Goal: Feedback & Contribution: Contribute content

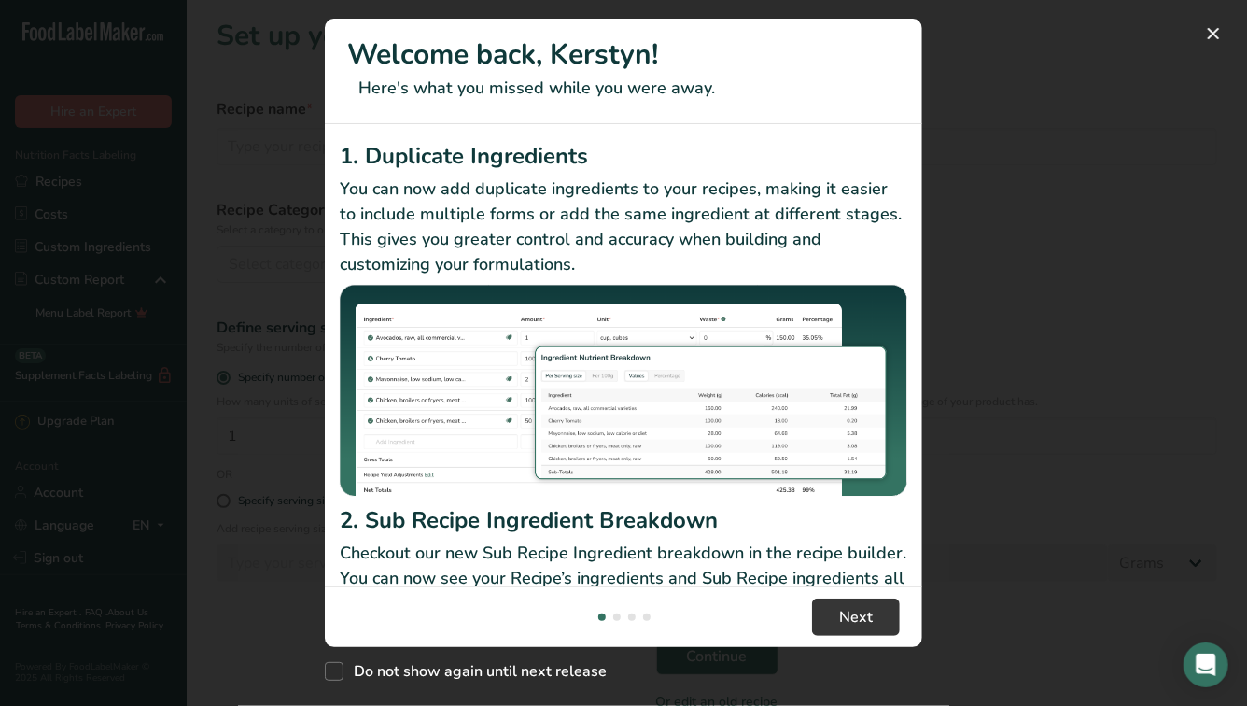
click at [826, 574] on p "Checkout our new Sub Recipe Ingredient breakdown in the recipe builder. You can…" at bounding box center [624, 579] width 568 height 76
click at [840, 620] on span "Next" at bounding box center [856, 617] width 34 height 22
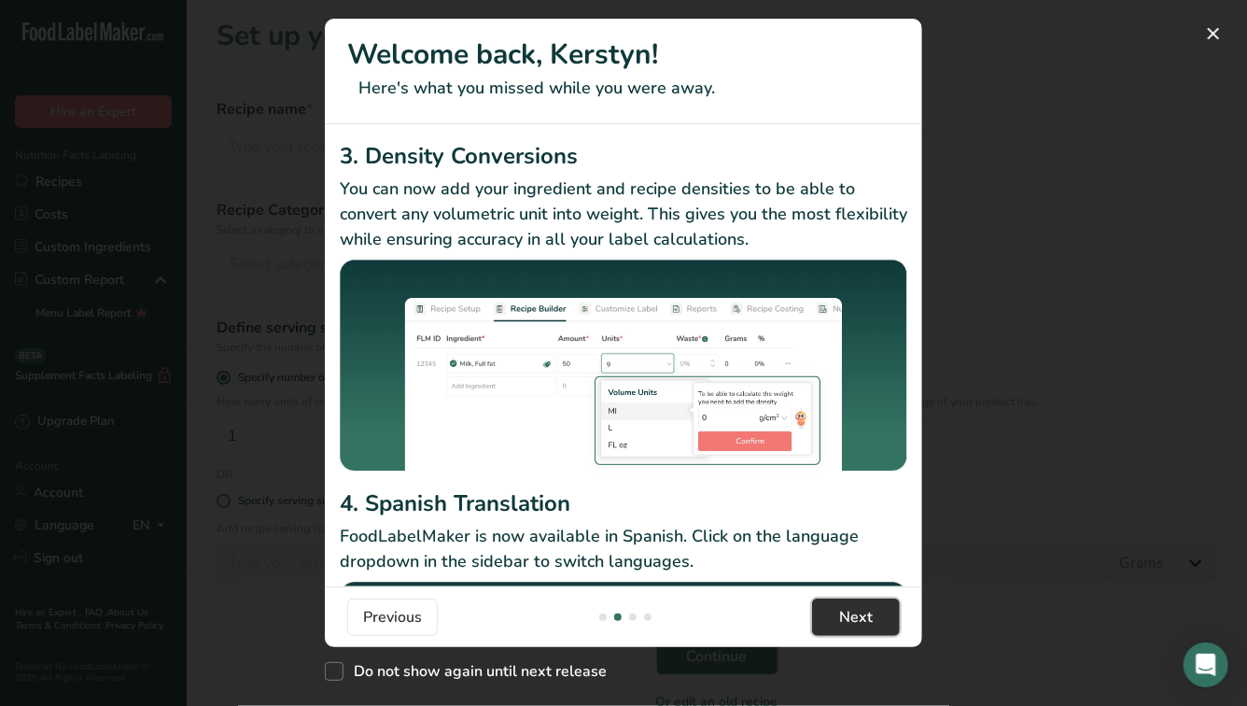
click at [840, 620] on span "Next" at bounding box center [856, 617] width 34 height 22
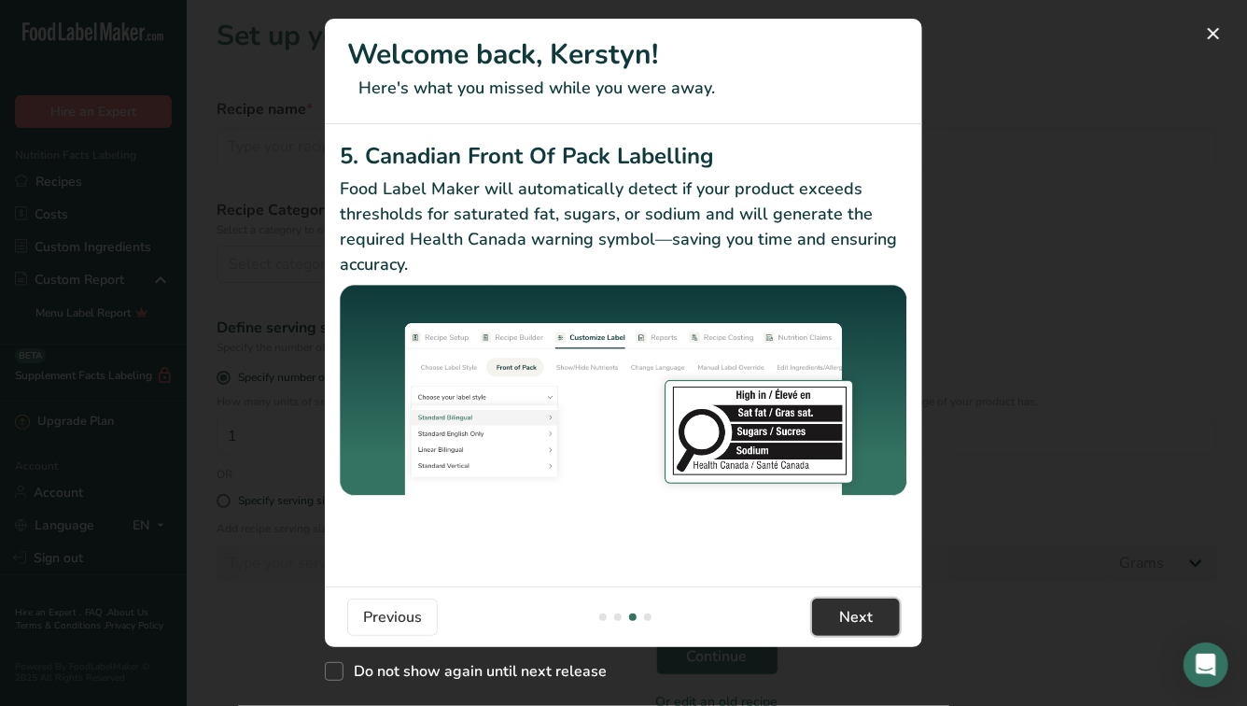
click at [840, 620] on span "Next" at bounding box center [856, 617] width 34 height 22
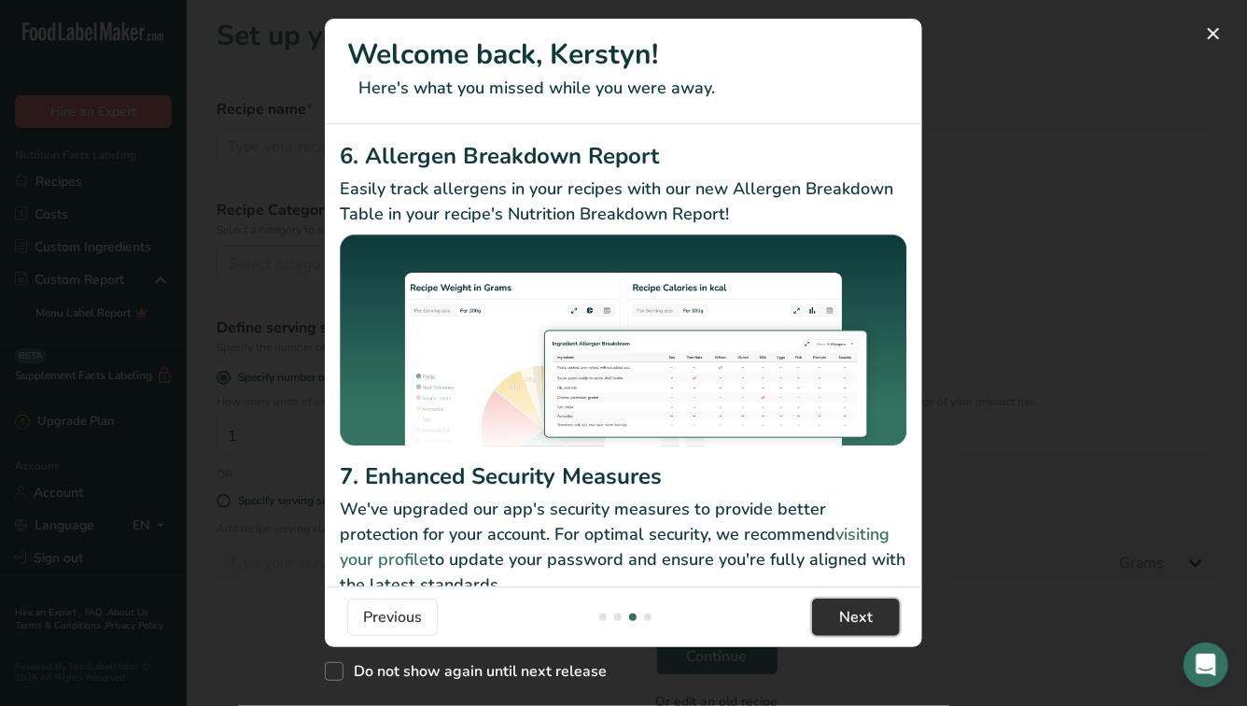
click at [840, 620] on span "Next" at bounding box center [856, 617] width 34 height 22
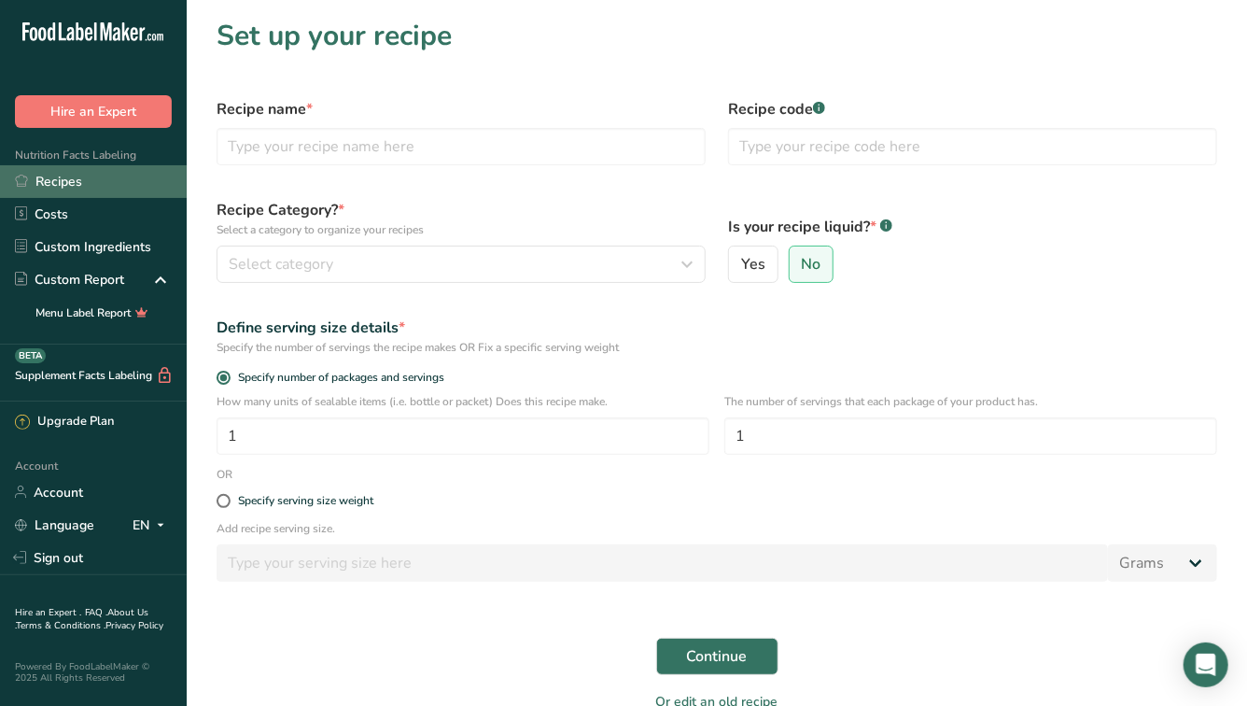
click at [55, 189] on link "Recipes" at bounding box center [93, 181] width 187 height 33
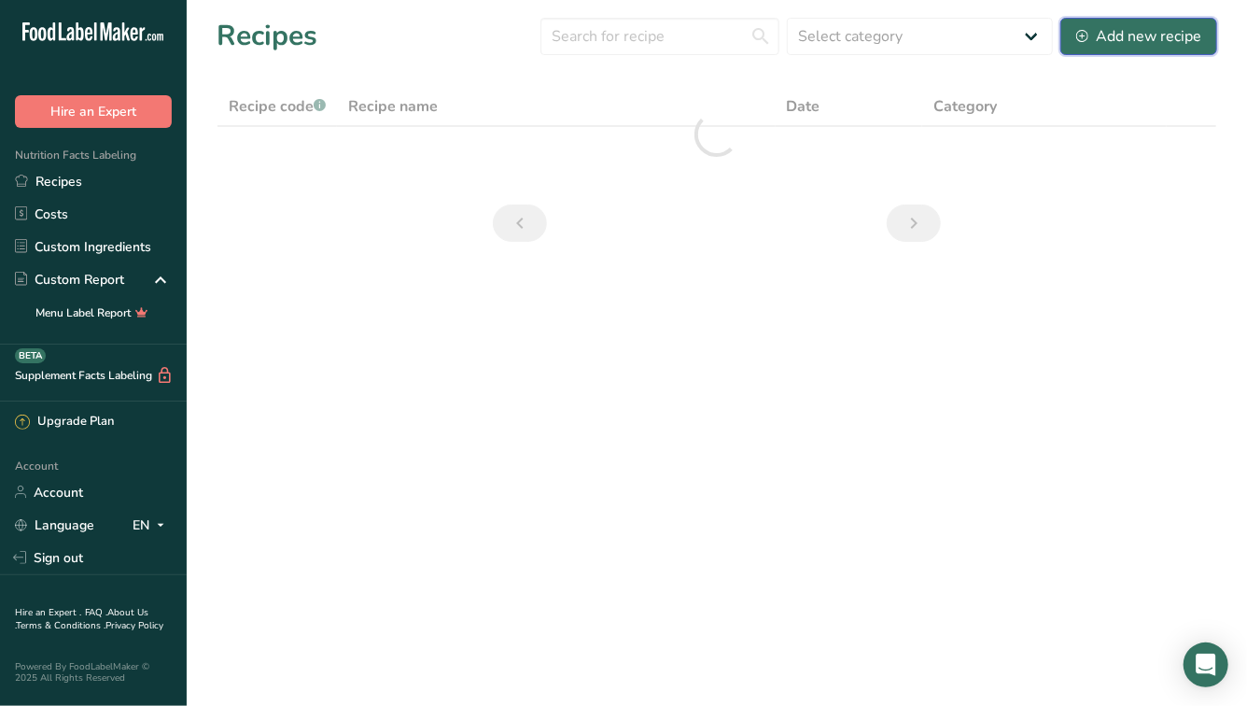
click at [1132, 48] on button "Add new recipe" at bounding box center [1138, 36] width 157 height 37
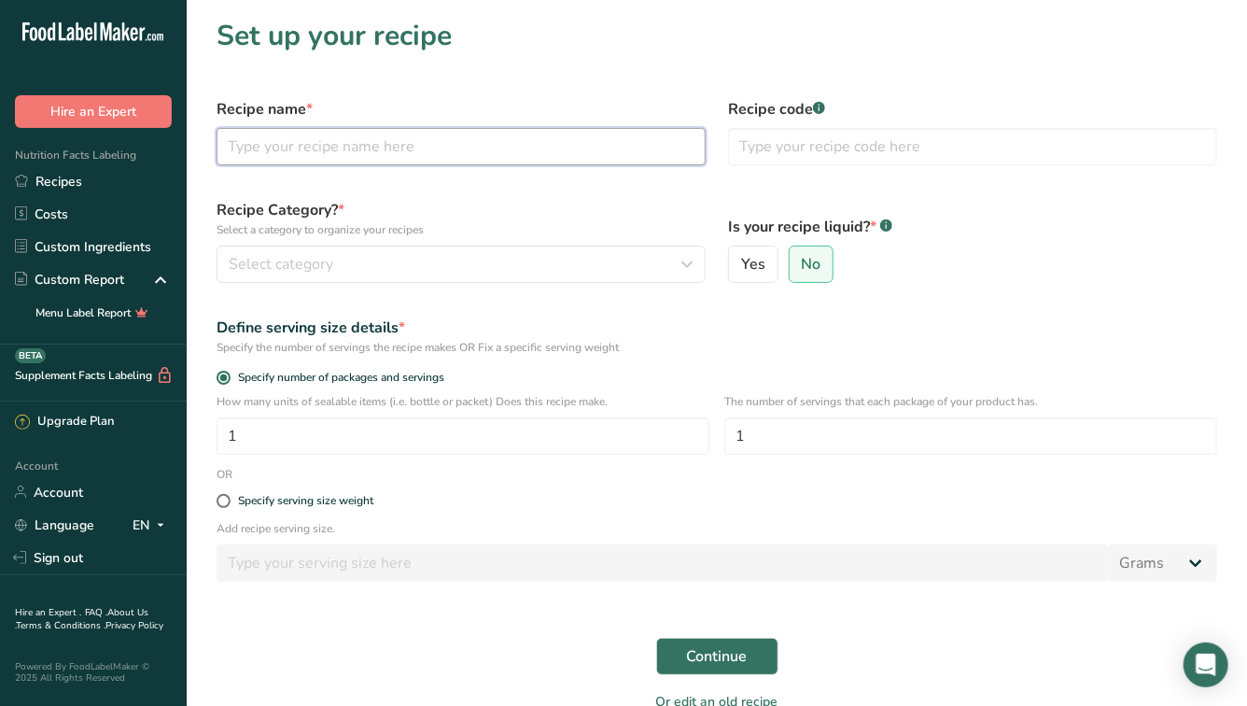
click at [396, 156] on input "text" at bounding box center [461, 146] width 489 height 37
type input "Tofu"
type input "t"
type input "Thai Basi Tofu Eggplant"
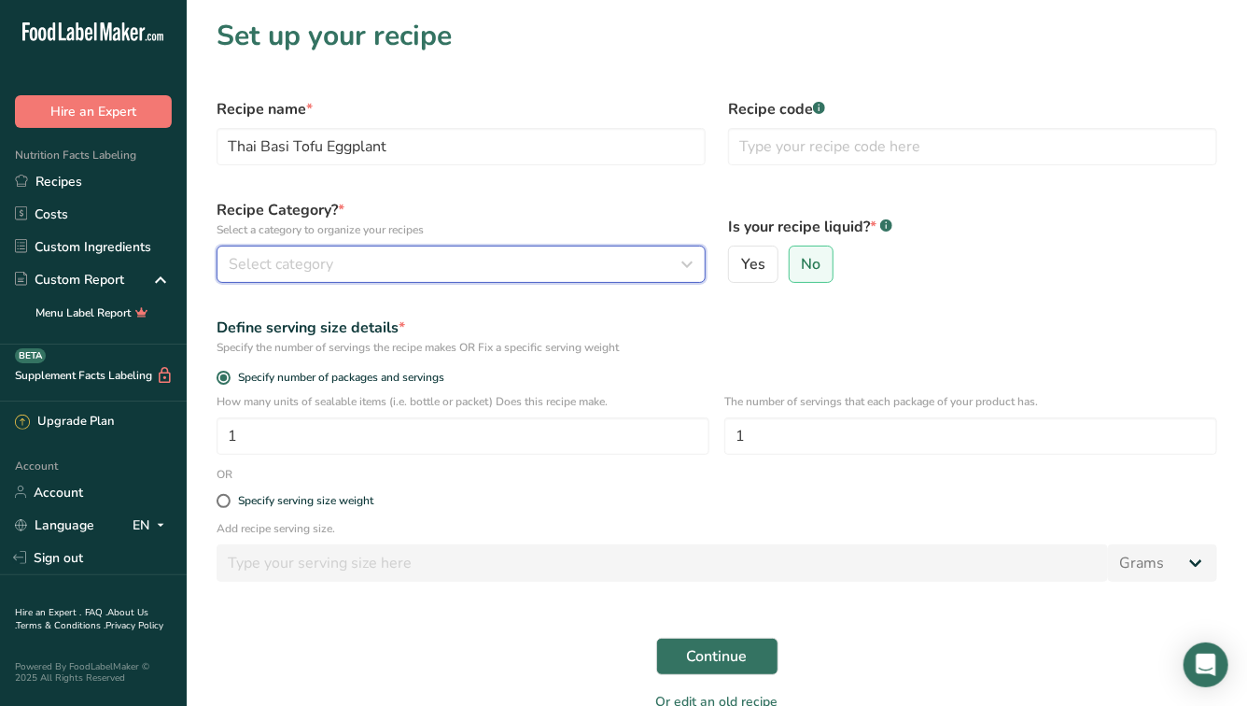
click at [458, 268] on div "Select category" at bounding box center [456, 264] width 454 height 22
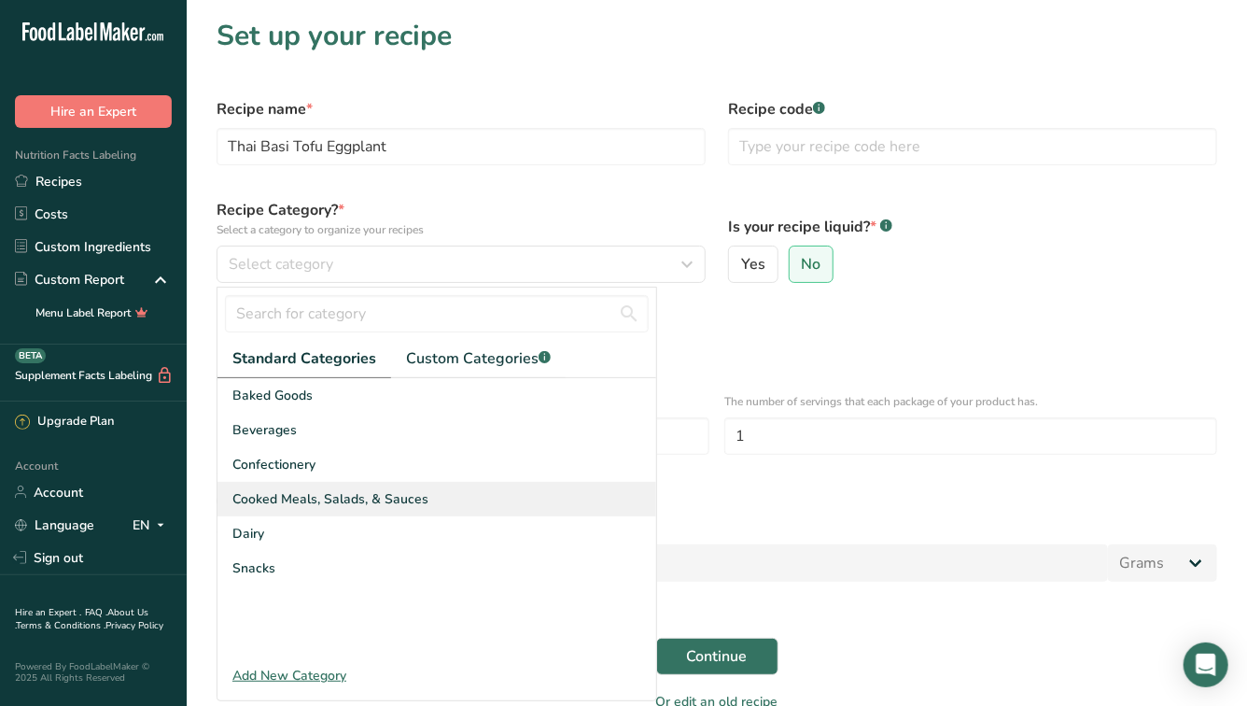
click at [360, 497] on span "Cooked Meals, Salads, & Sauces" at bounding box center [330, 499] width 196 height 20
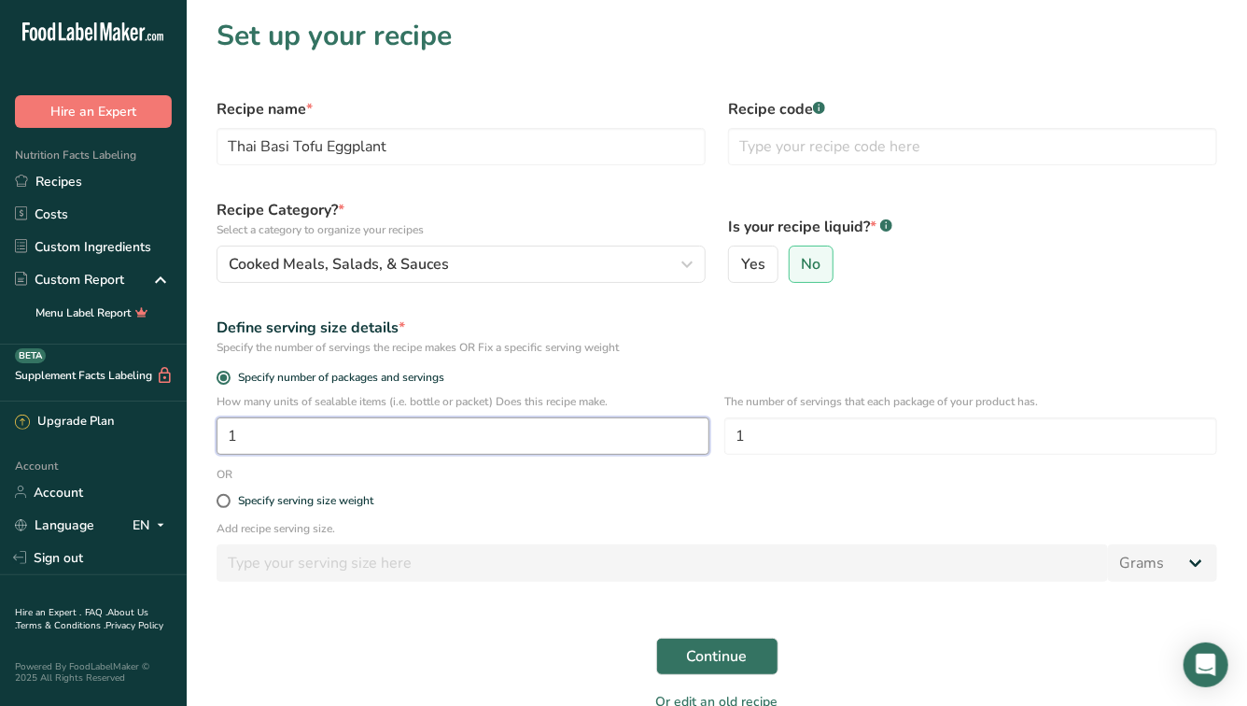
click at [334, 439] on input "1" at bounding box center [463, 435] width 493 height 37
type input "76"
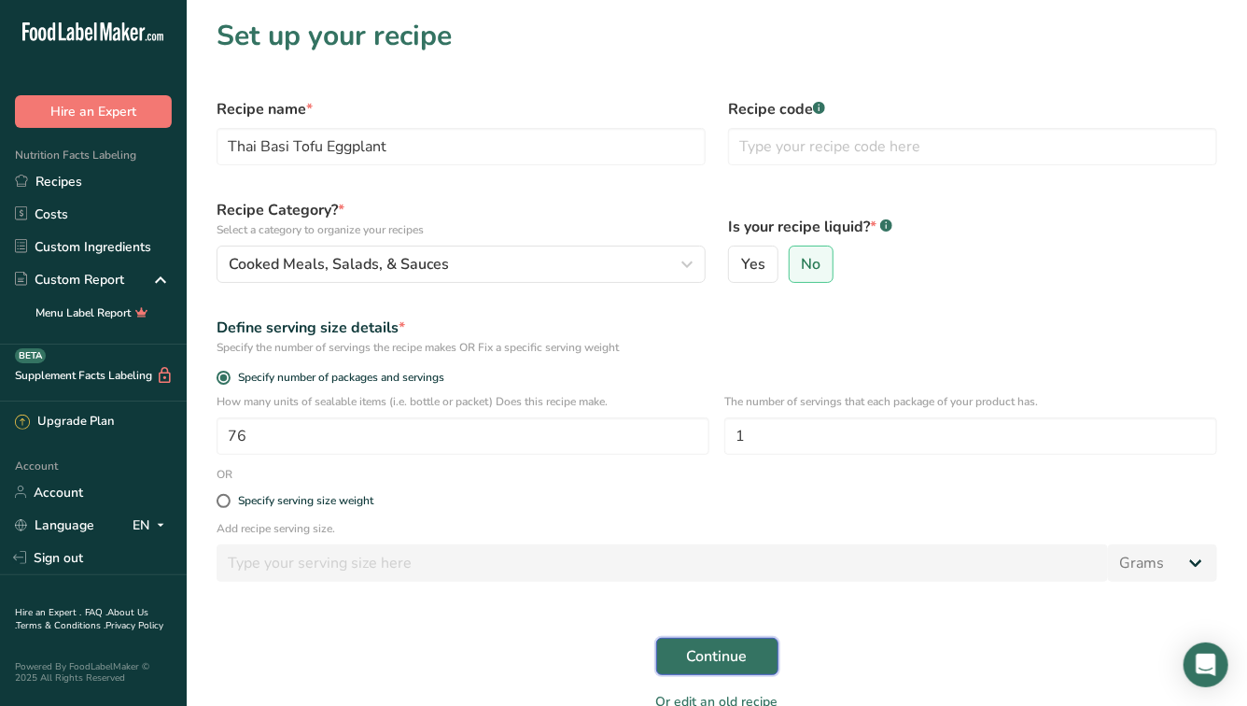
click at [702, 657] on span "Continue" at bounding box center [717, 656] width 61 height 22
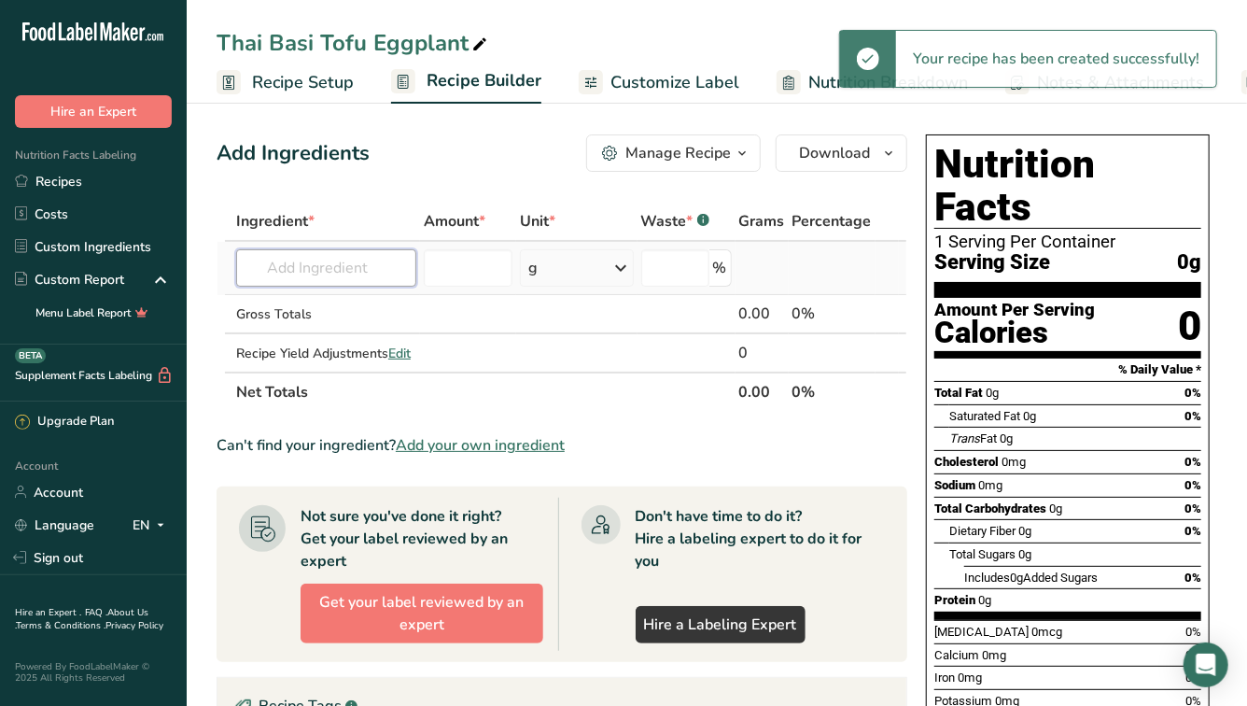
click at [351, 267] on input "text" at bounding box center [326, 267] width 180 height 37
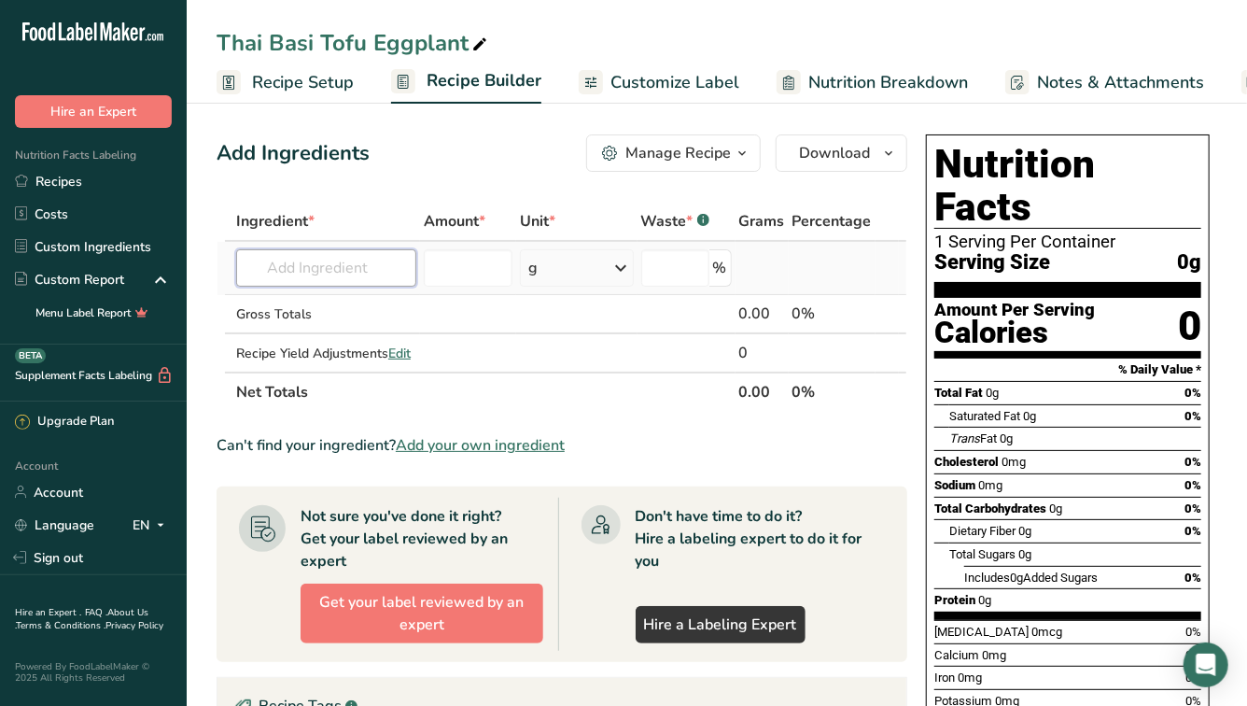
click at [328, 275] on input "text" at bounding box center [326, 267] width 180 height 37
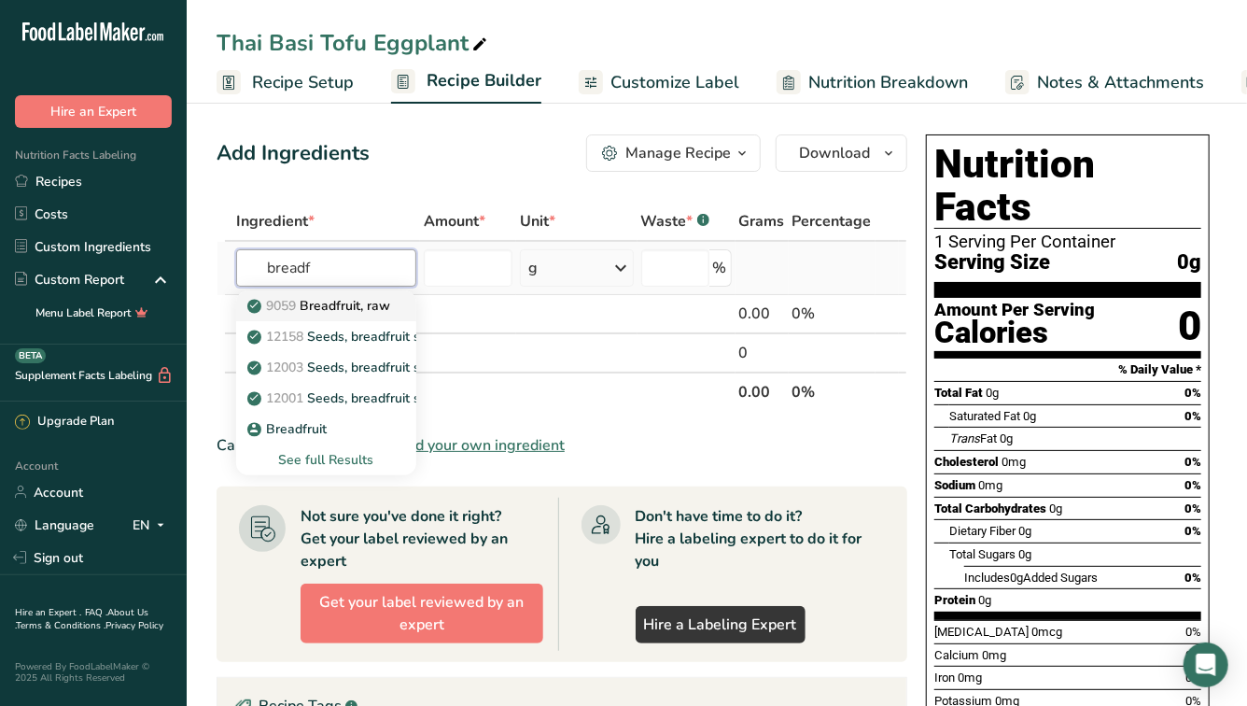
type input "breadf"
click at [337, 307] on p "9059 Breadfruit, raw" at bounding box center [320, 306] width 139 height 20
type input "Breadfruit, raw"
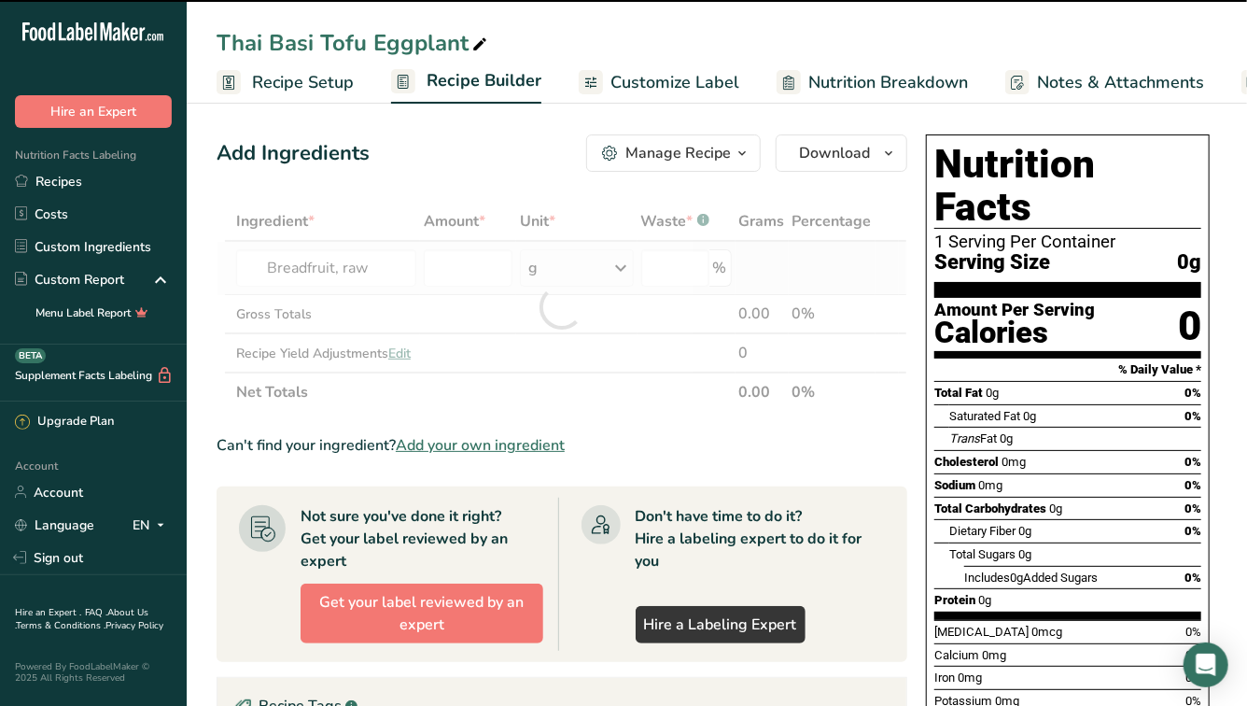
type input "0"
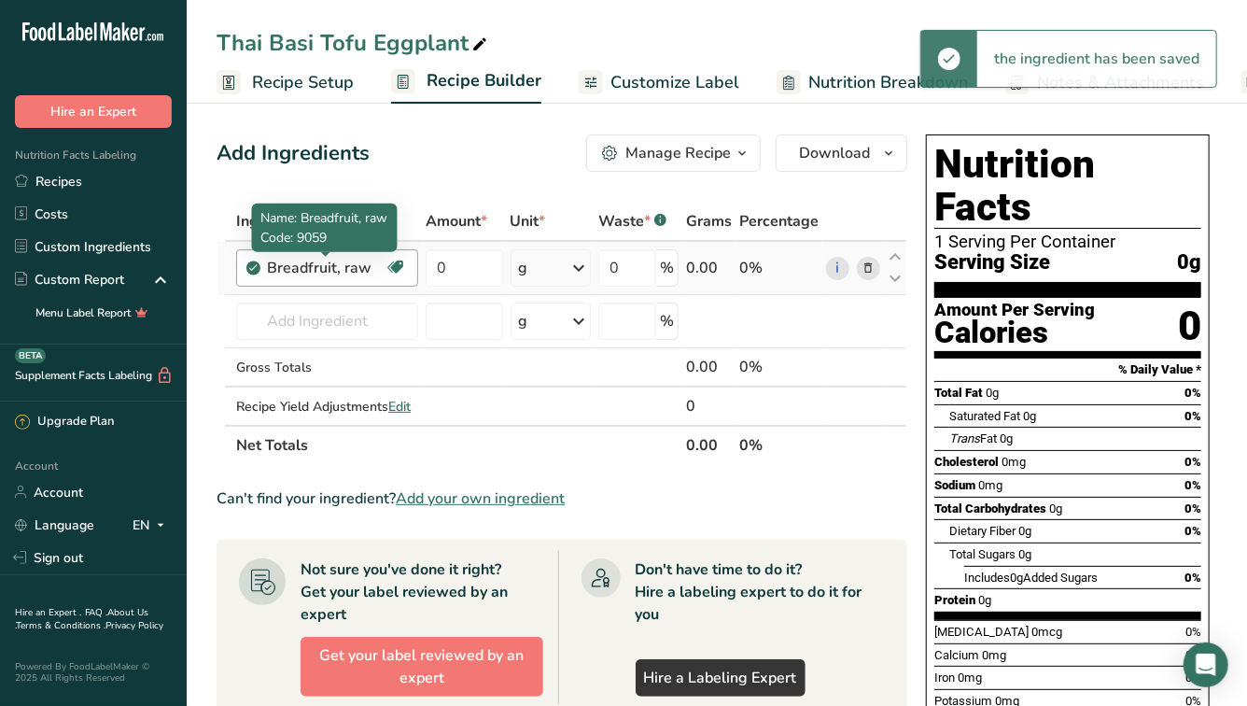
click at [363, 274] on div "Breadfruit, raw" at bounding box center [326, 268] width 118 height 22
click at [872, 267] on icon at bounding box center [868, 269] width 13 height 20
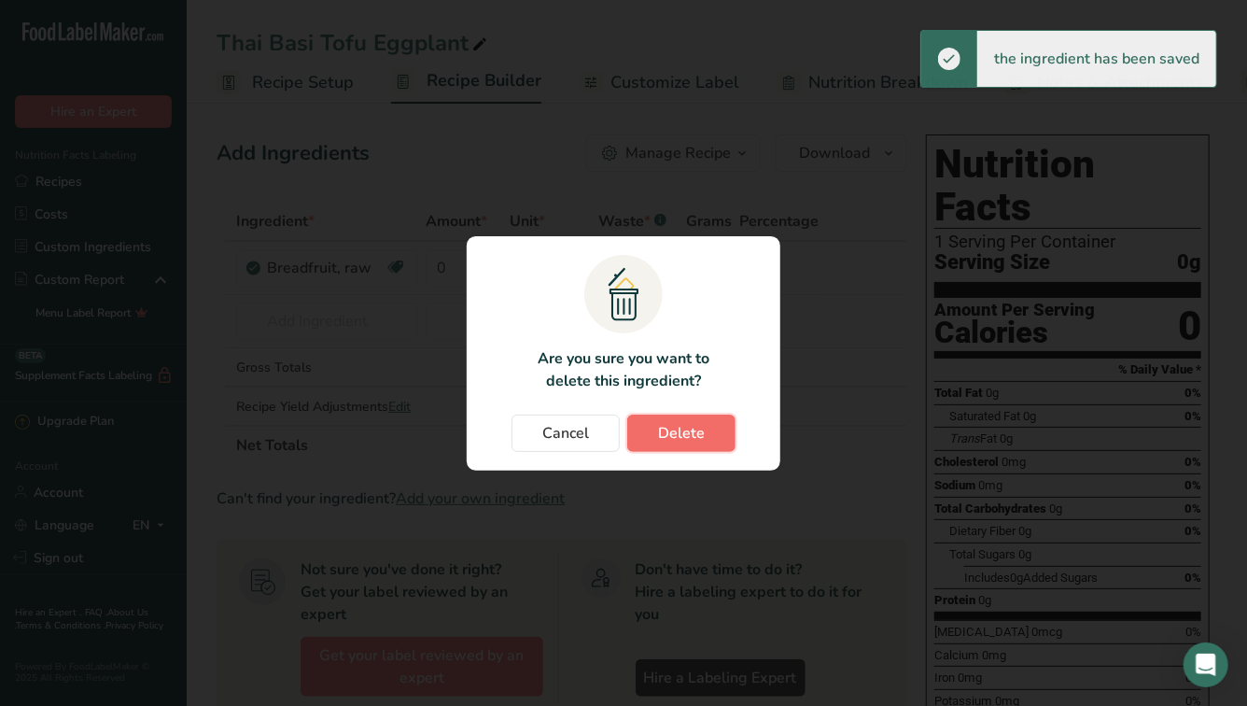
click at [713, 448] on button "Delete" at bounding box center [681, 432] width 108 height 37
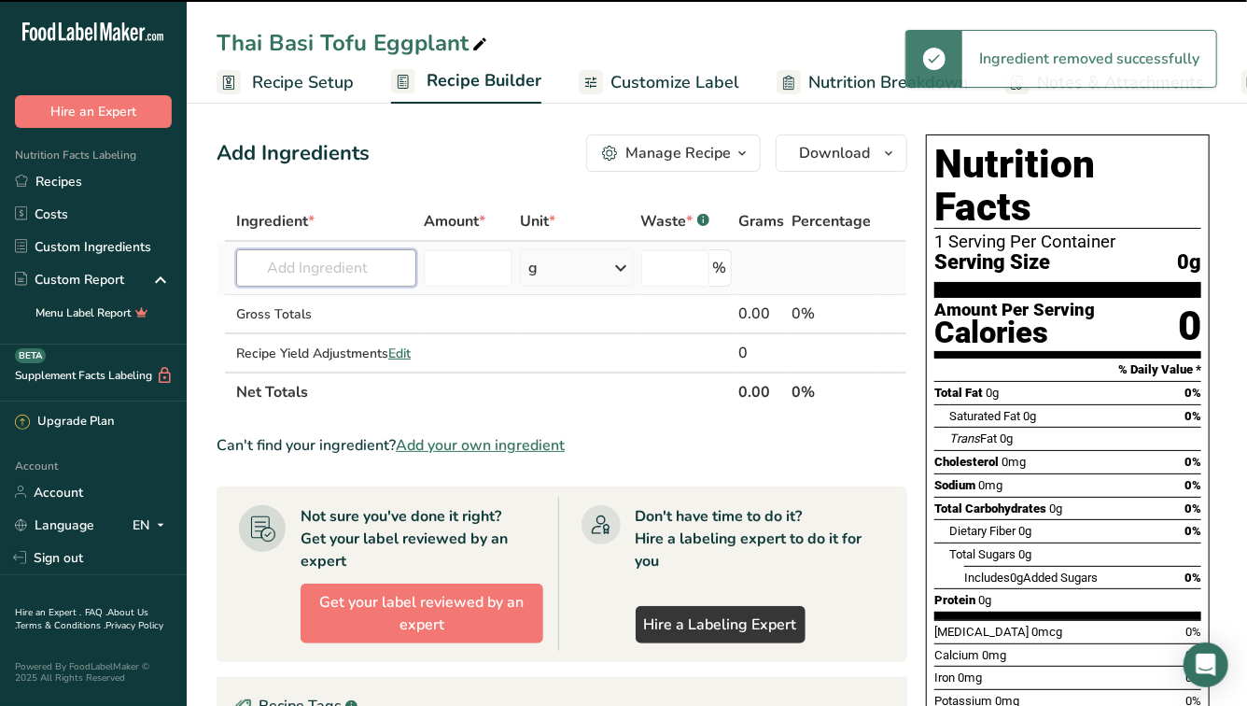
click at [323, 267] on input "text" at bounding box center [326, 267] width 180 height 37
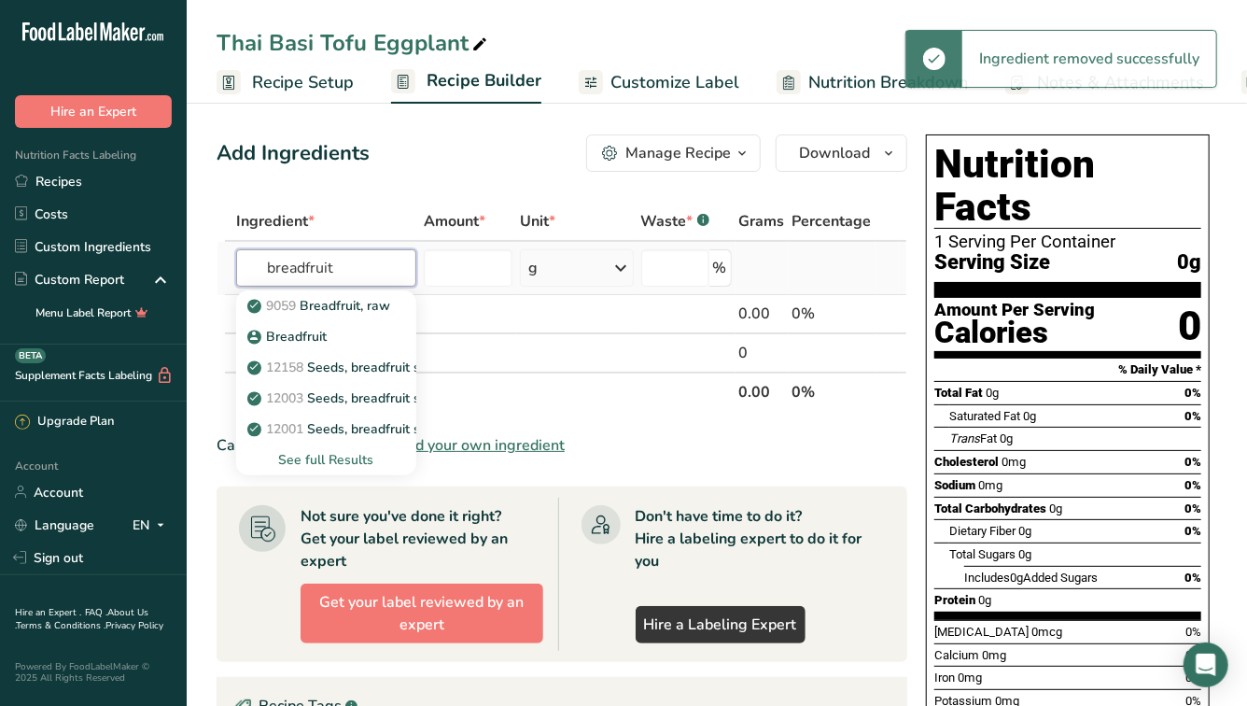
type input "breadfruit"
click at [330, 456] on div "See full Results" at bounding box center [326, 460] width 150 height 20
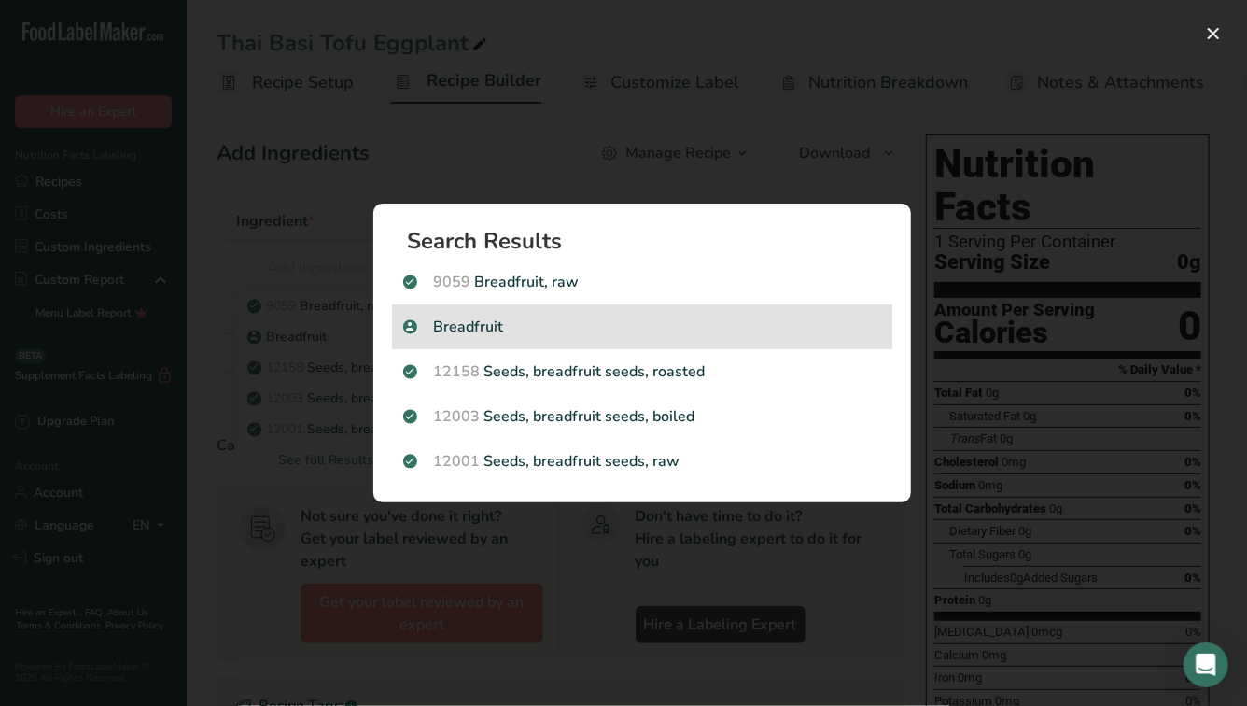
click at [532, 328] on p "Breadfruit" at bounding box center [642, 327] width 478 height 22
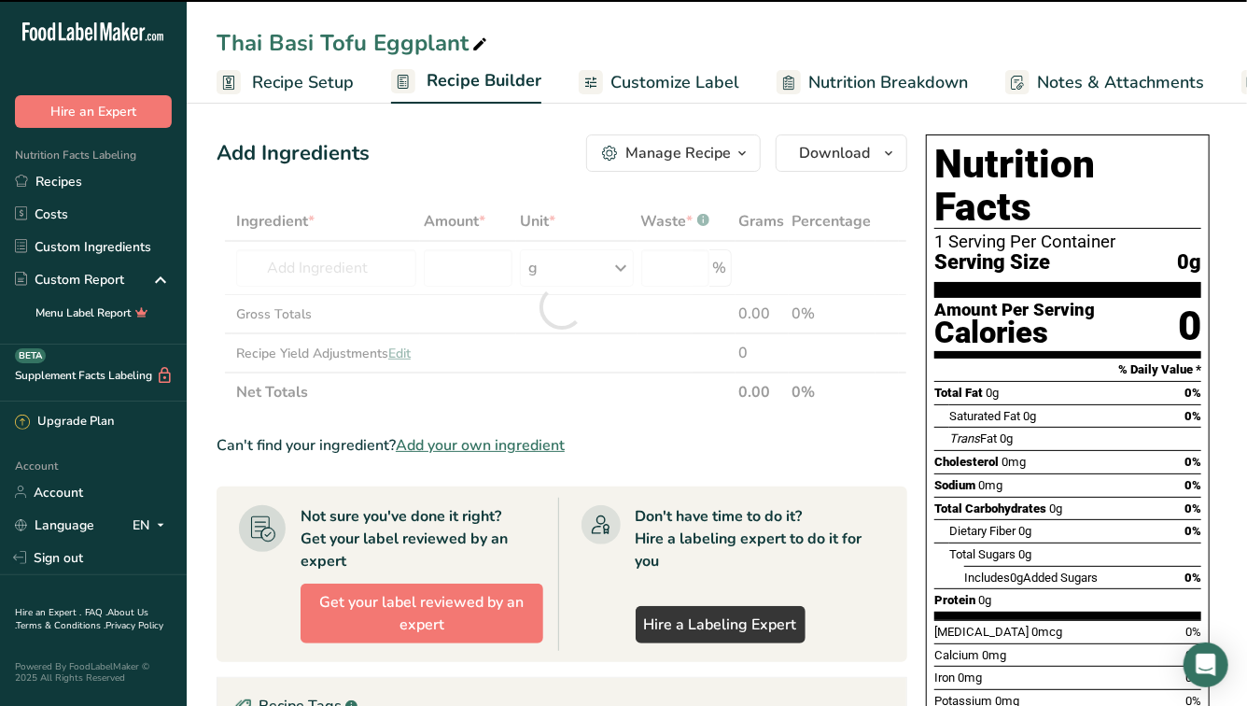
type input "0"
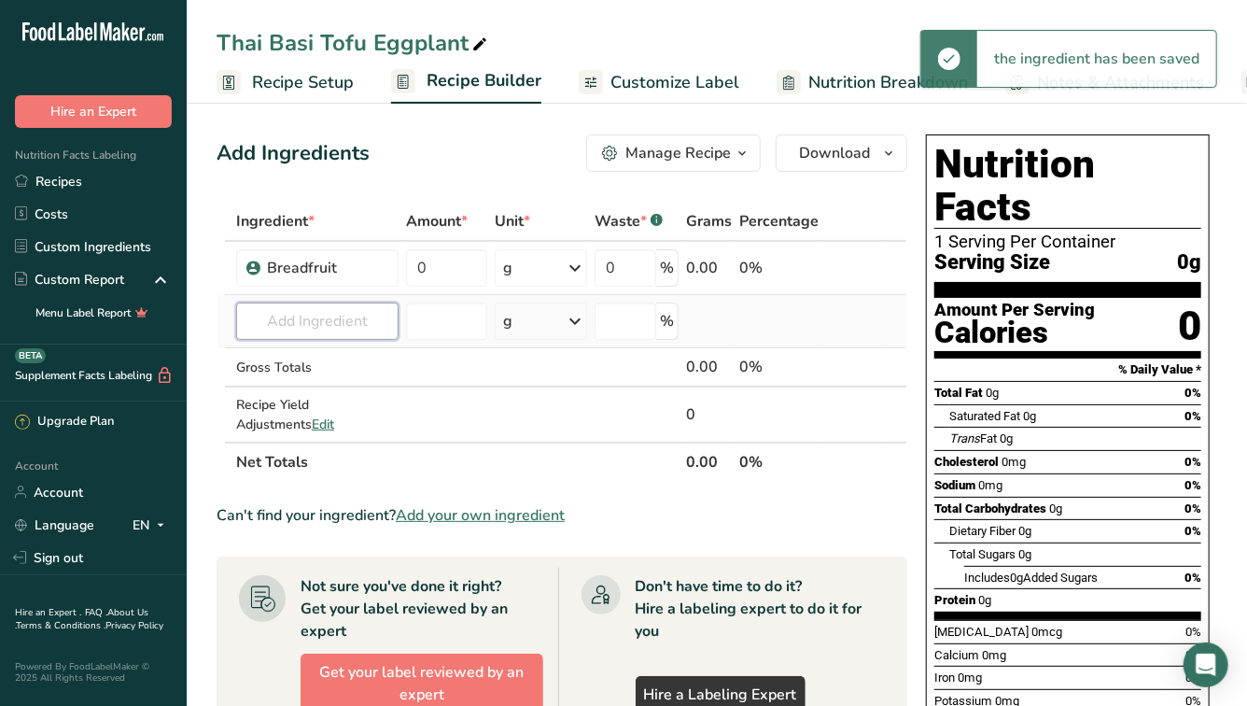
click at [278, 314] on input "text" at bounding box center [317, 320] width 162 height 37
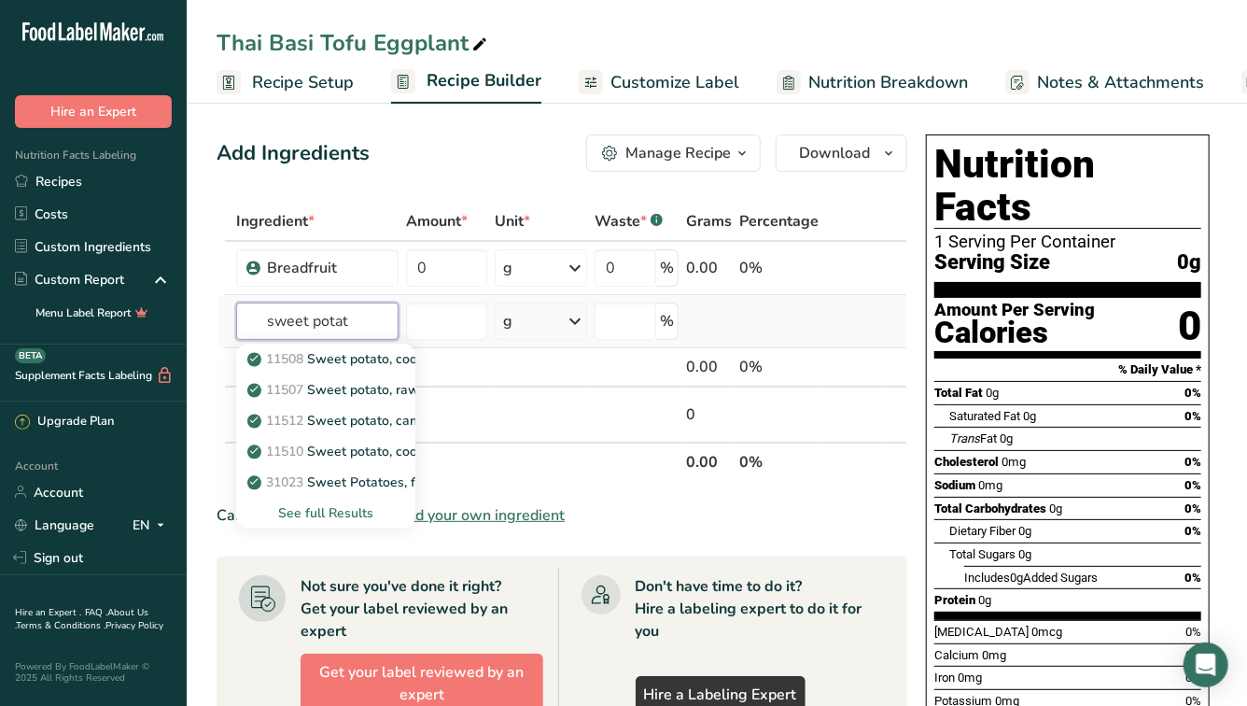
type input "sweet potat"
click at [338, 508] on div "See full Results" at bounding box center [325, 513] width 149 height 20
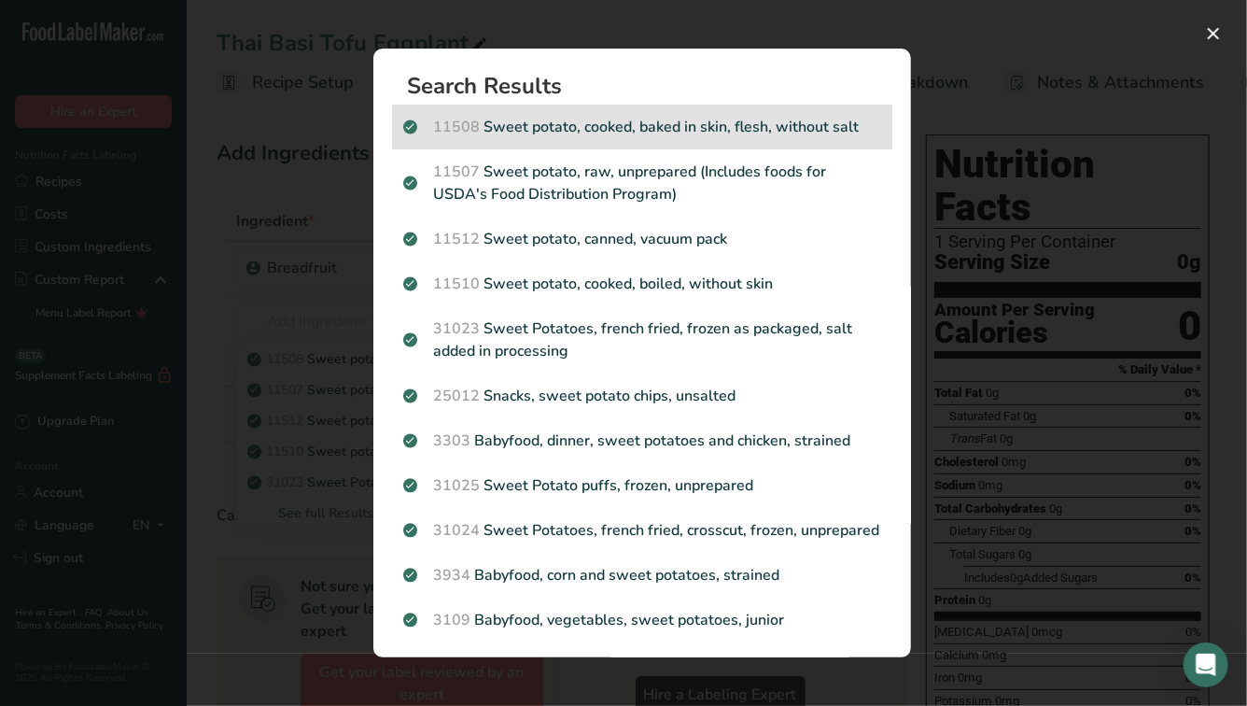
click at [630, 132] on p "11508 Sweet potato, cooked, baked in skin, flesh, without salt" at bounding box center [642, 127] width 478 height 22
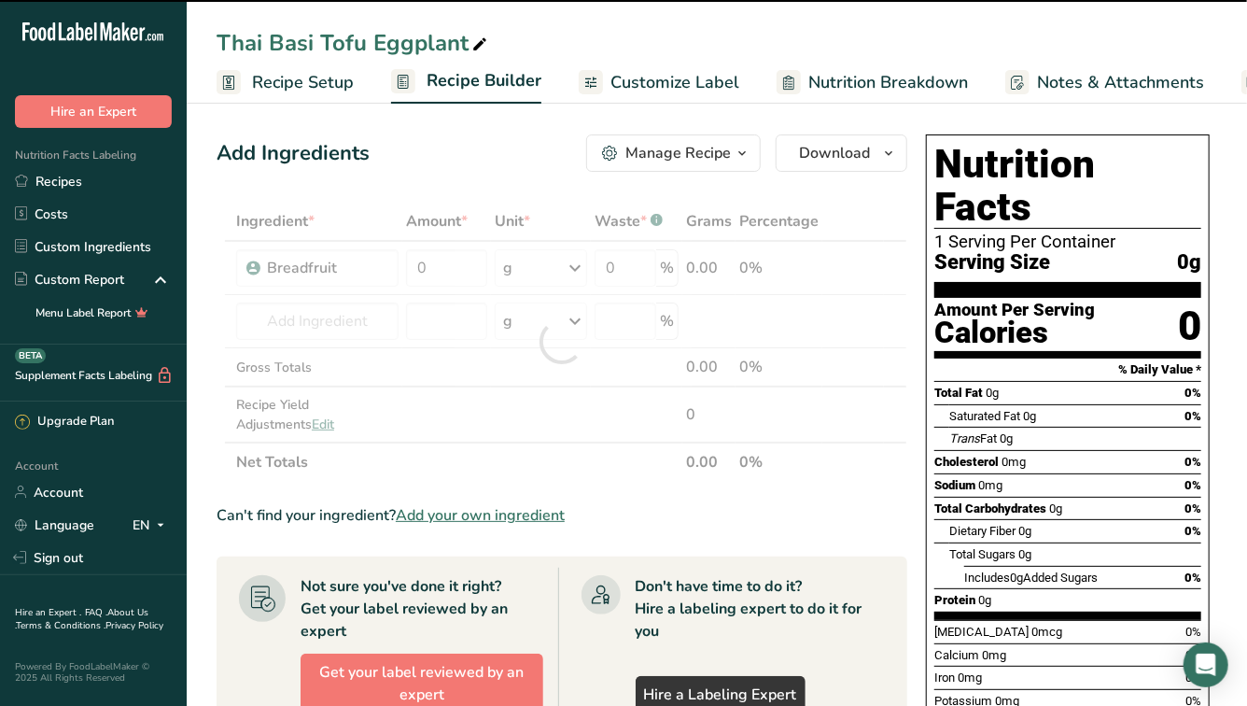
type input "0"
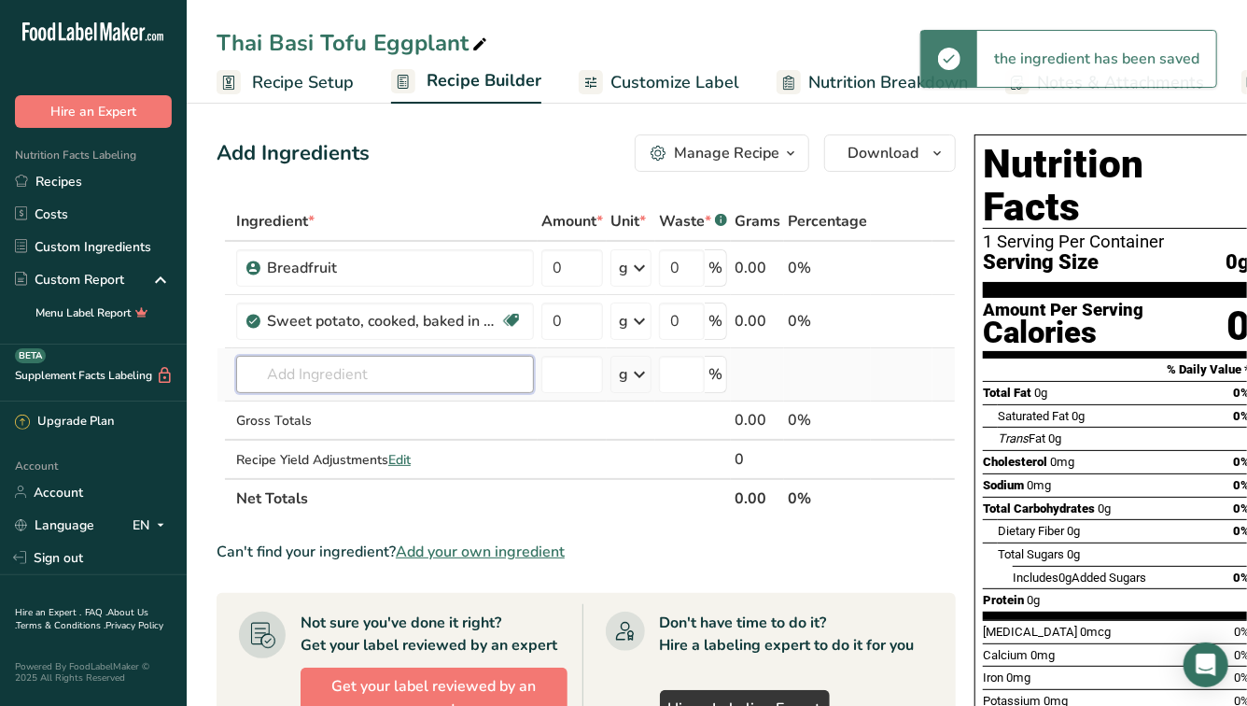
click at [306, 386] on input "text" at bounding box center [385, 374] width 298 height 37
type input "bok"
click at [330, 415] on div "Bok Choy" at bounding box center [370, 412] width 238 height 20
type input "Bok Choy"
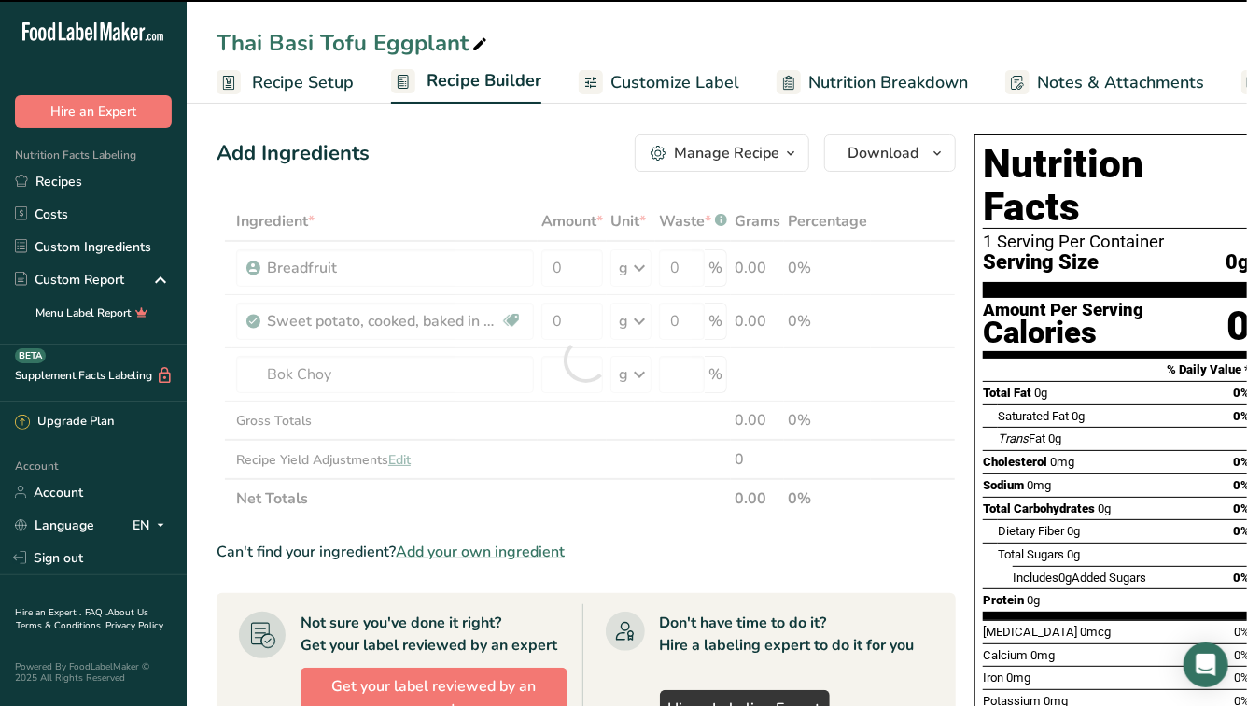
type input "0"
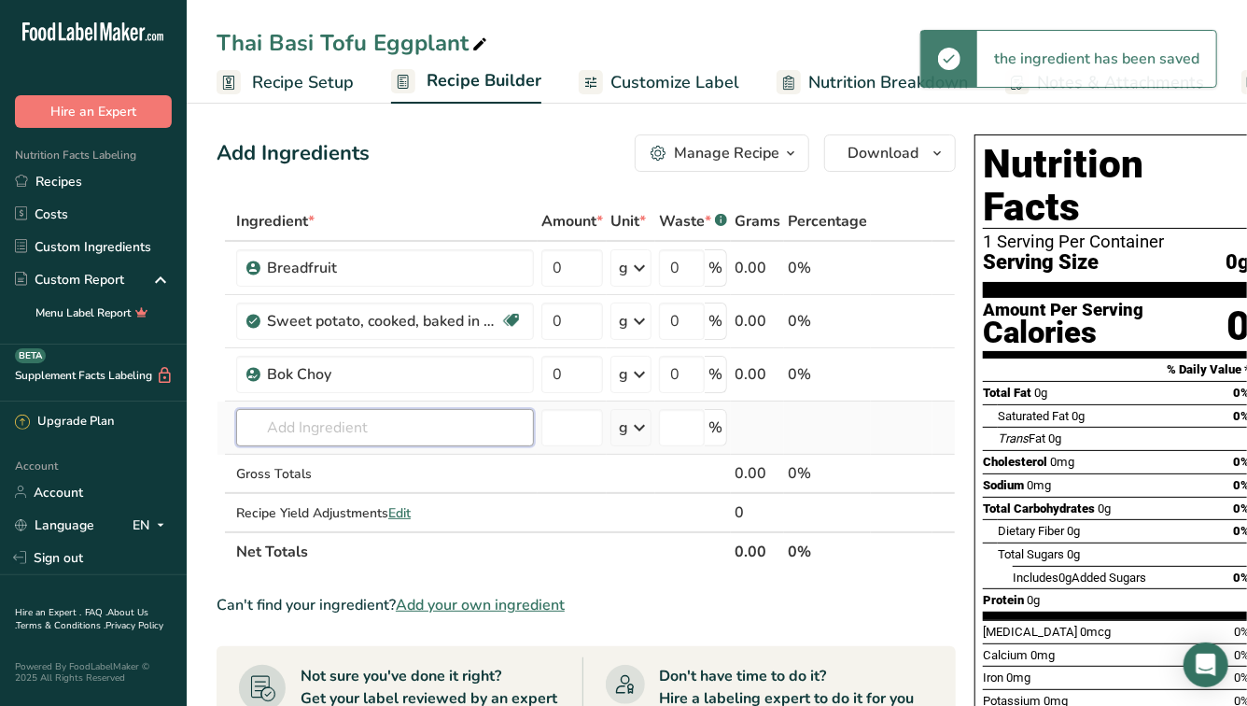
click at [311, 428] on input "text" at bounding box center [385, 427] width 298 height 37
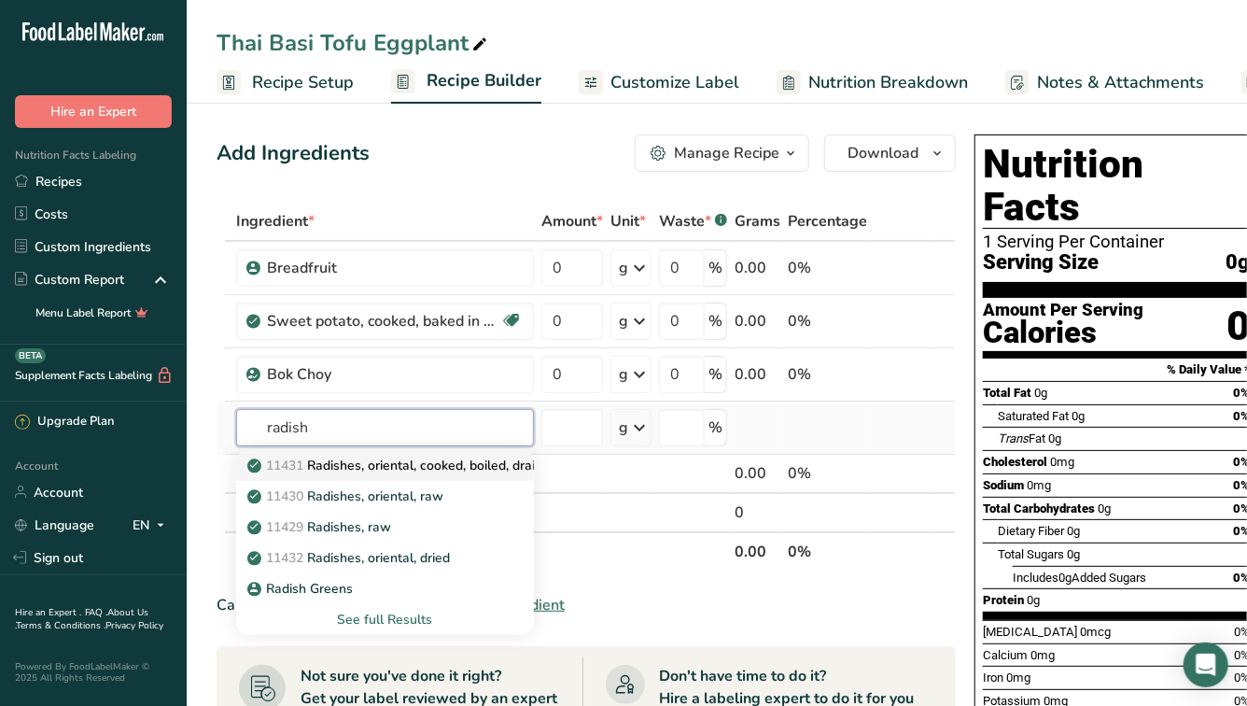
type input "radish"
click at [350, 469] on p "11431 Radishes, oriental, cooked, boiled, drained, without salt" at bounding box center [443, 466] width 385 height 20
type input "Radishes, oriental, cooked, boiled, drained, without salt"
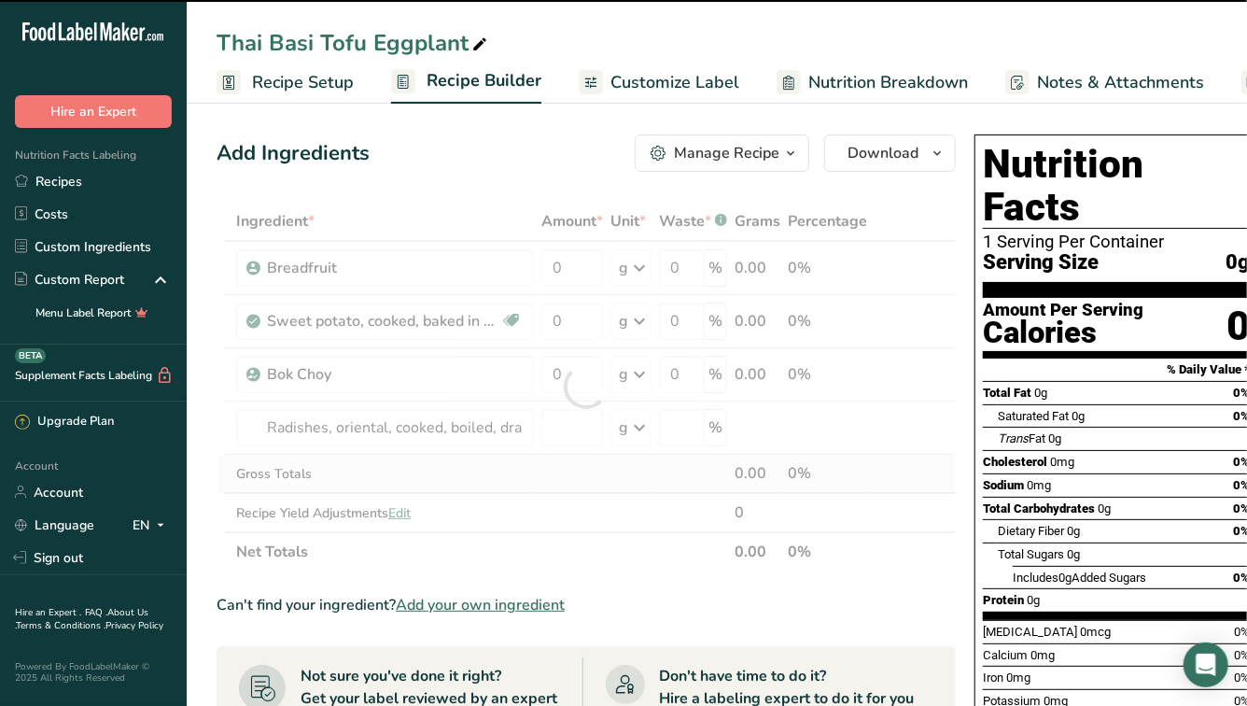
type input "0"
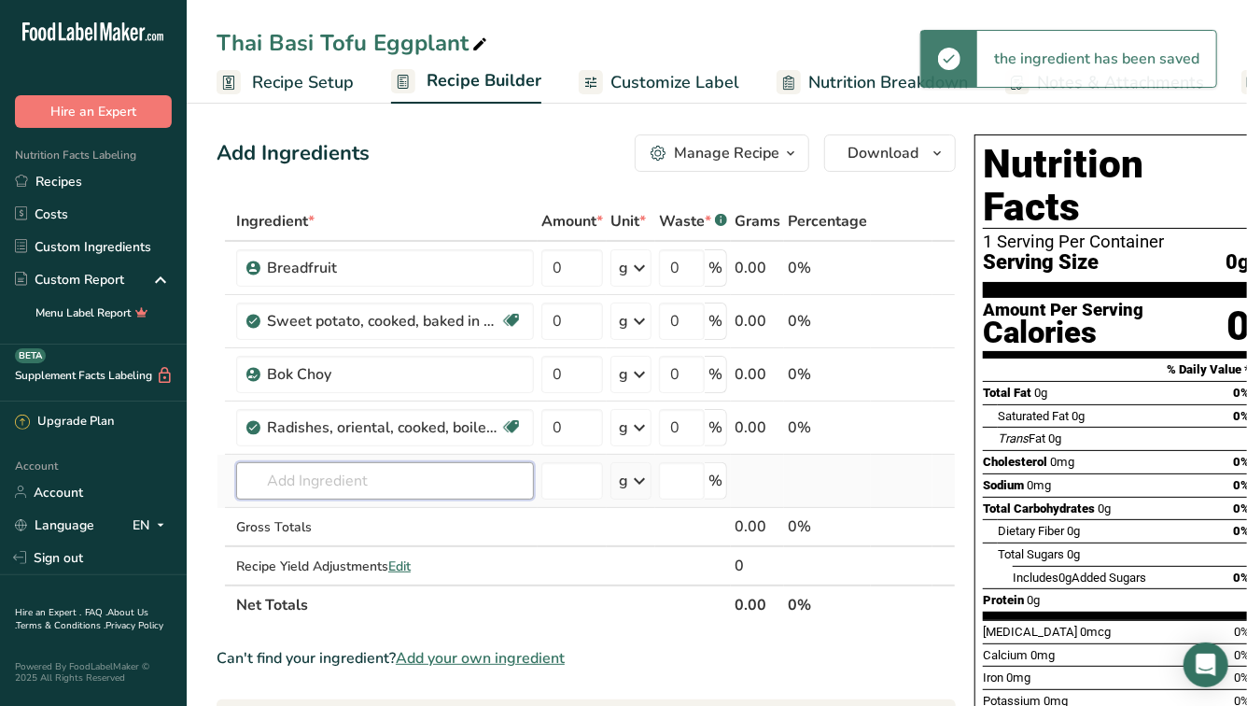
click at [316, 493] on input "text" at bounding box center [385, 480] width 298 height 37
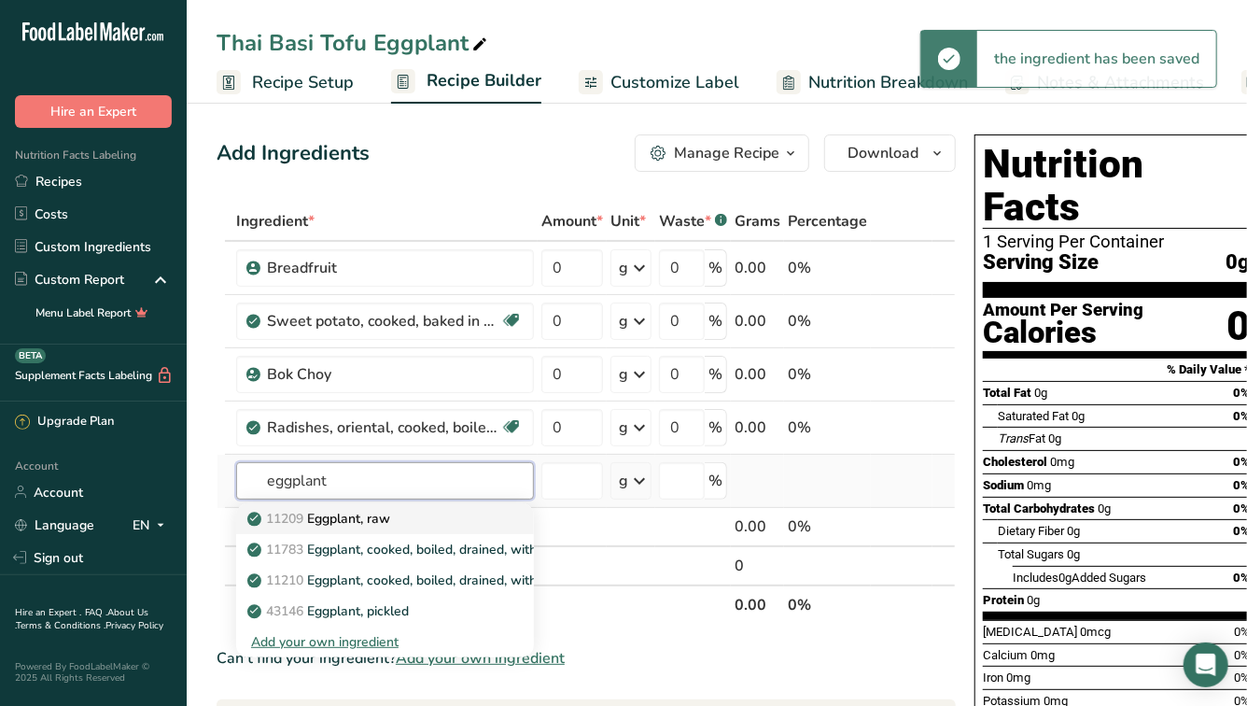
type input "eggplant"
click at [331, 524] on p "11209 Eggplant, raw" at bounding box center [320, 519] width 139 height 20
type input "Eggplant, raw"
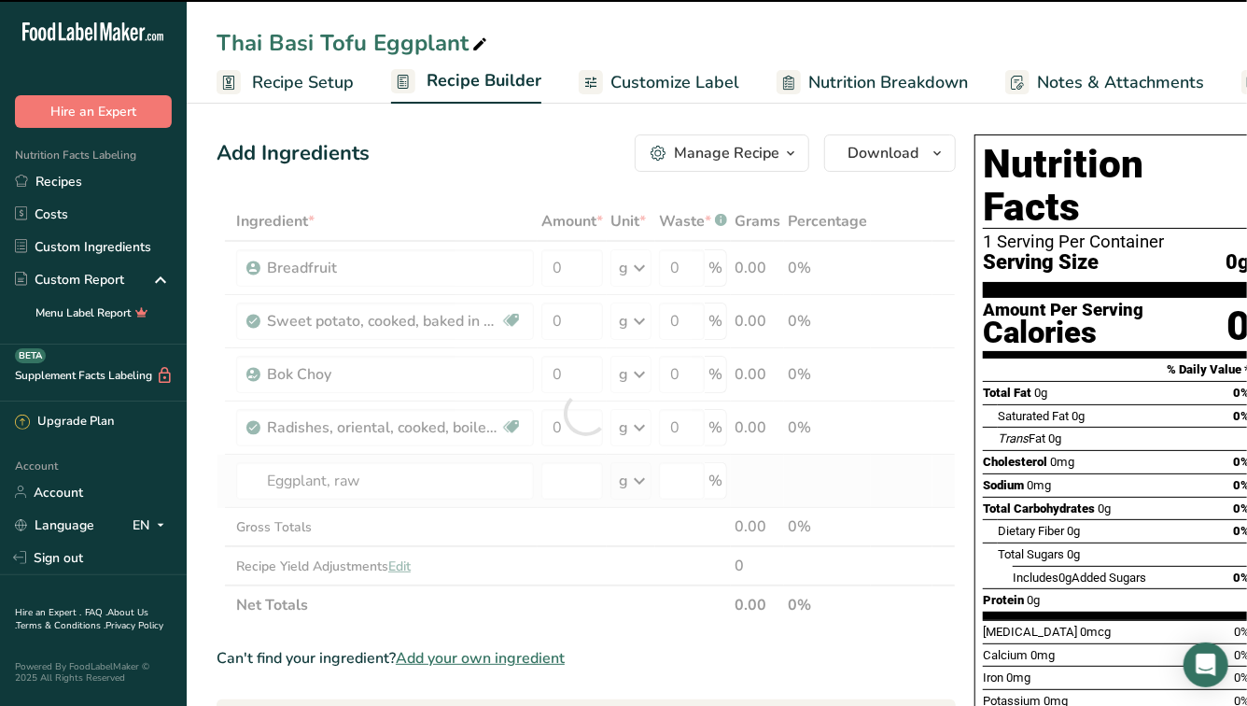
type input "0"
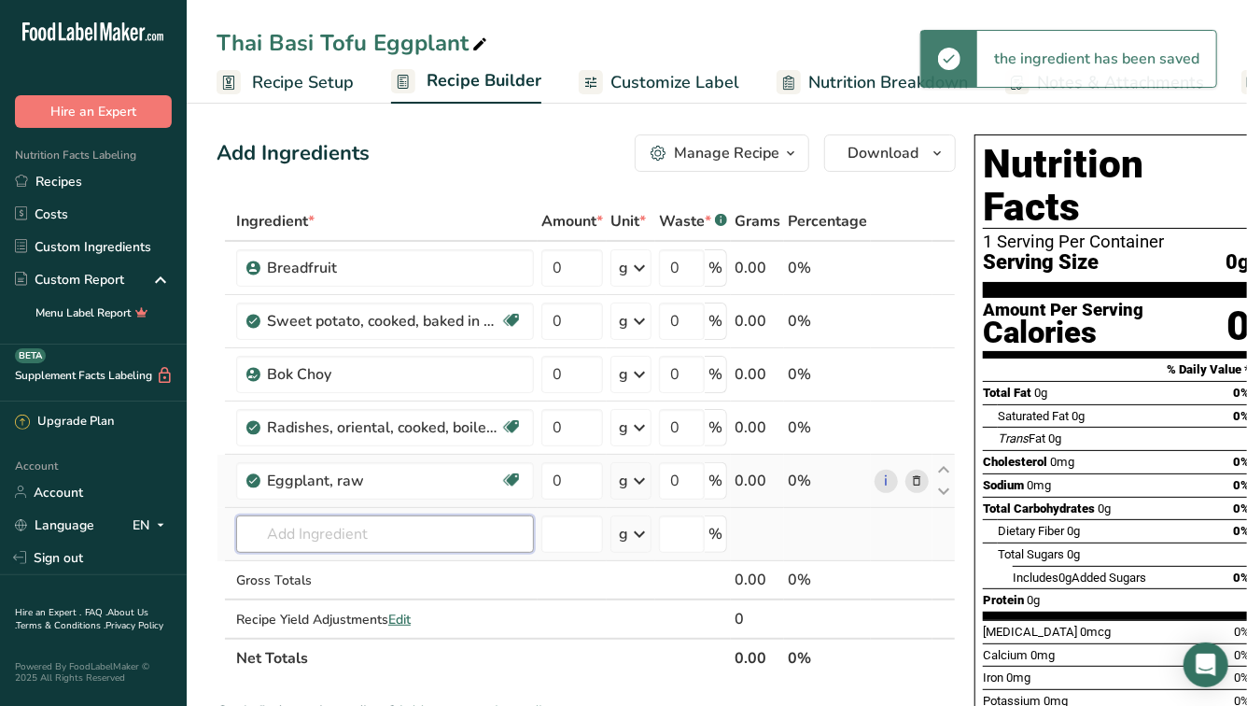
click at [326, 531] on input "text" at bounding box center [385, 533] width 298 height 37
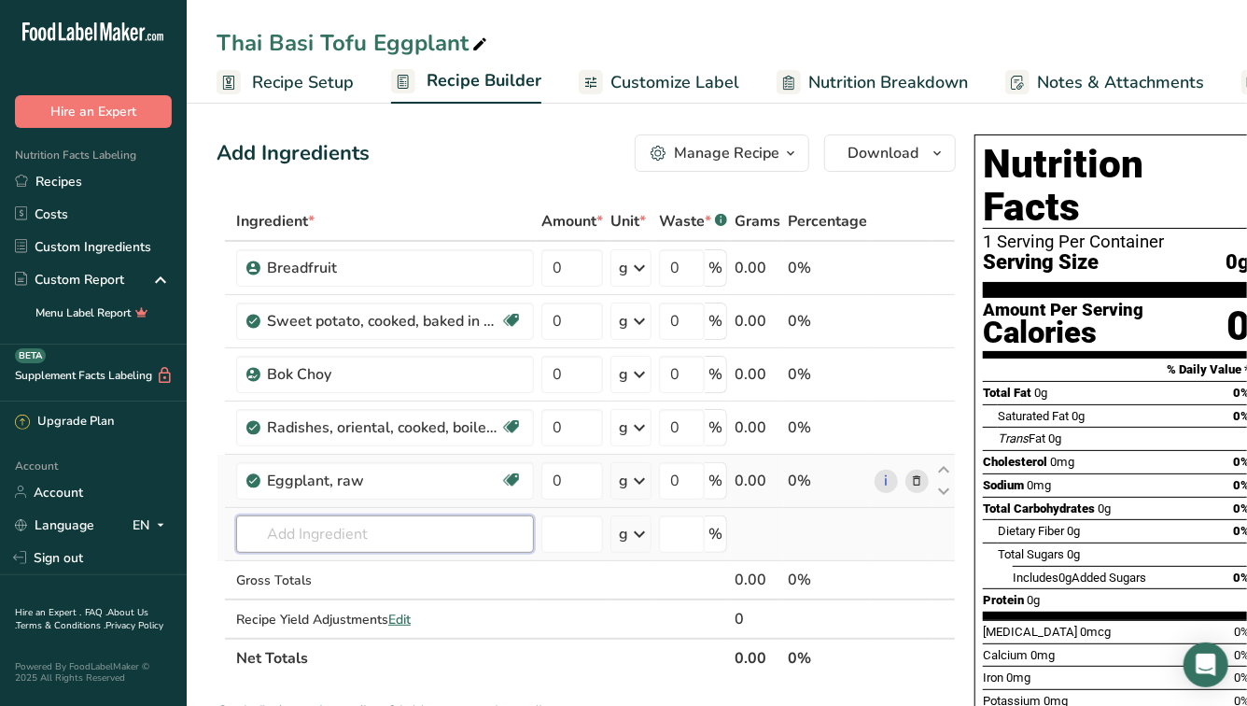
type input "r"
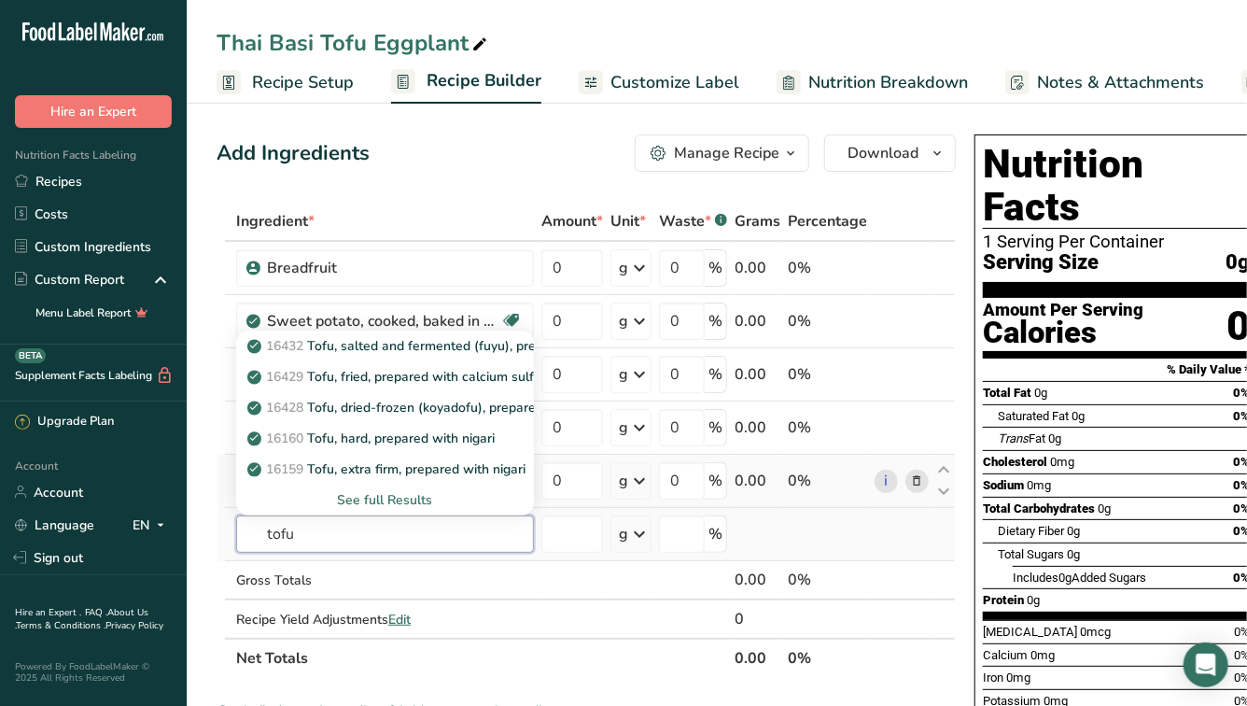
type input "tofu"
click at [358, 499] on div "See full Results" at bounding box center [385, 500] width 268 height 20
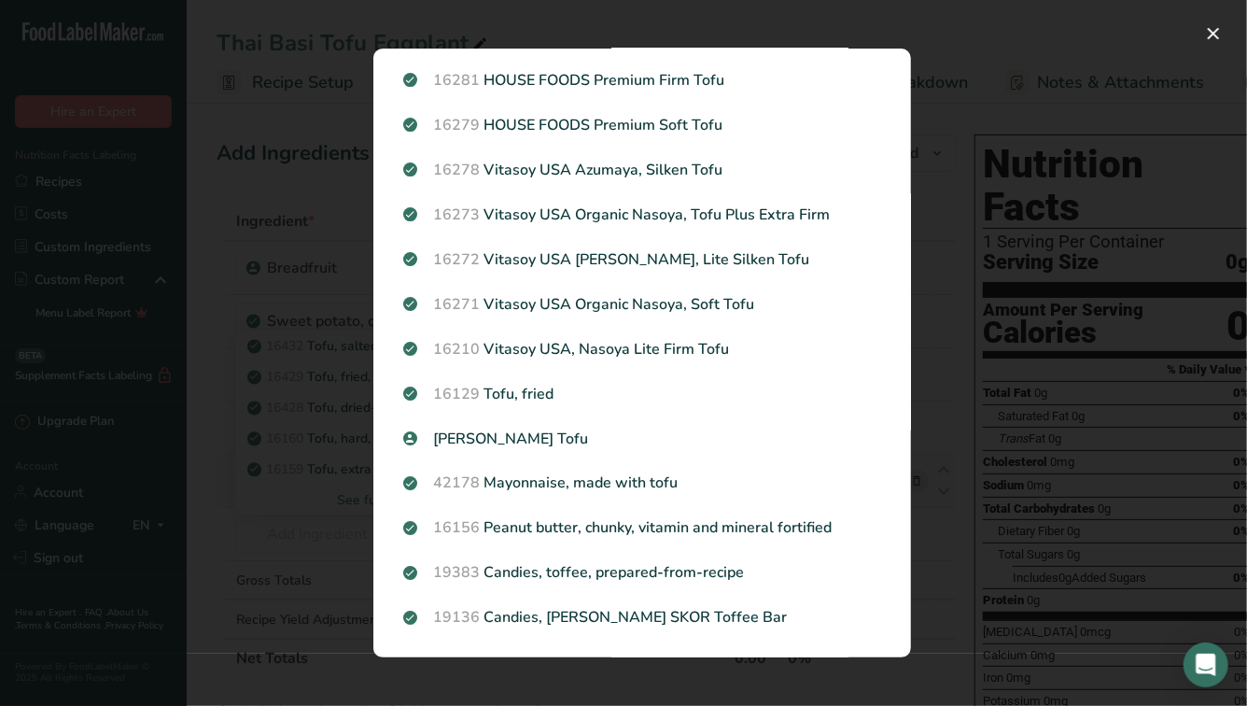
scroll to position [1263, 0]
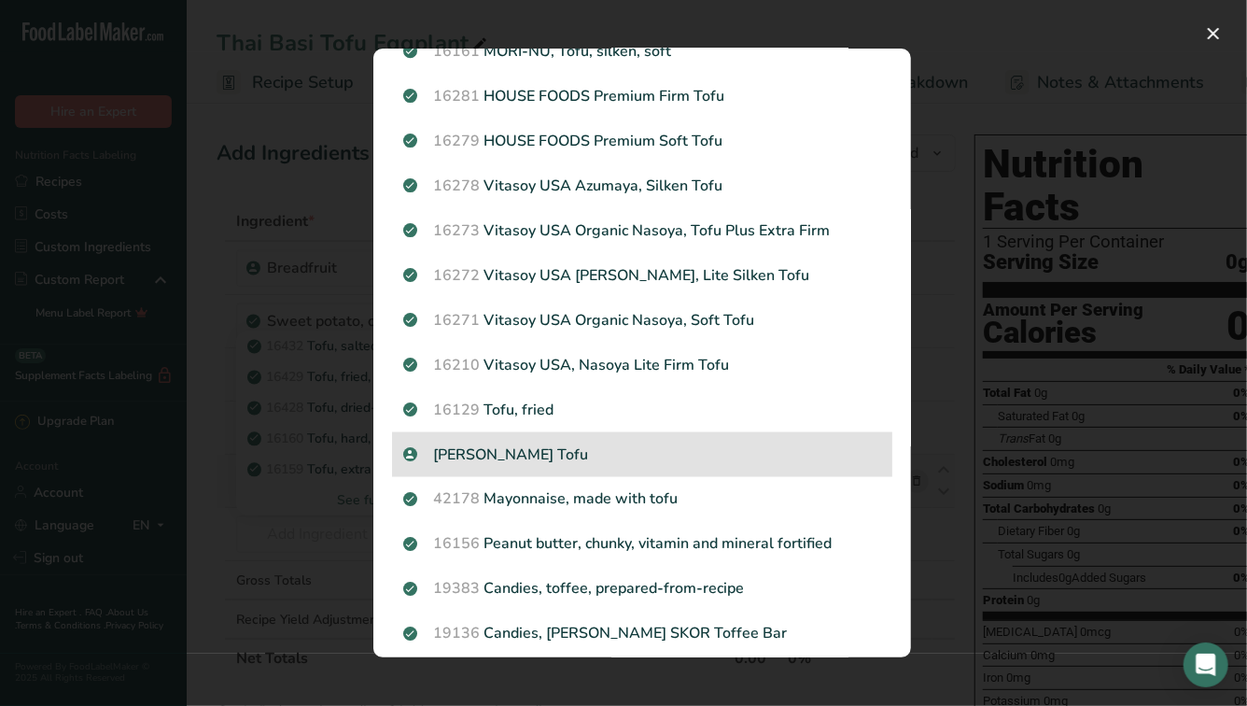
click at [484, 451] on p "[PERSON_NAME] Tofu" at bounding box center [642, 454] width 478 height 22
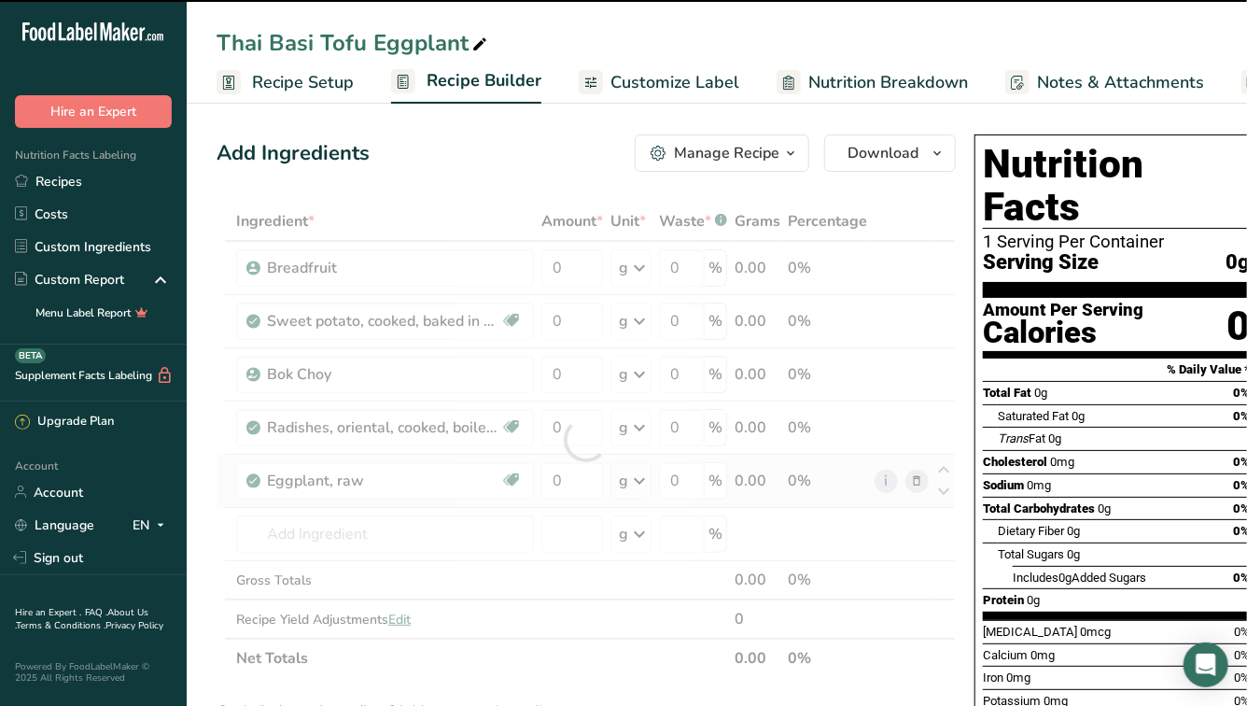
type input "0"
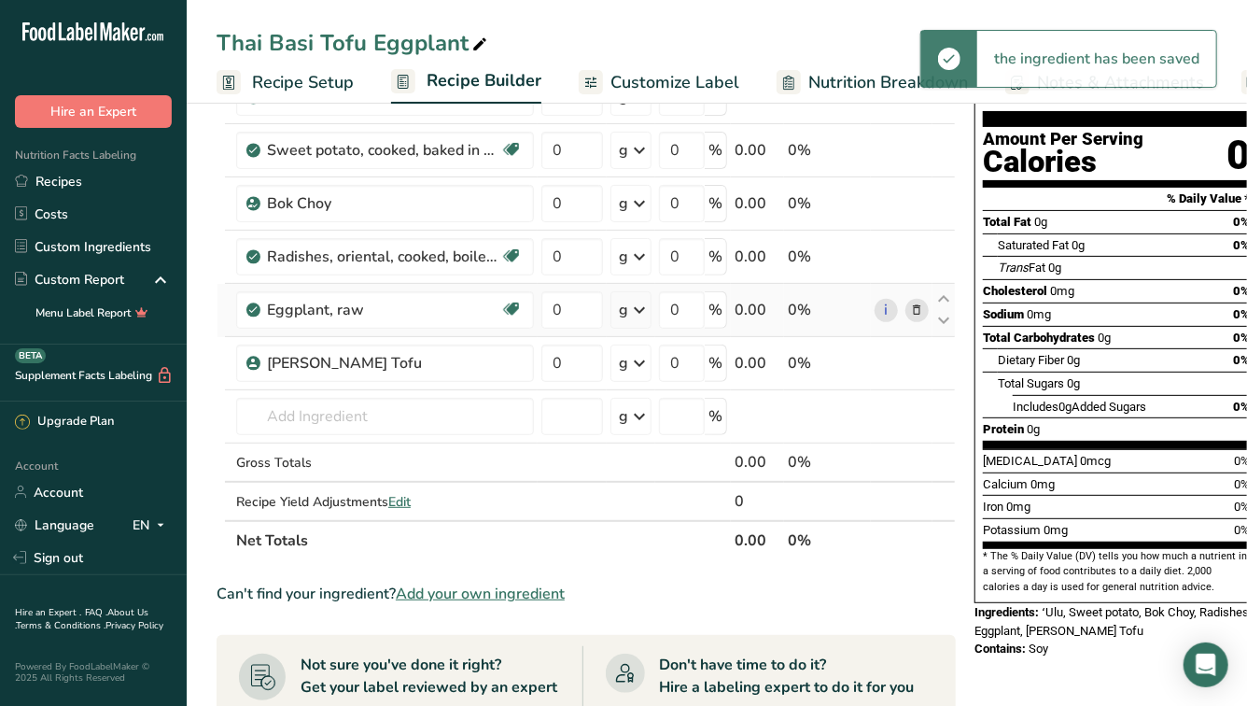
scroll to position [203, 0]
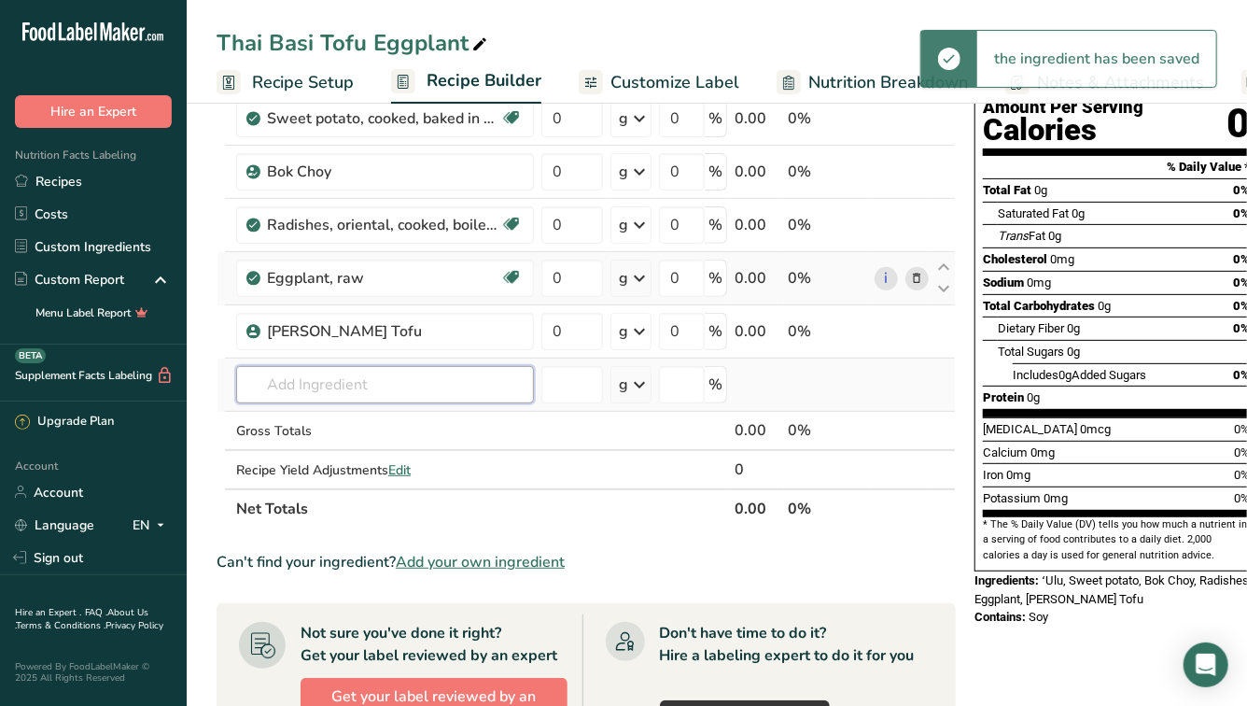
click at [419, 379] on input "text" at bounding box center [385, 384] width 298 height 37
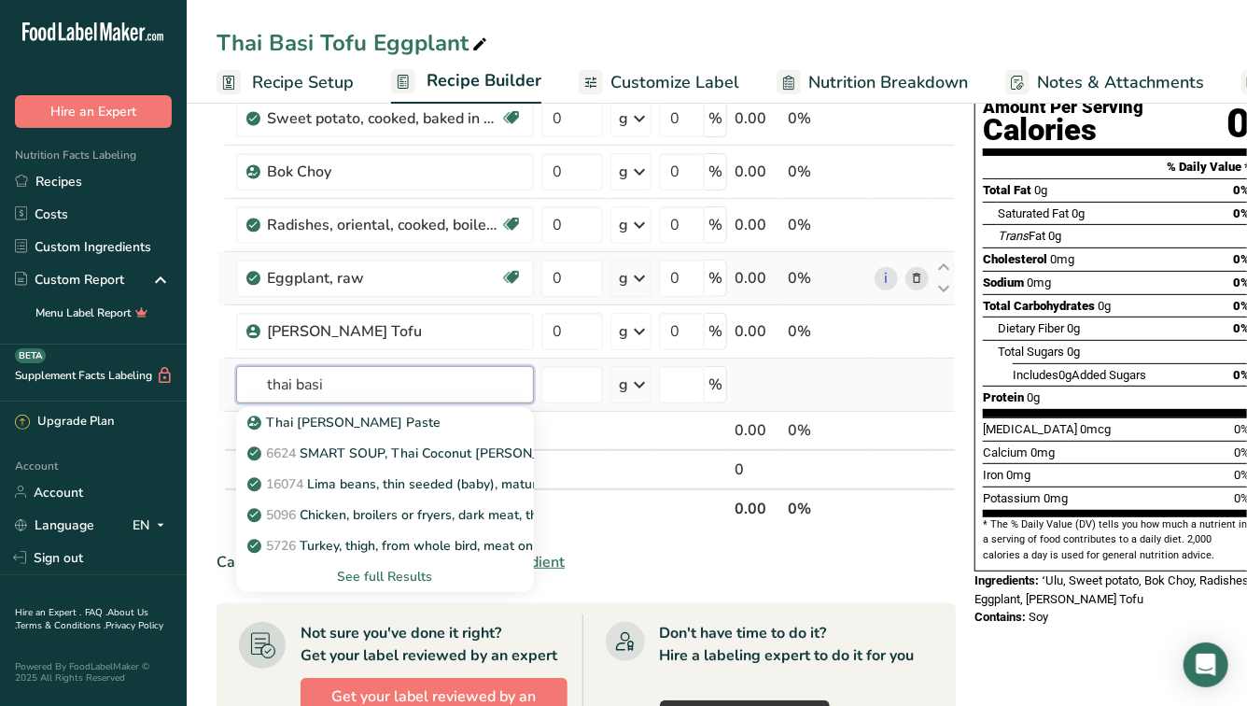
type input "thai basil"
type input "basil"
click at [396, 429] on div "2044 Basil, fresh" at bounding box center [370, 423] width 238 height 20
type input "Basil, fresh"
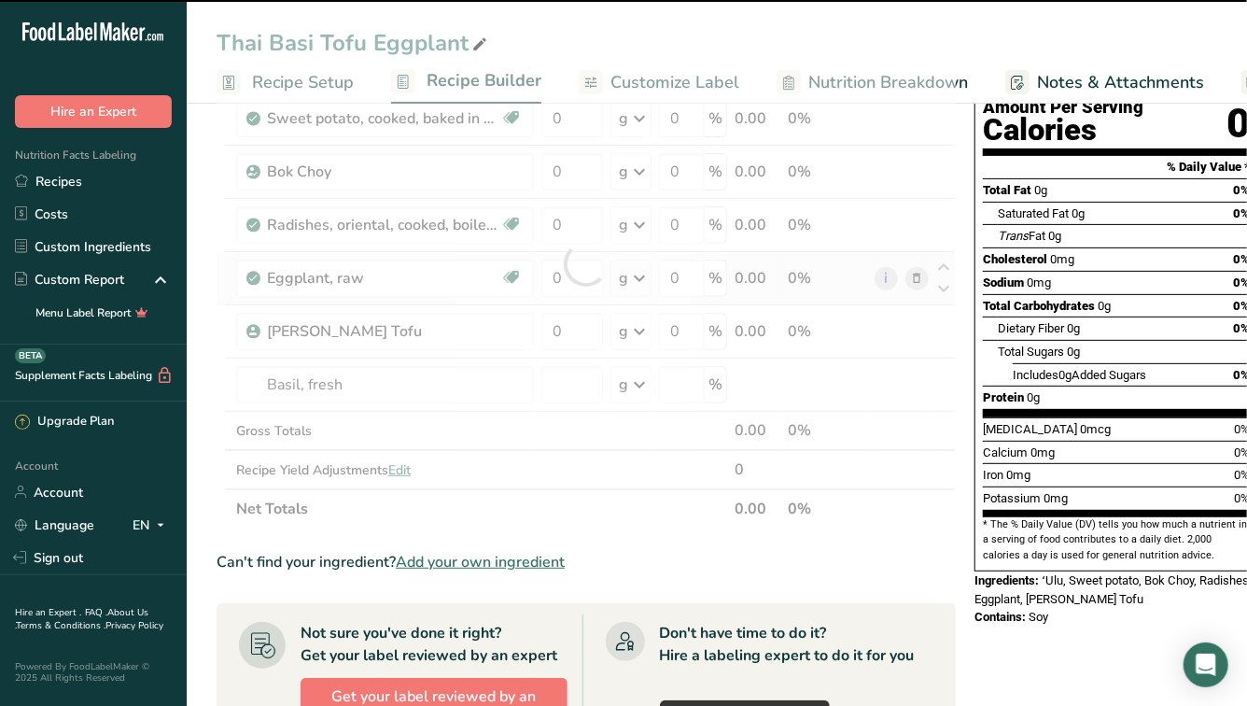
type input "0"
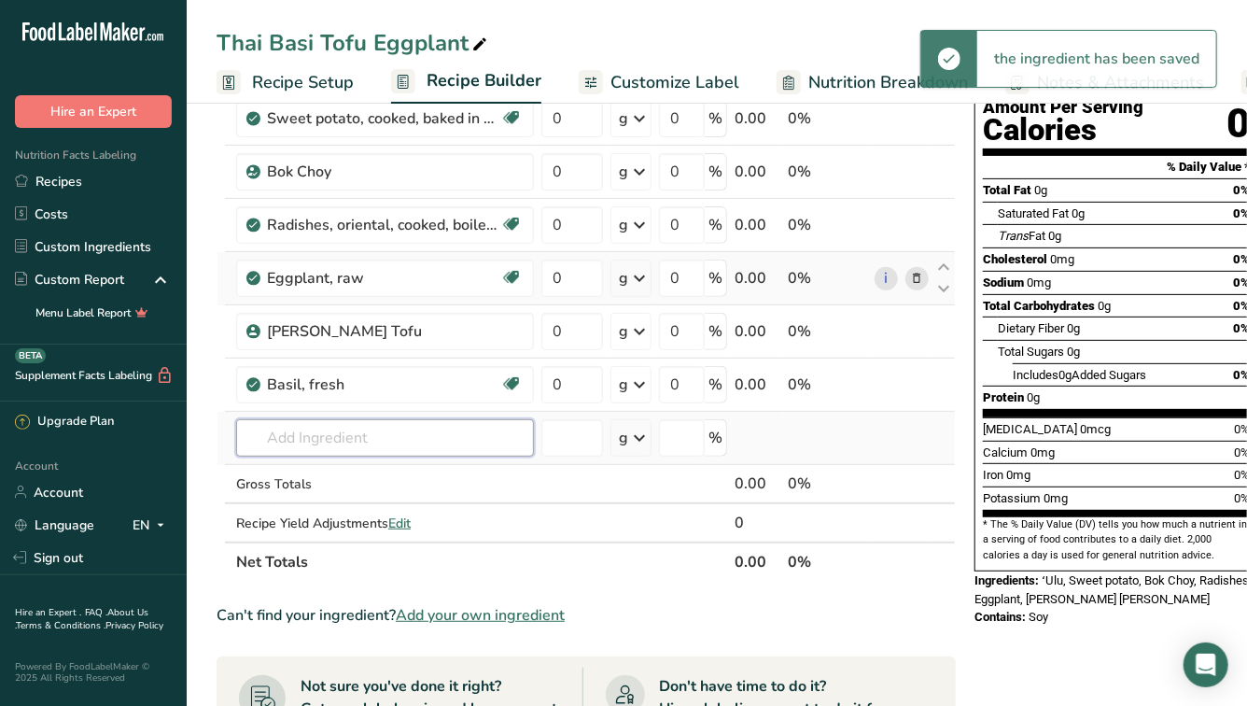
click at [317, 439] on input "text" at bounding box center [385, 437] width 298 height 37
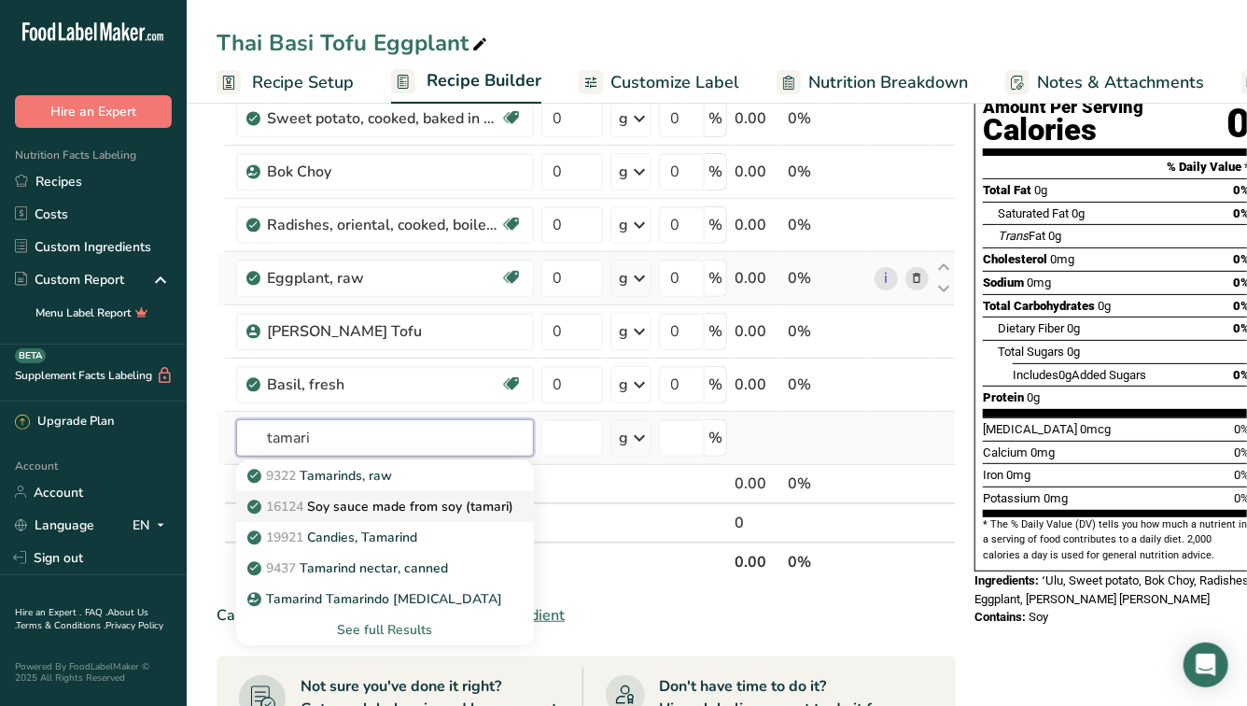
type input "tamari"
click at [367, 508] on p "16124 Soy sauce made from soy (tamari)" at bounding box center [382, 507] width 262 height 20
type input "Soy sauce made from soy (tamari)"
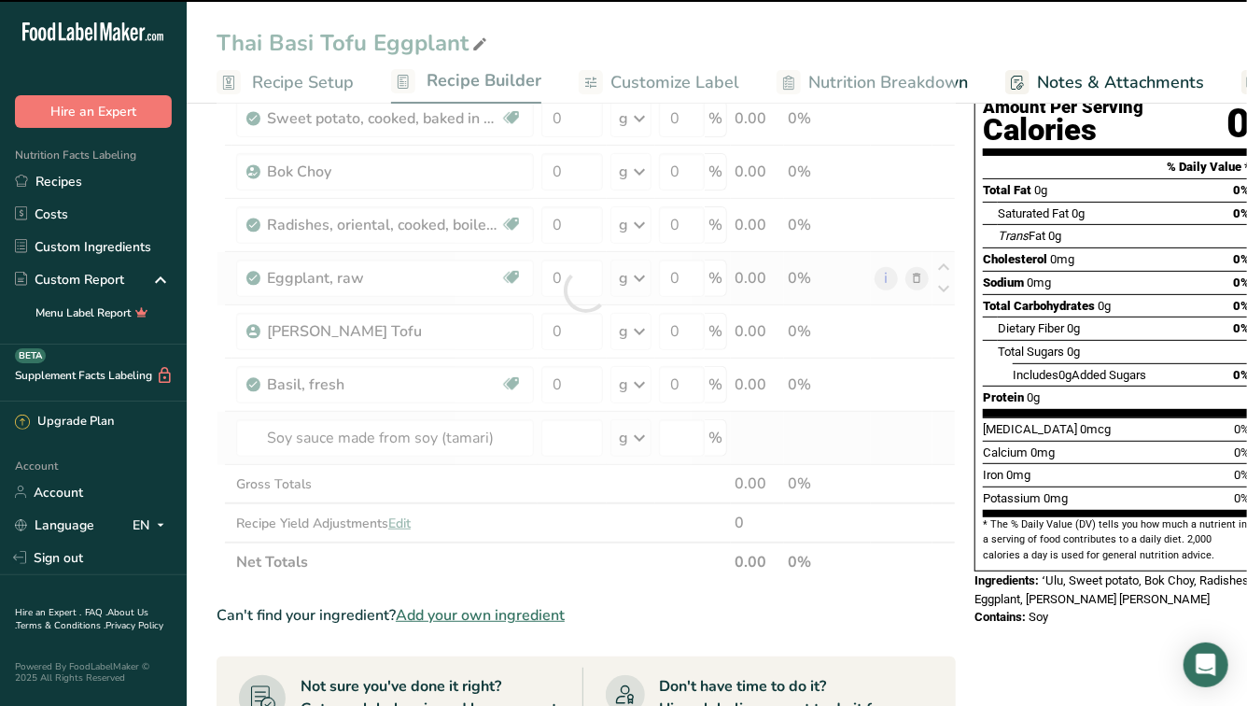
type input "0"
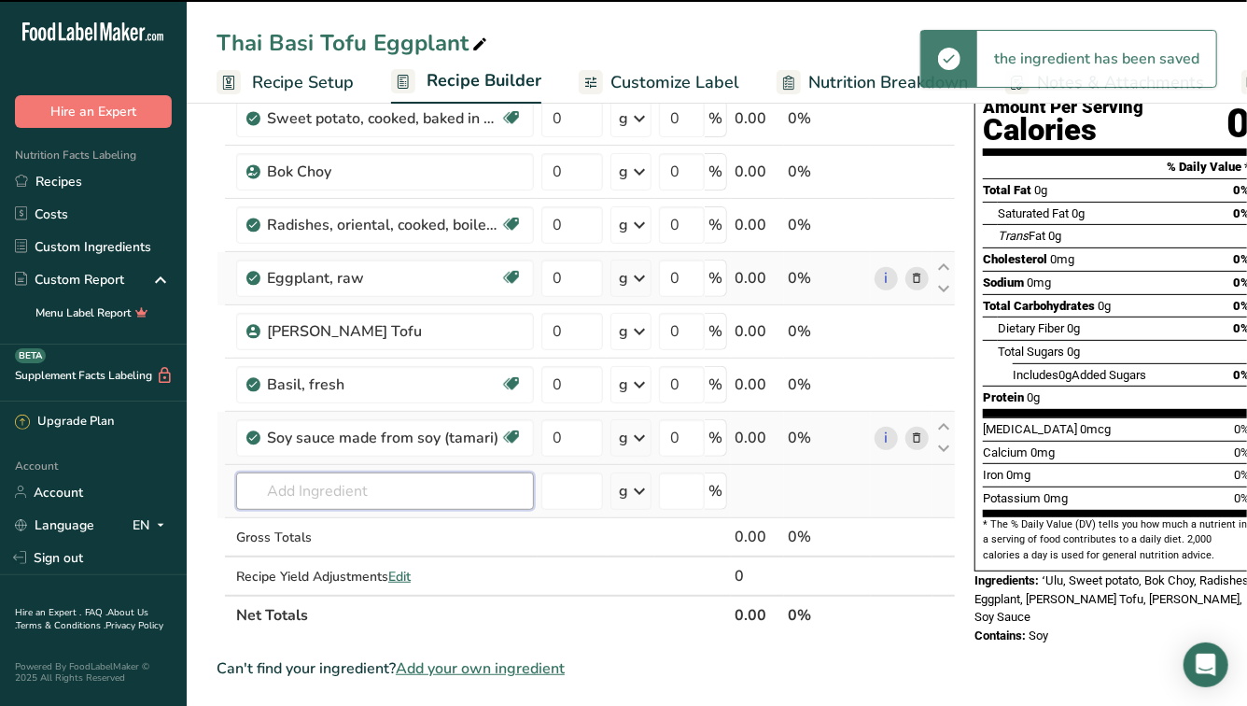
click at [330, 476] on input "text" at bounding box center [385, 490] width 298 height 37
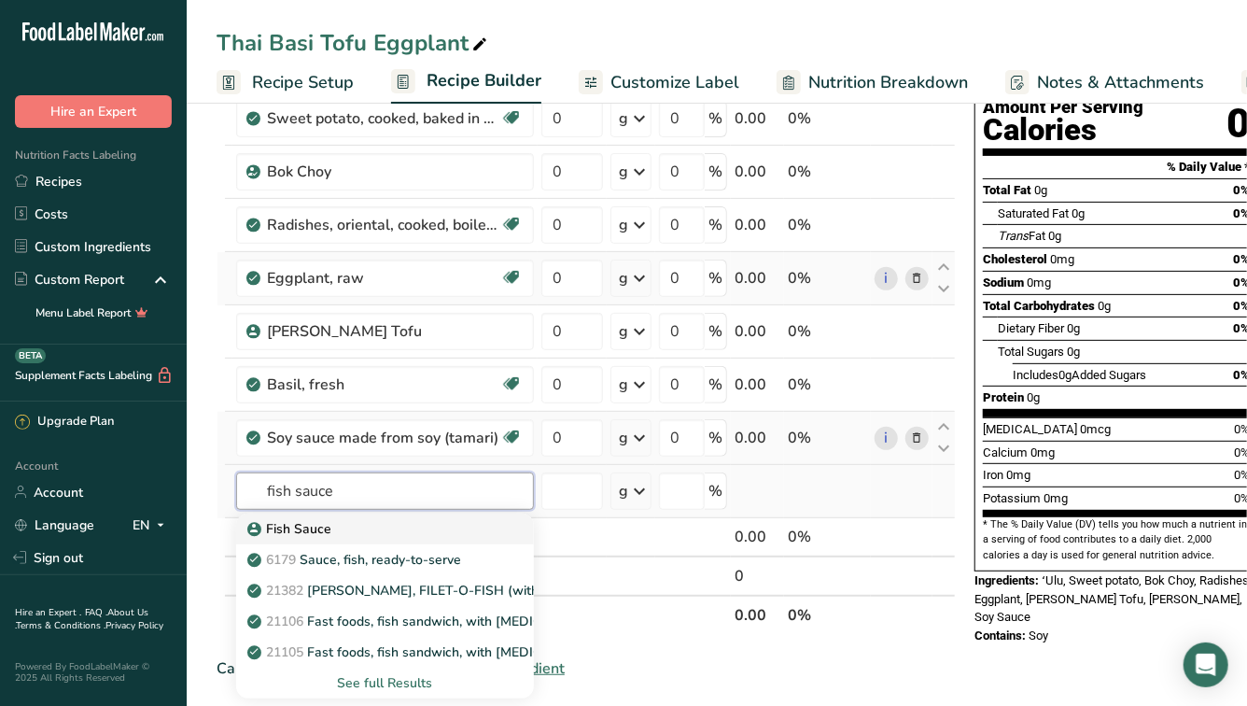
type input "fish sauce"
click at [339, 524] on div "Fish Sauce" at bounding box center [370, 529] width 238 height 20
type input "Fish Sauce"
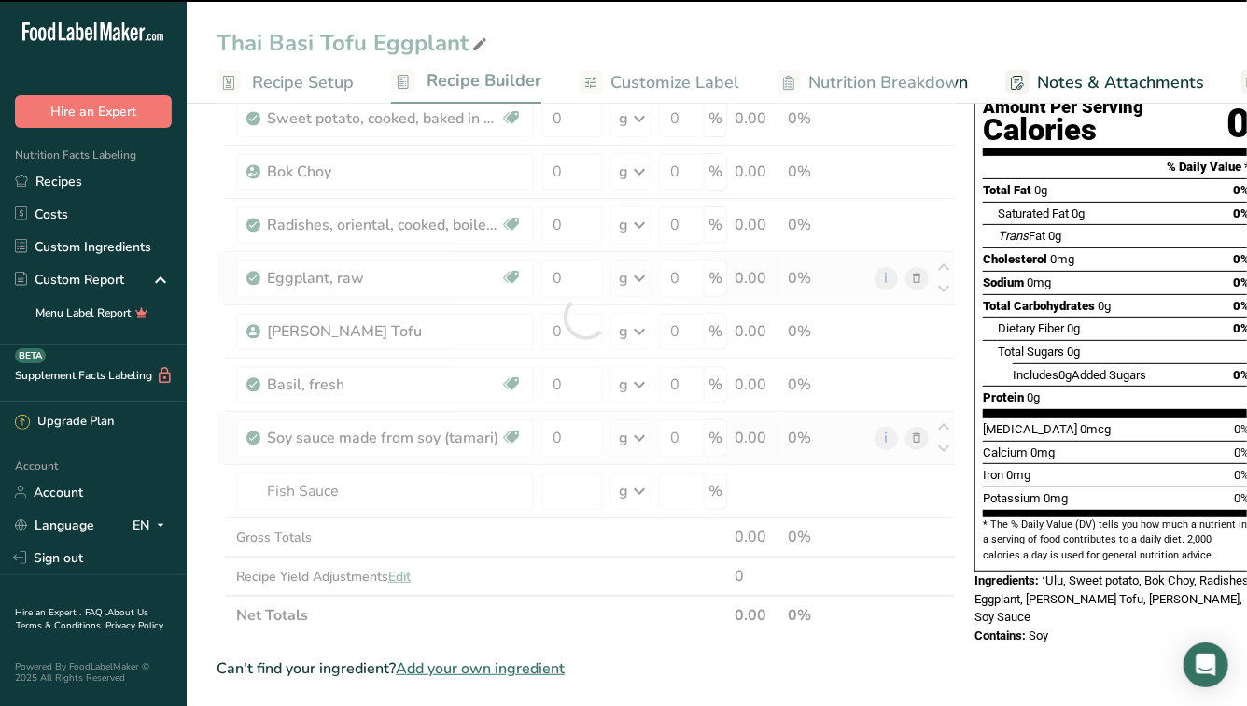
type input "0"
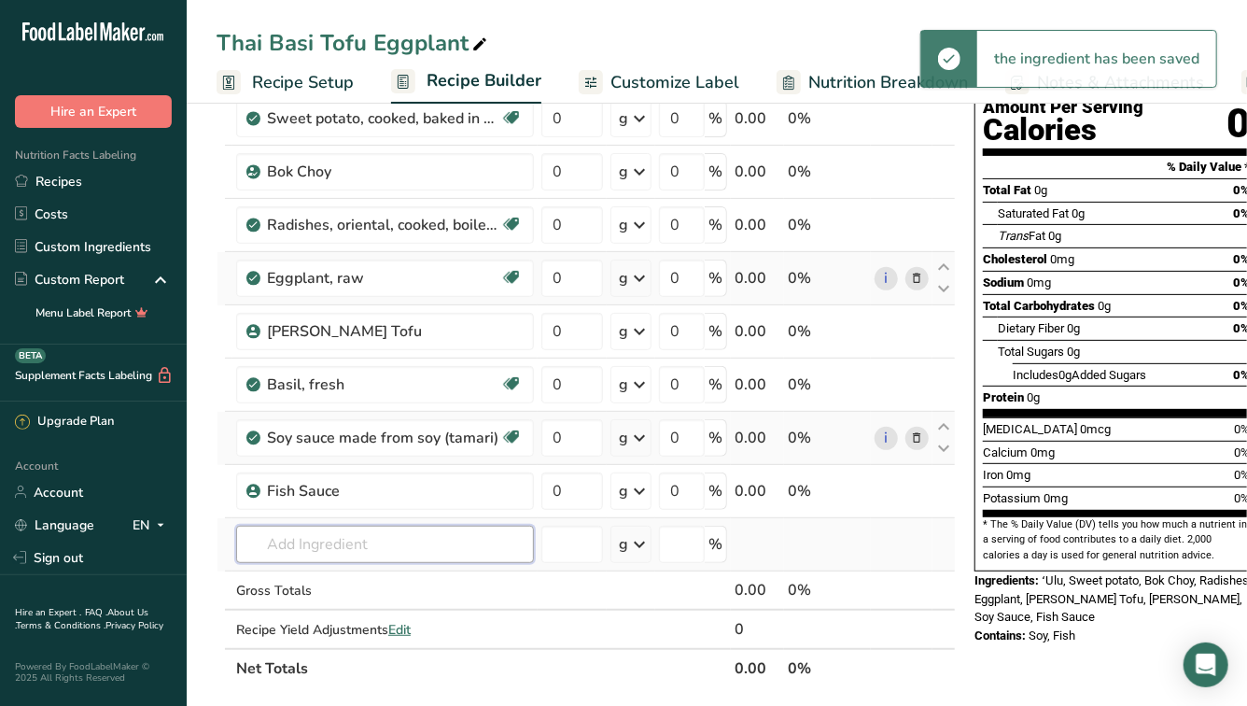
click at [309, 538] on input "text" at bounding box center [385, 544] width 298 height 37
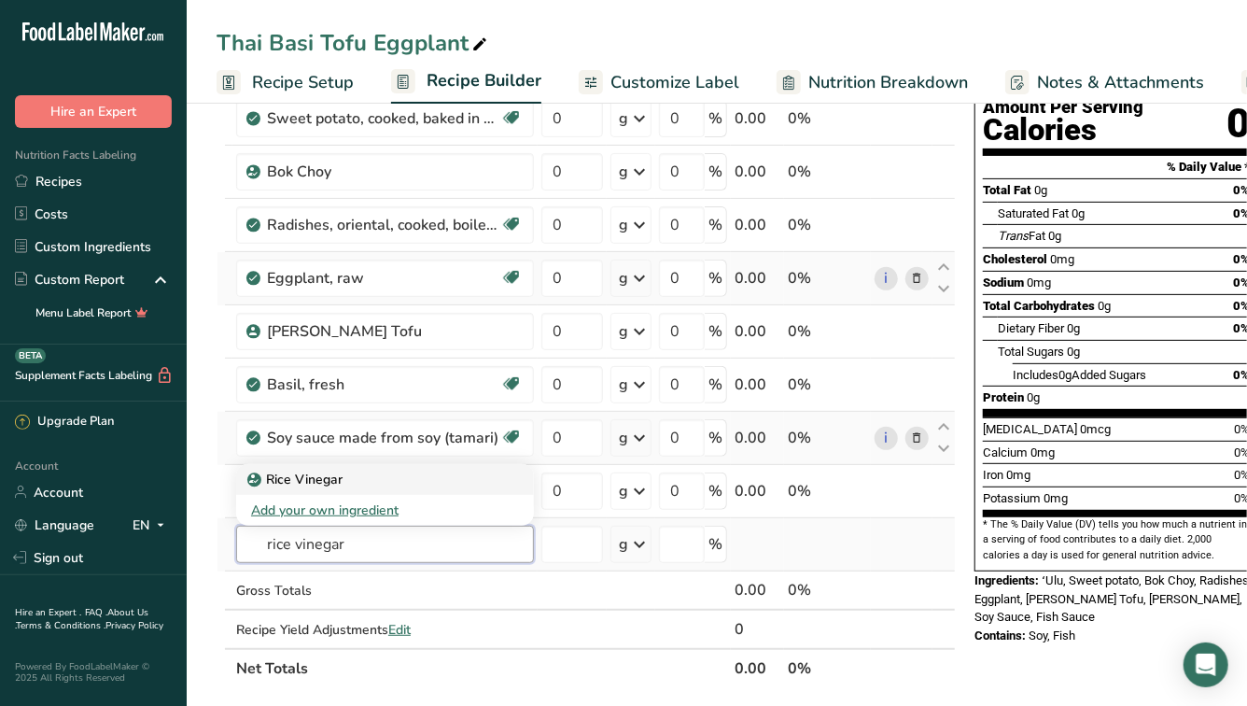
type input "rice vinegar"
click at [320, 484] on p "Rice Vinegar" at bounding box center [296, 480] width 91 height 20
type input "Rice Vinegar"
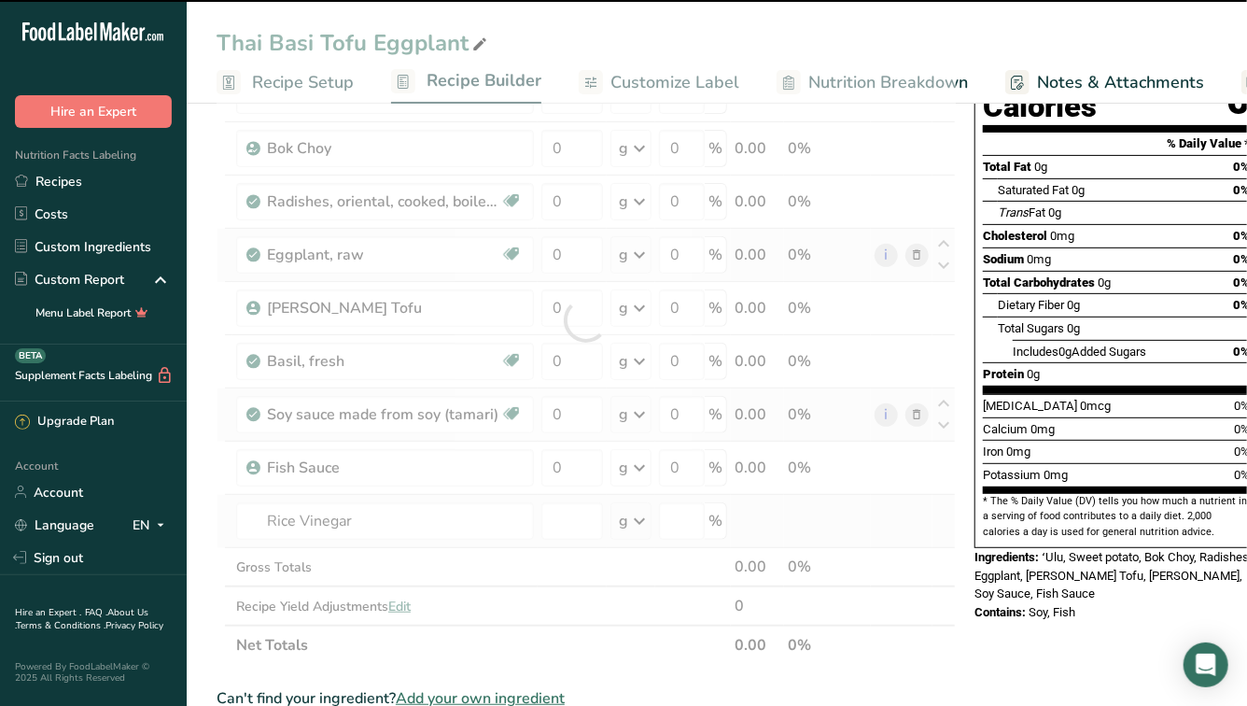
scroll to position [234, 0]
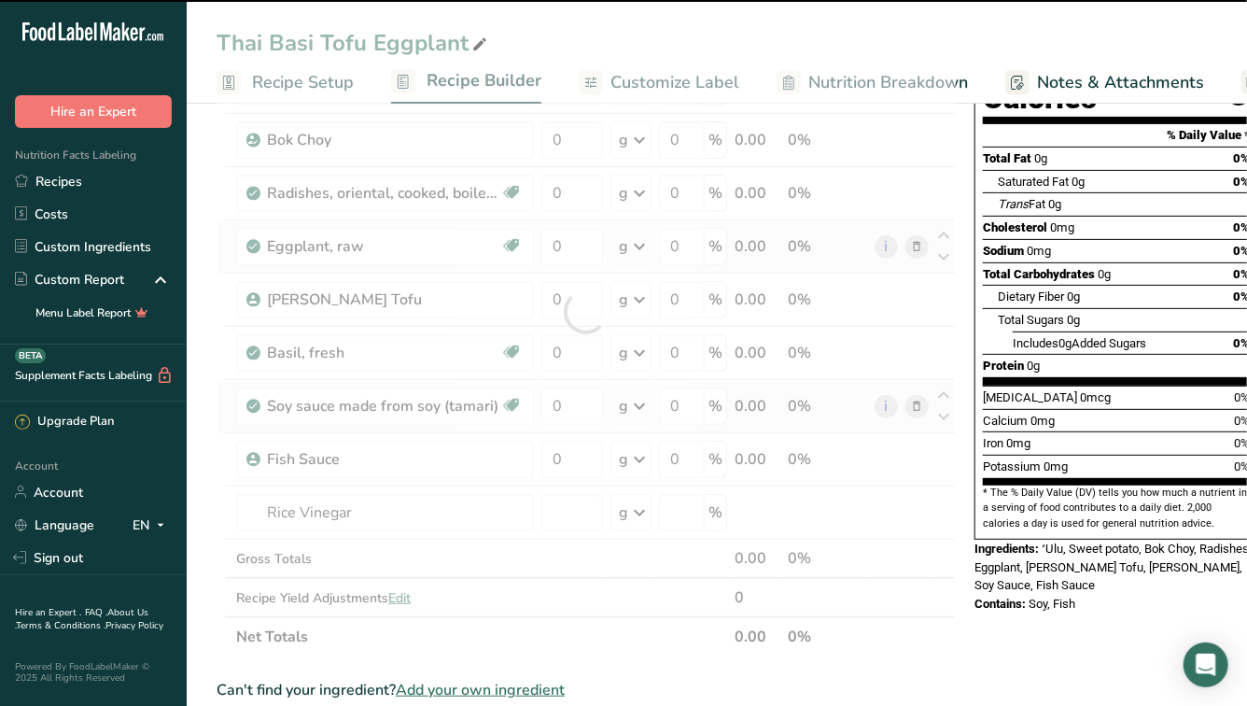
type input "0"
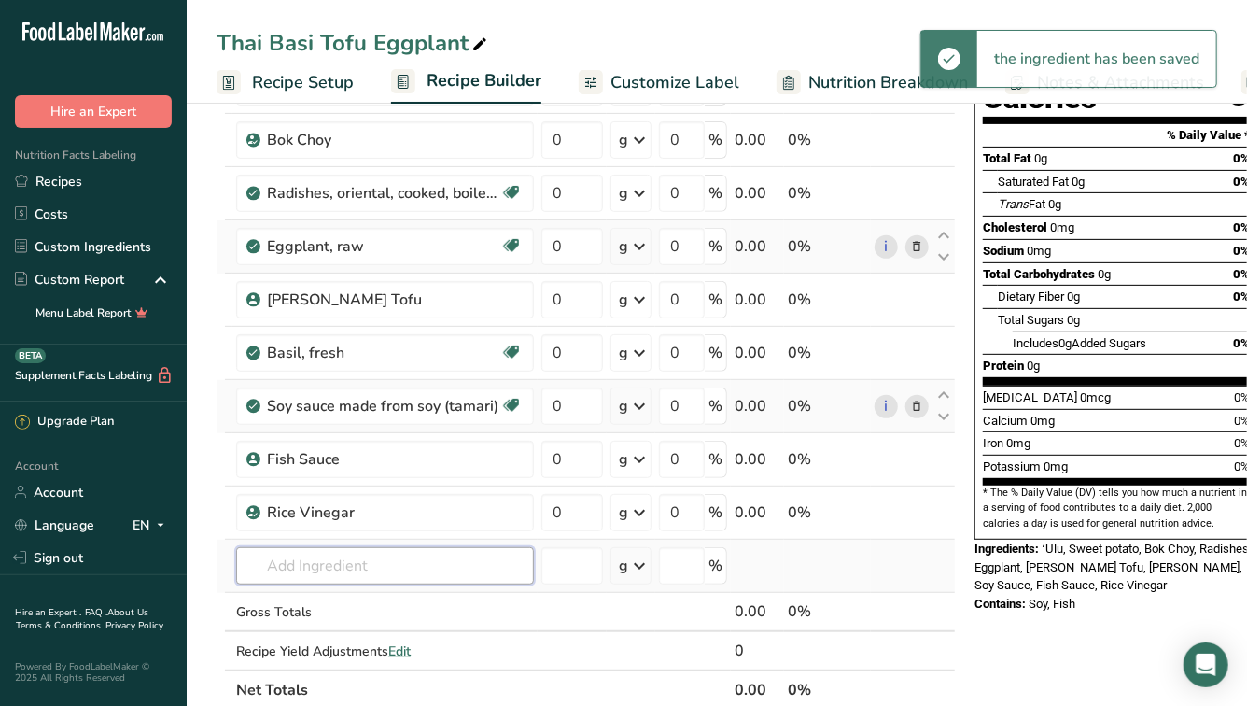
click at [307, 561] on input "text" at bounding box center [385, 565] width 298 height 37
type input "hoisen"
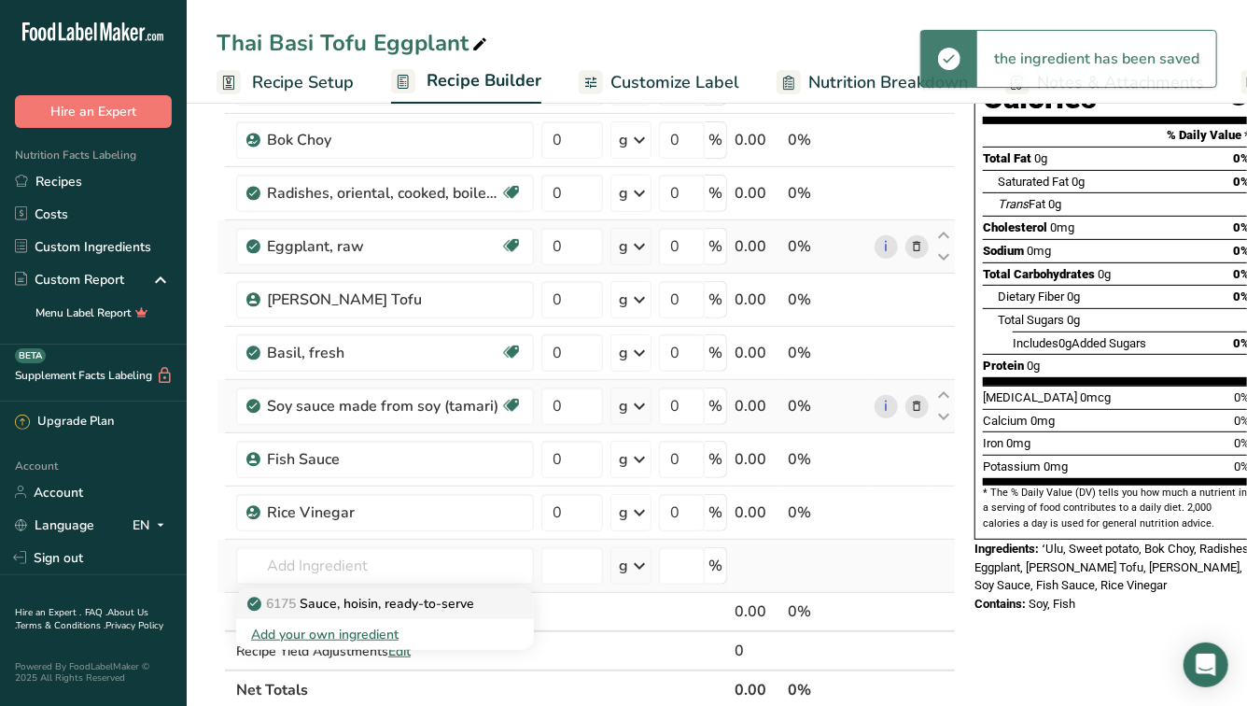
click at [328, 602] on p "6175 Sauce, hoisin, ready-to-serve" at bounding box center [362, 604] width 223 height 20
type input "Sauce, hoisin, ready-to-serve"
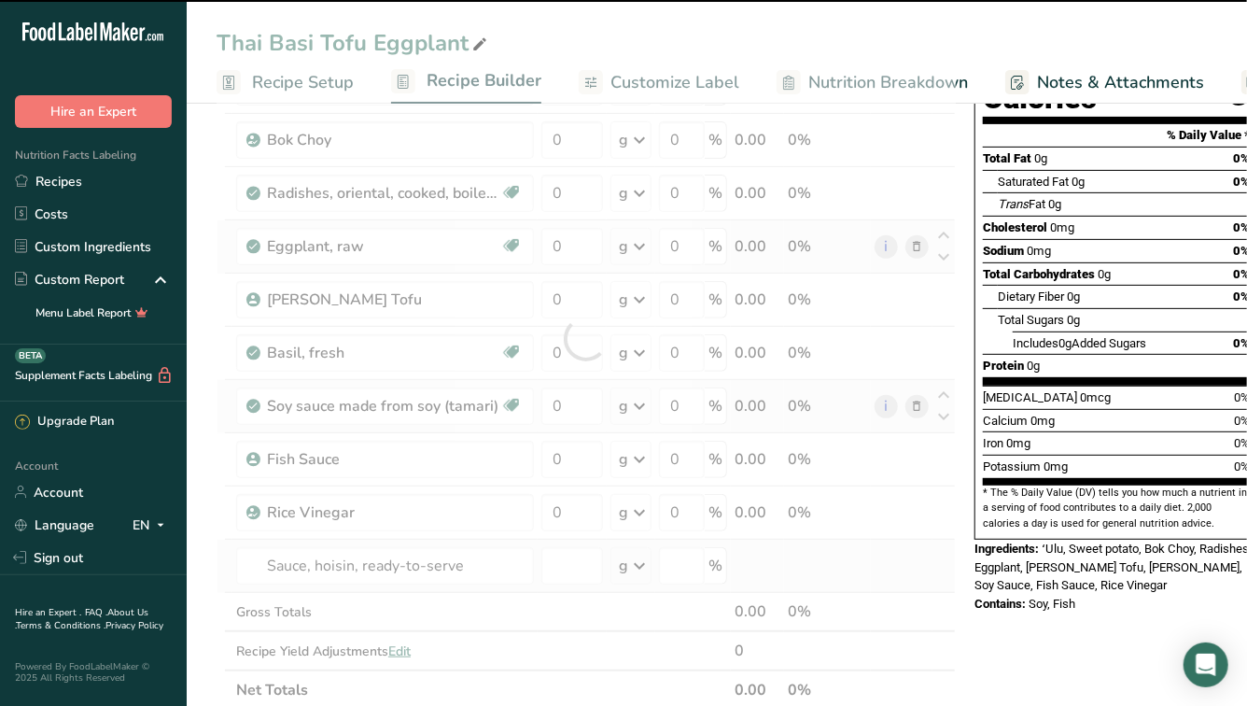
type input "0"
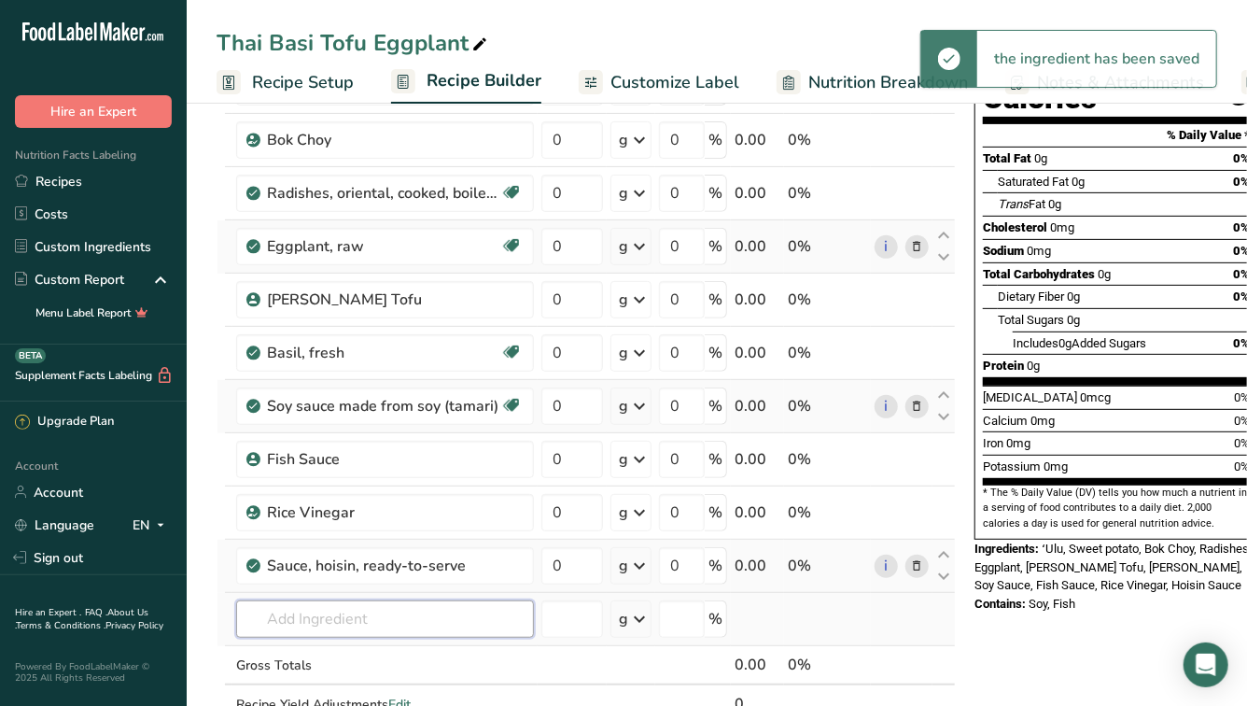
click at [325, 618] on input "text" at bounding box center [385, 618] width 298 height 37
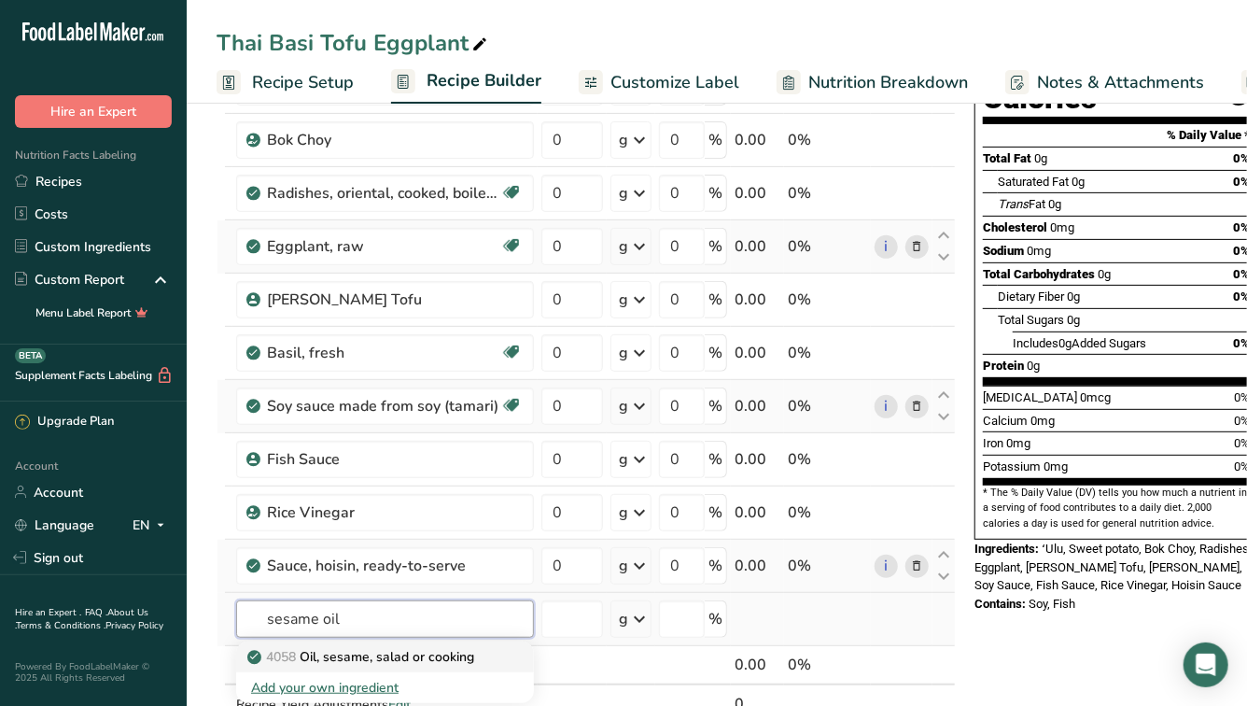
type input "sesame oil"
click at [336, 653] on p "4058 Oil, sesame, salad or cooking" at bounding box center [362, 657] width 223 height 20
type input "Oil, sesame, salad or cooking"
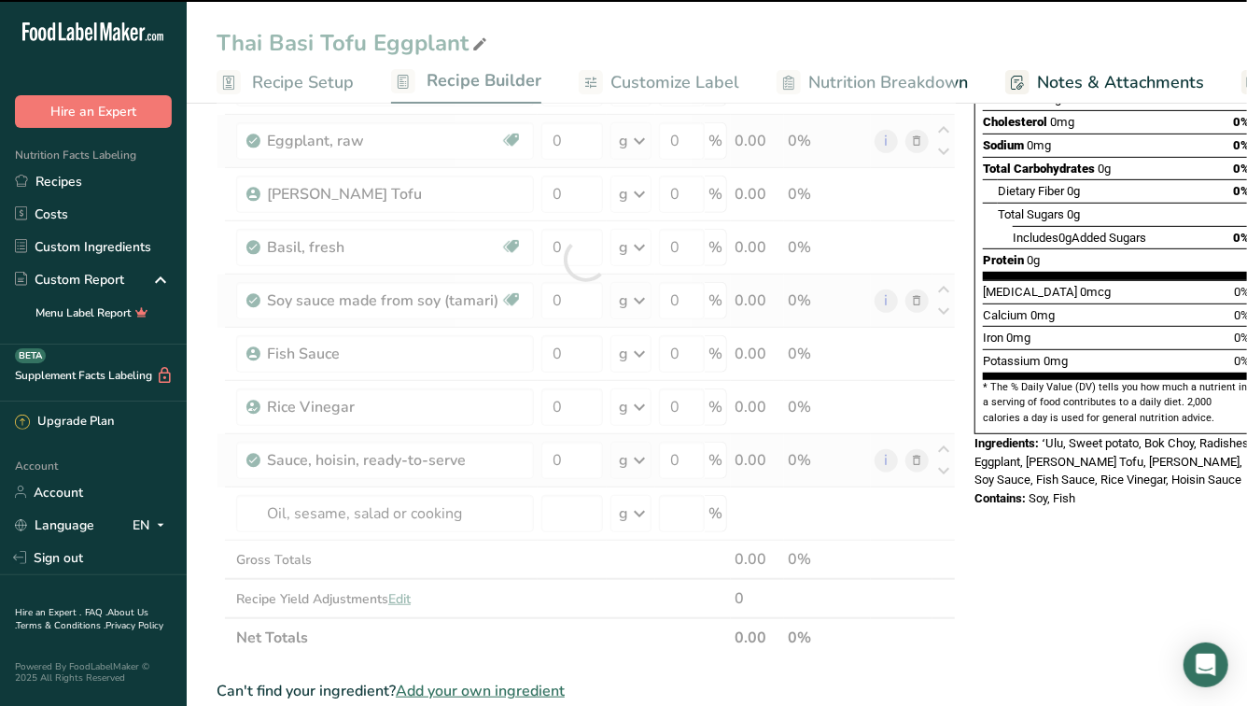
scroll to position [377, 0]
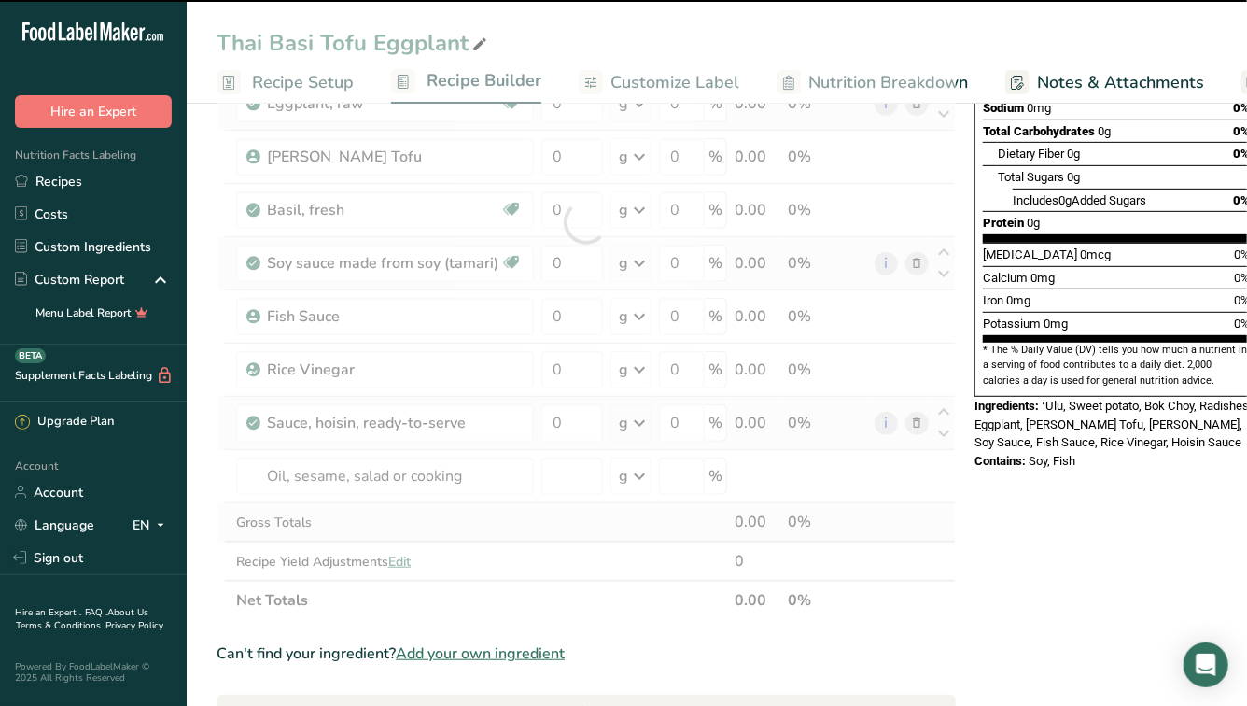
type input "0"
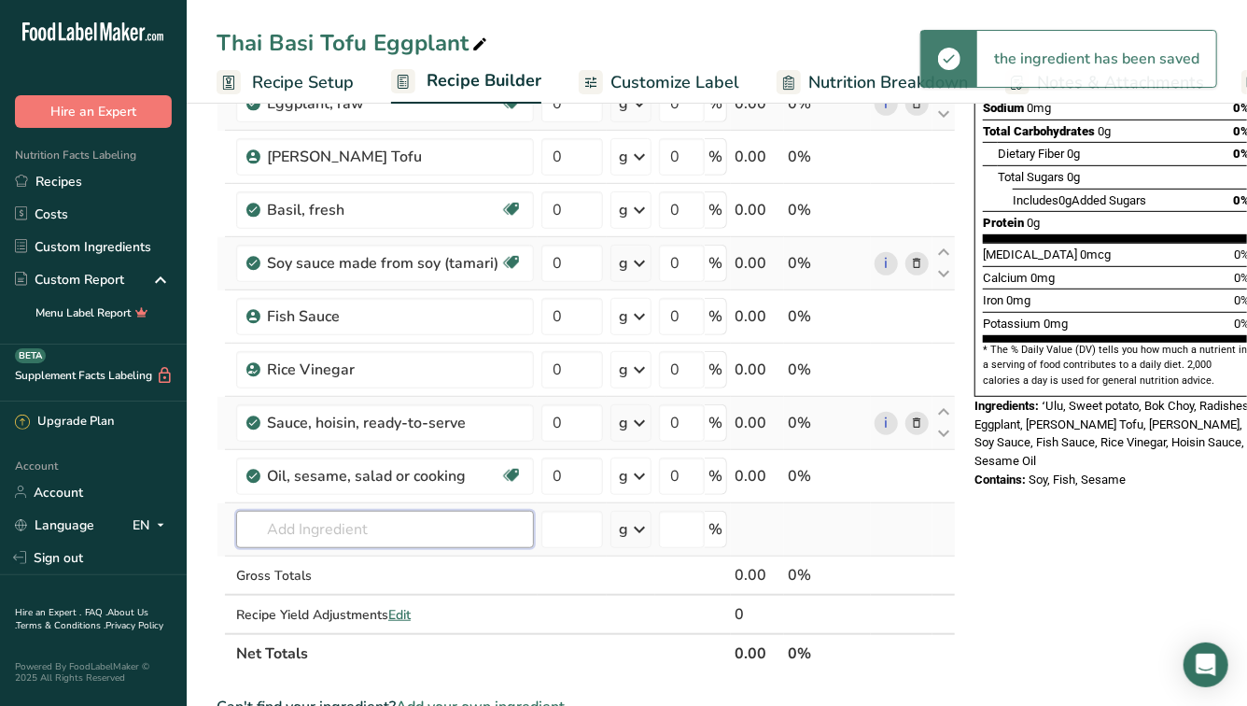
click at [319, 534] on input "text" at bounding box center [385, 529] width 298 height 37
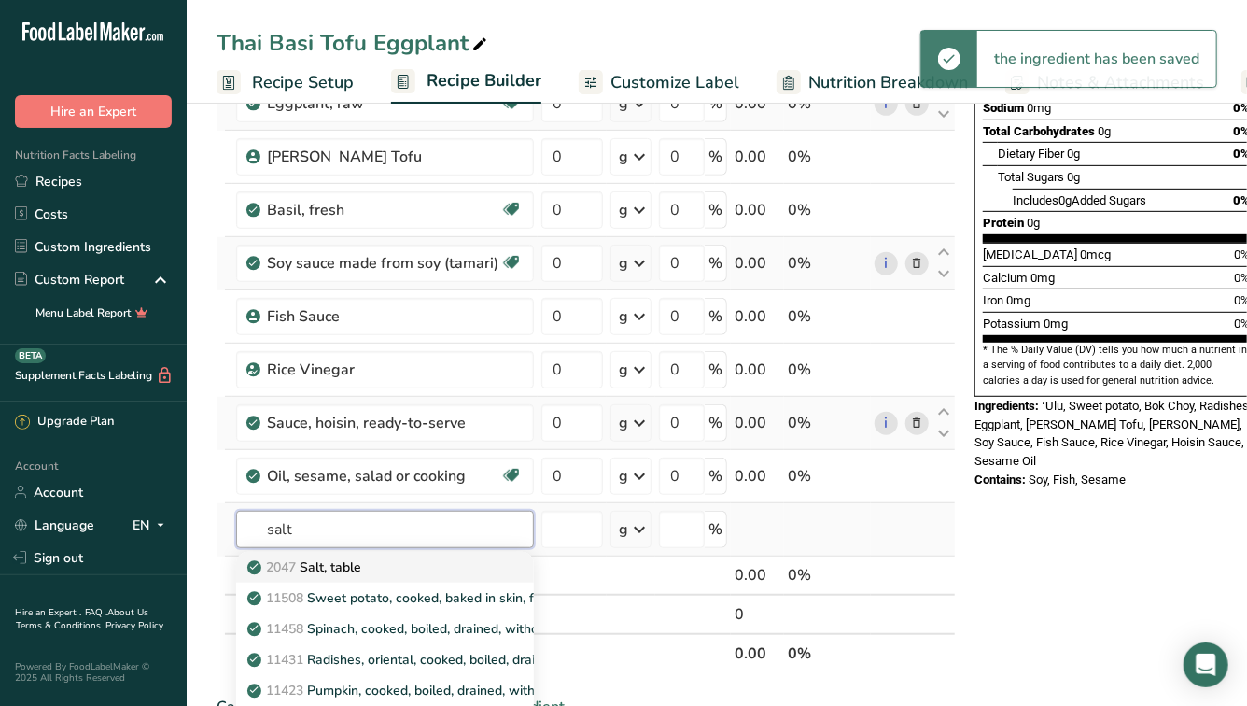
type input "salt"
click at [337, 562] on p "2047 Salt, table" at bounding box center [306, 567] width 110 height 20
type input "Salt, table"
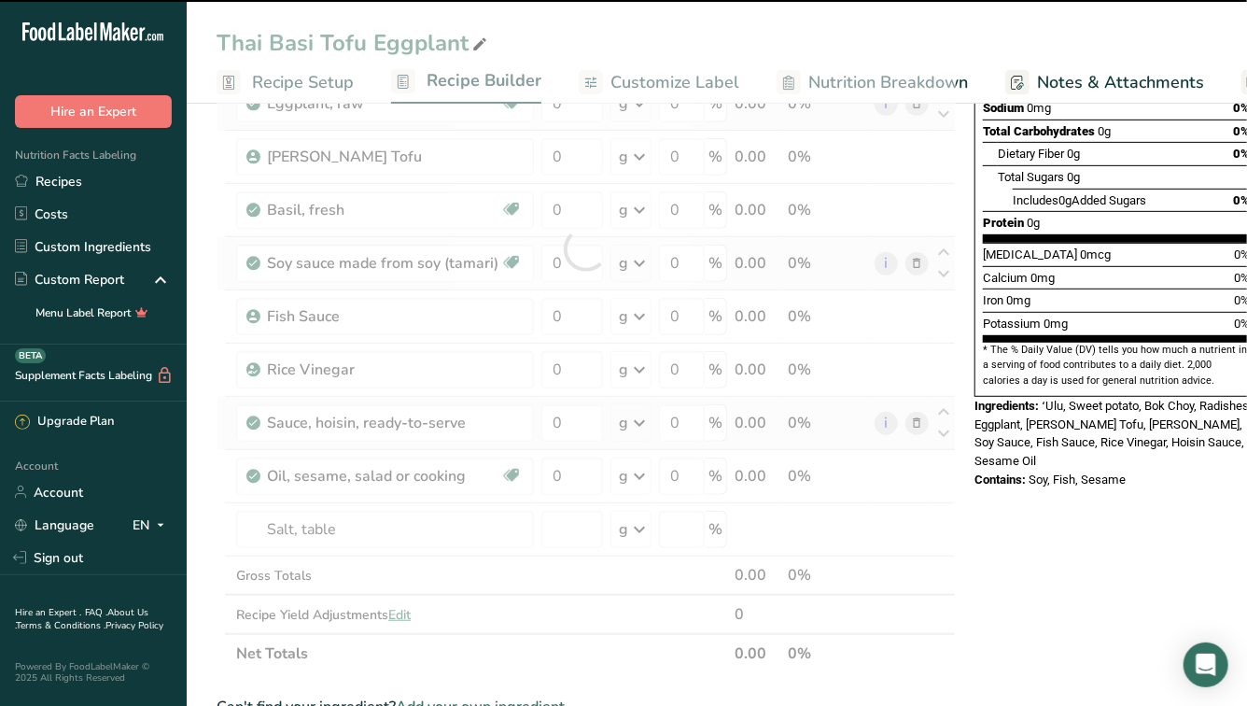
type input "0"
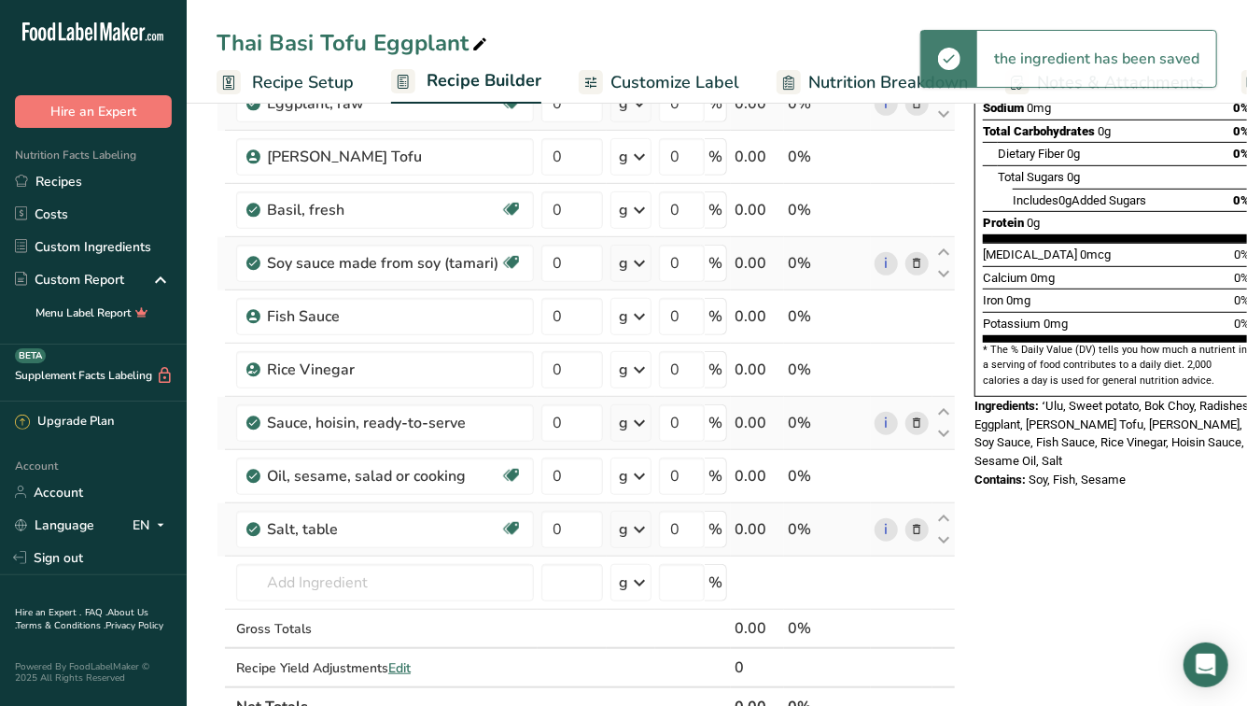
click at [911, 533] on icon at bounding box center [917, 530] width 13 height 20
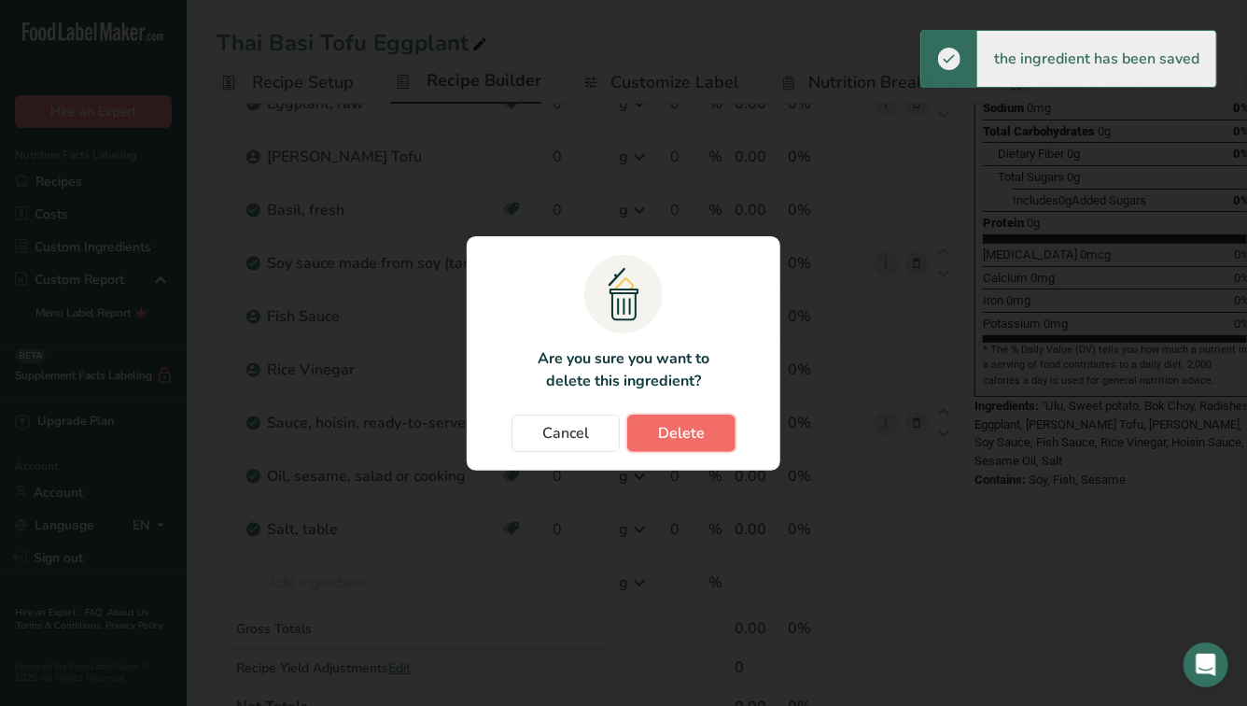
click at [671, 428] on span "Delete" at bounding box center [681, 433] width 47 height 22
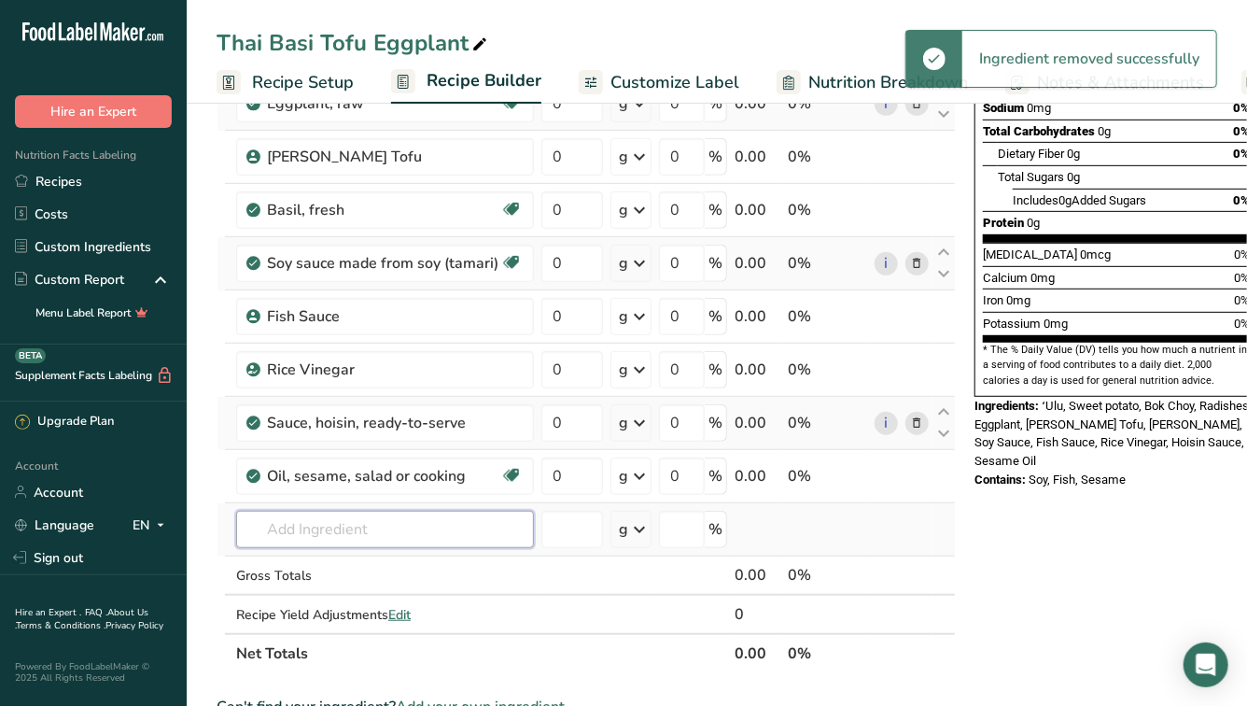
click at [284, 527] on input "text" at bounding box center [385, 529] width 298 height 37
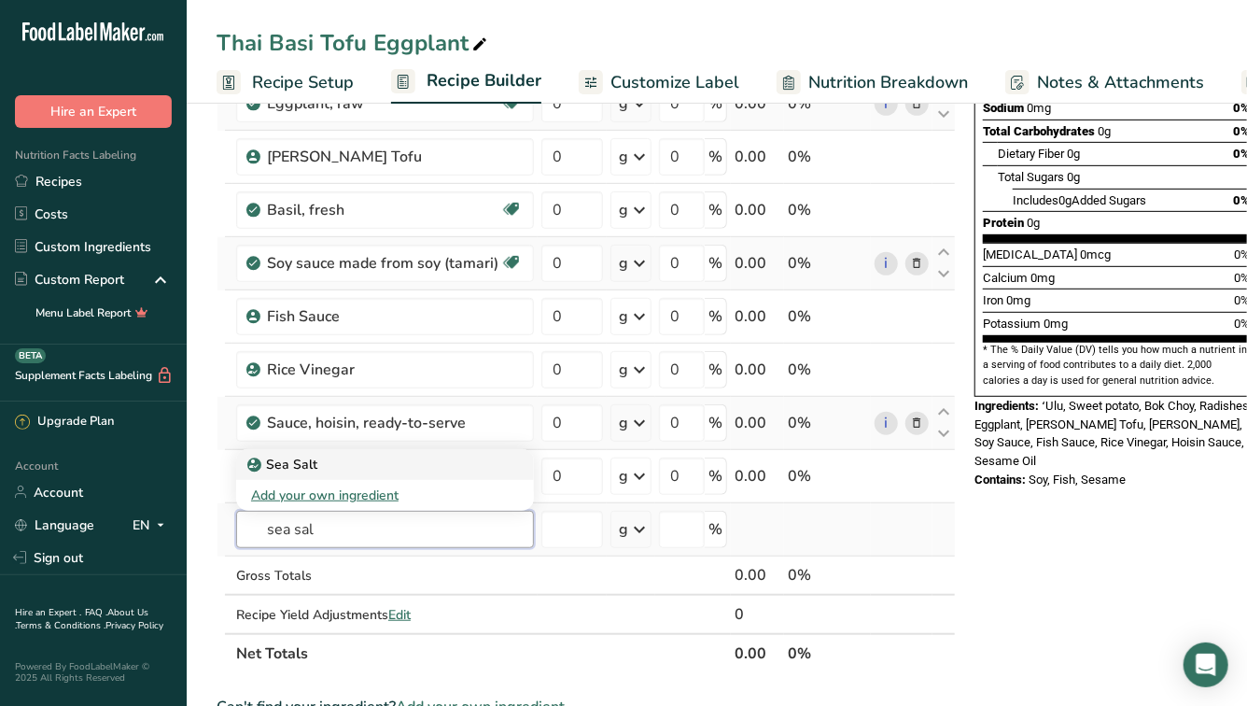
type input "sea sal"
click at [328, 468] on div "Sea Salt" at bounding box center [370, 465] width 238 height 20
type input "Sea Salt"
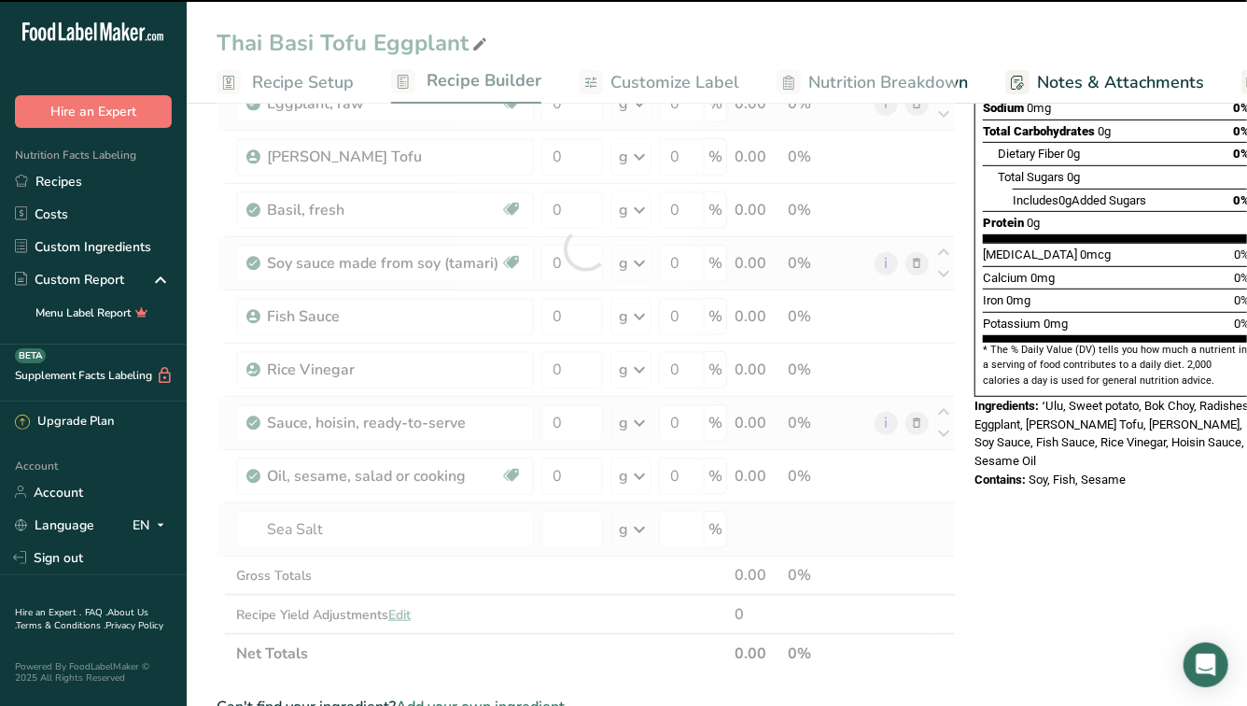
type input "0"
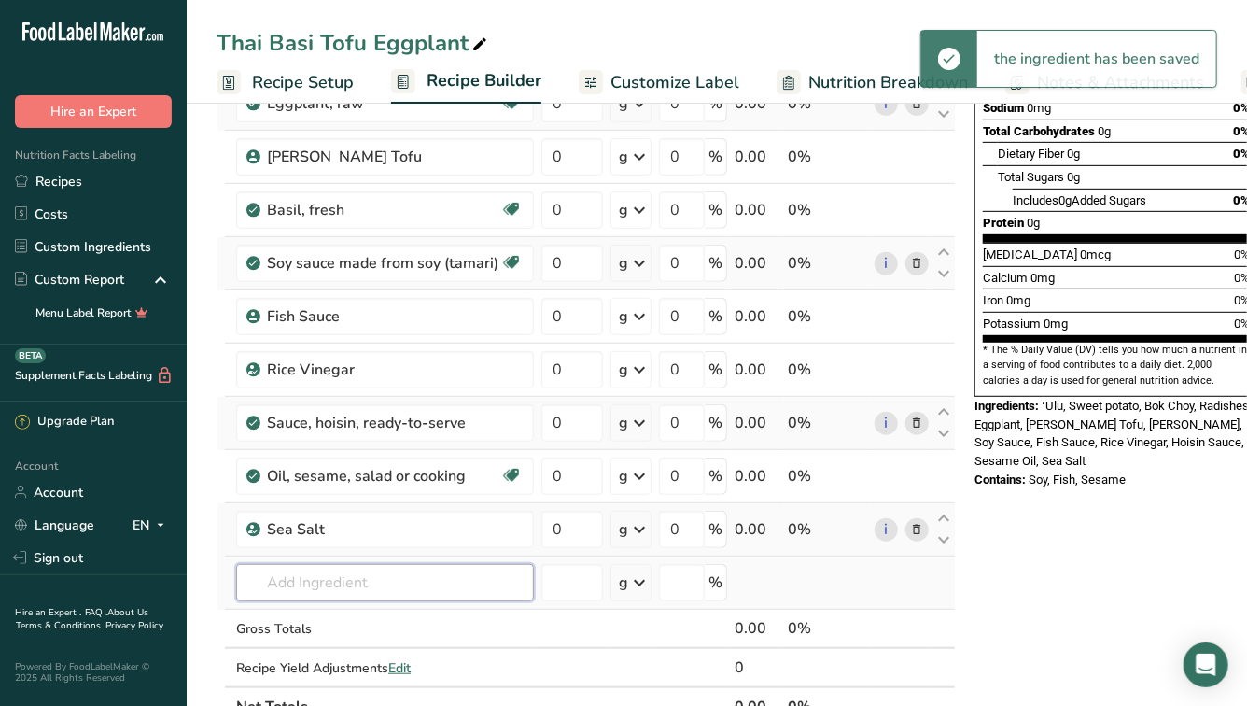
click at [284, 583] on input "text" at bounding box center [385, 582] width 298 height 37
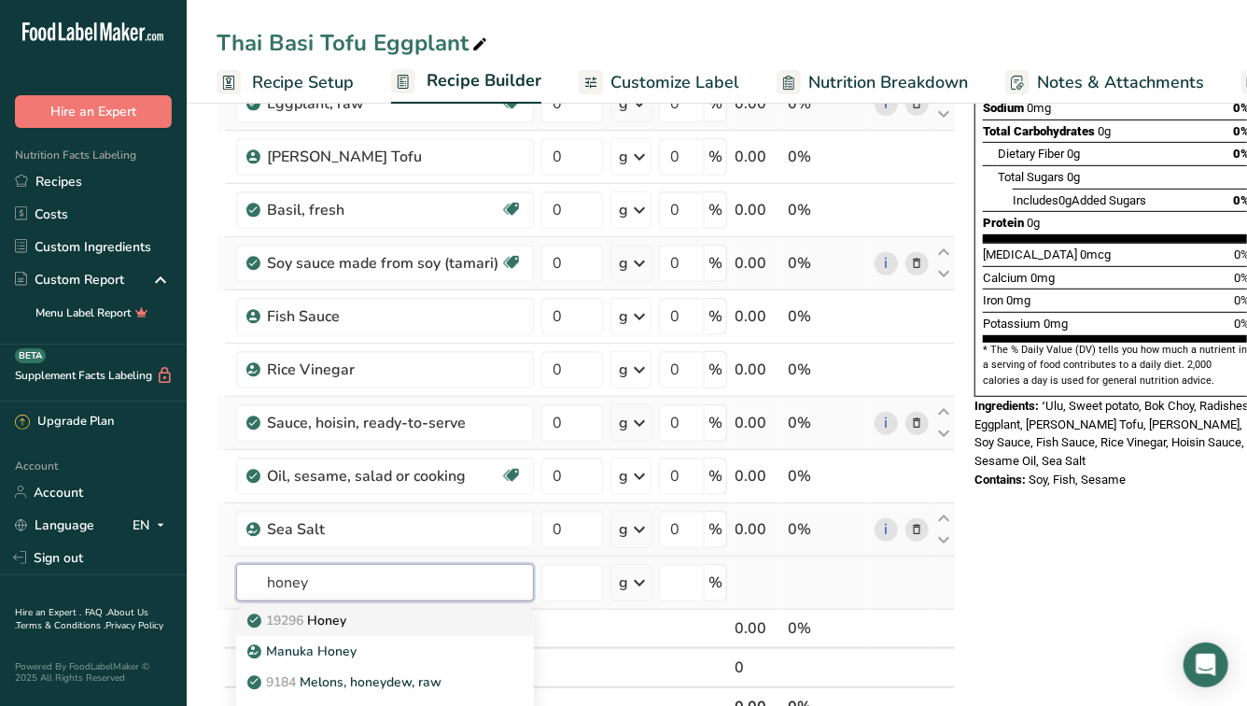
type input "honey"
click at [330, 621] on p "19296 Honey" at bounding box center [298, 621] width 95 height 20
type input "Honey"
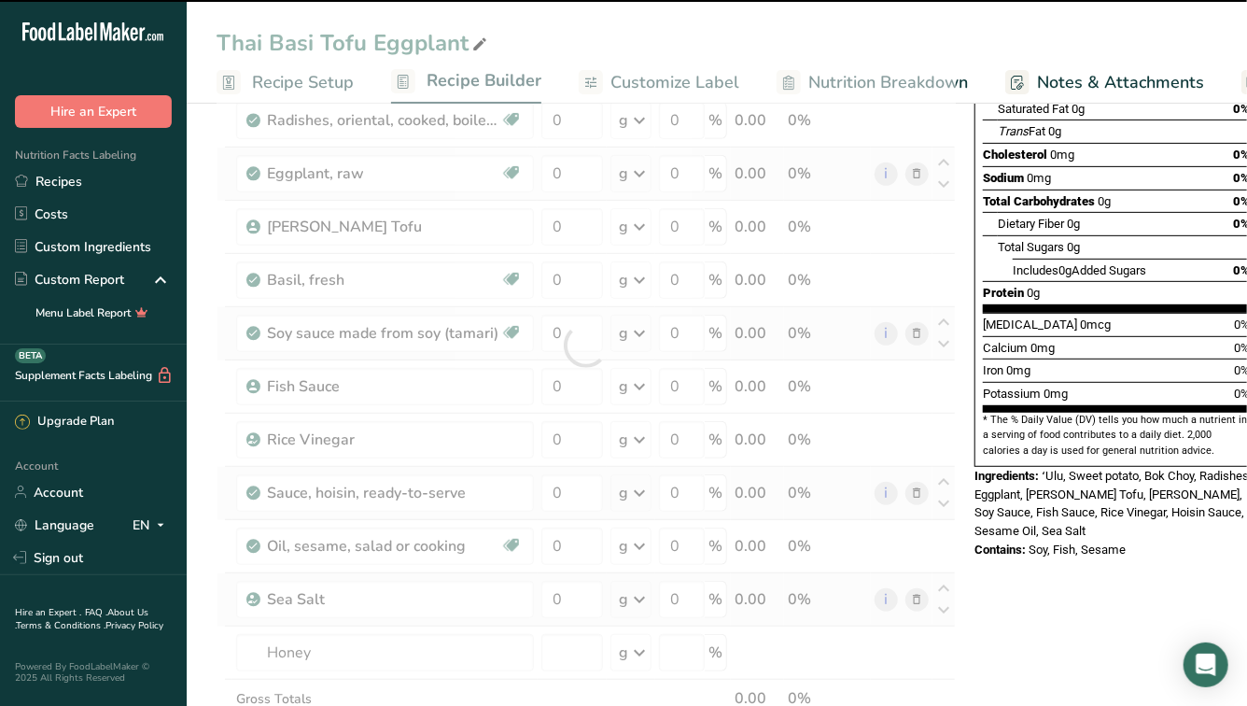
type input "0"
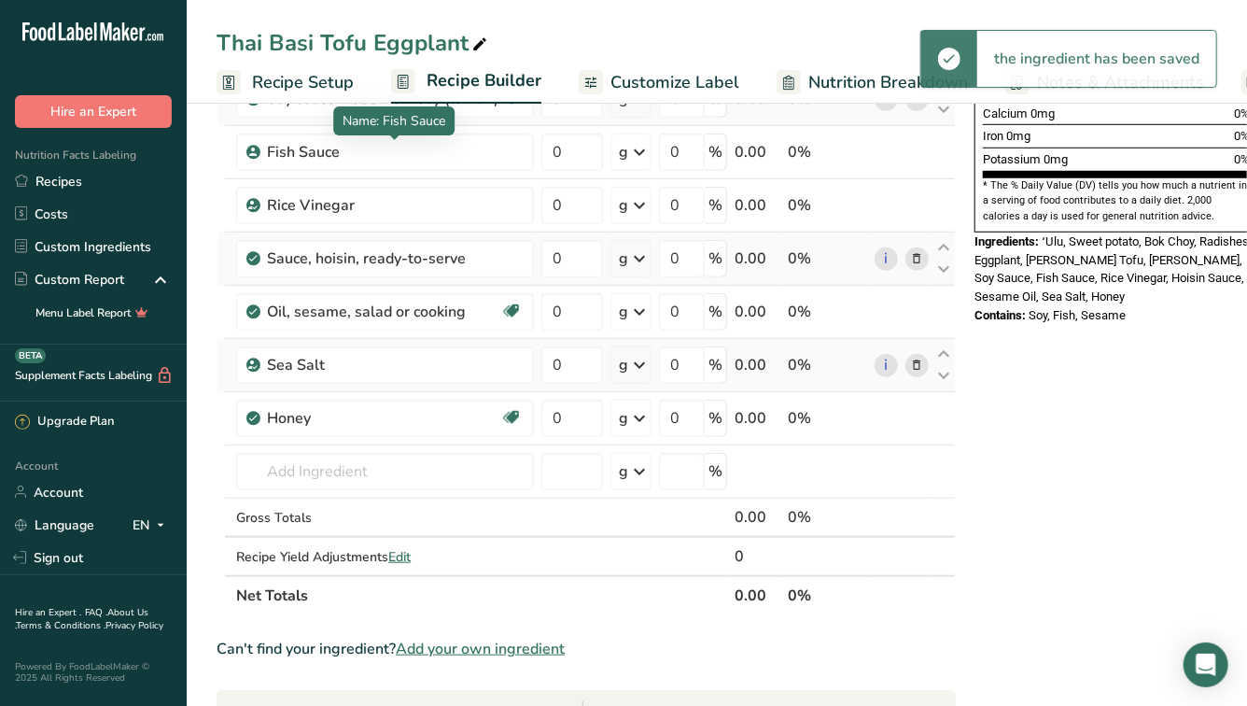
scroll to position [620, 0]
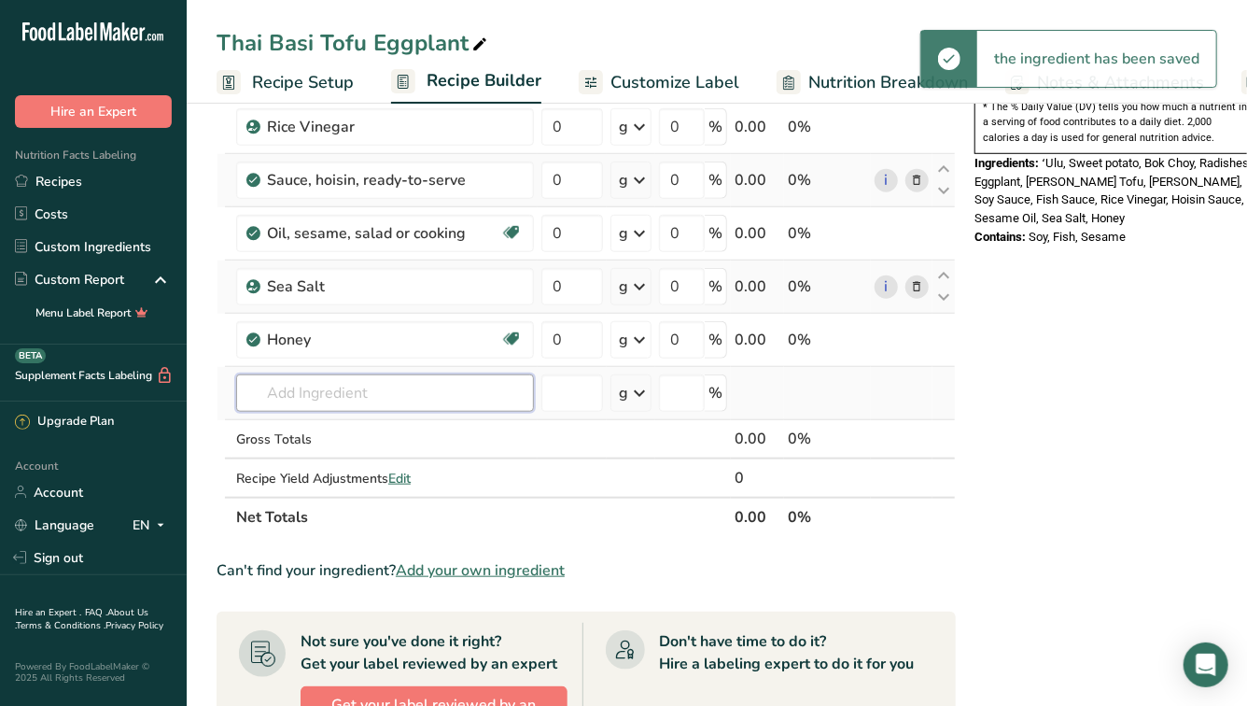
click at [306, 401] on input "text" at bounding box center [385, 392] width 298 height 37
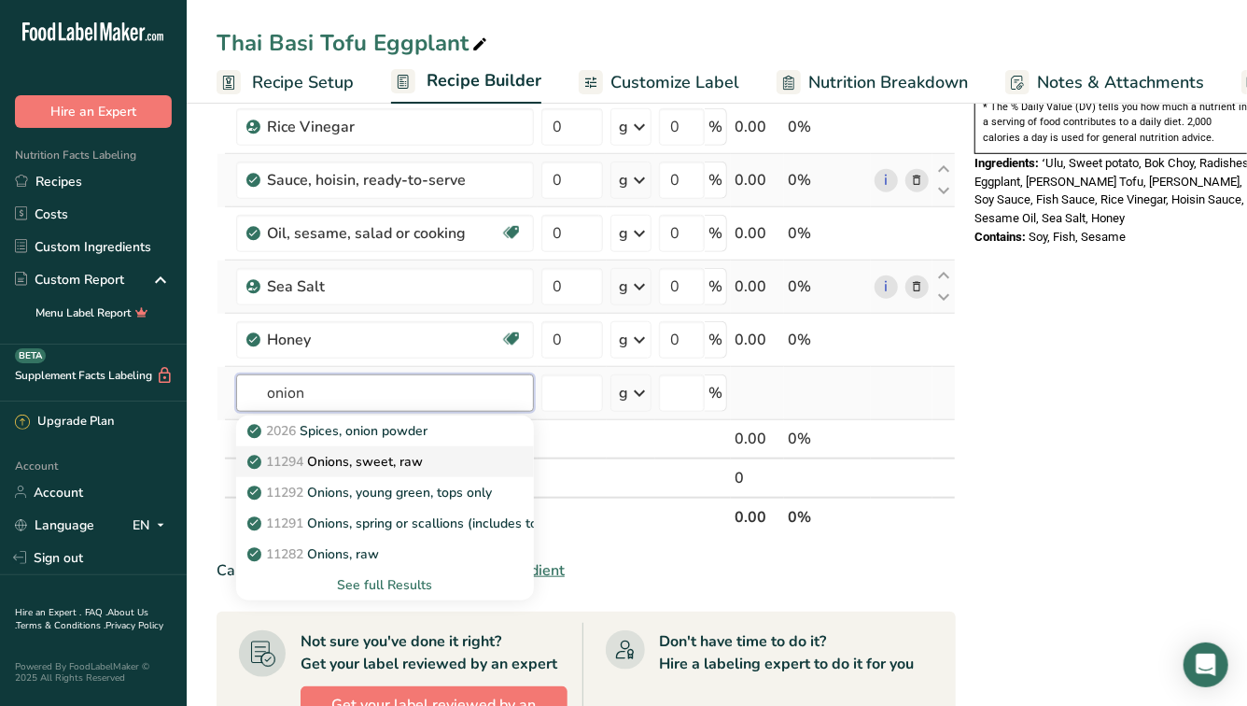
type input "onion"
click at [337, 462] on p "11294 Onions, sweet, raw" at bounding box center [337, 462] width 172 height 20
type input "Onions, sweet, raw"
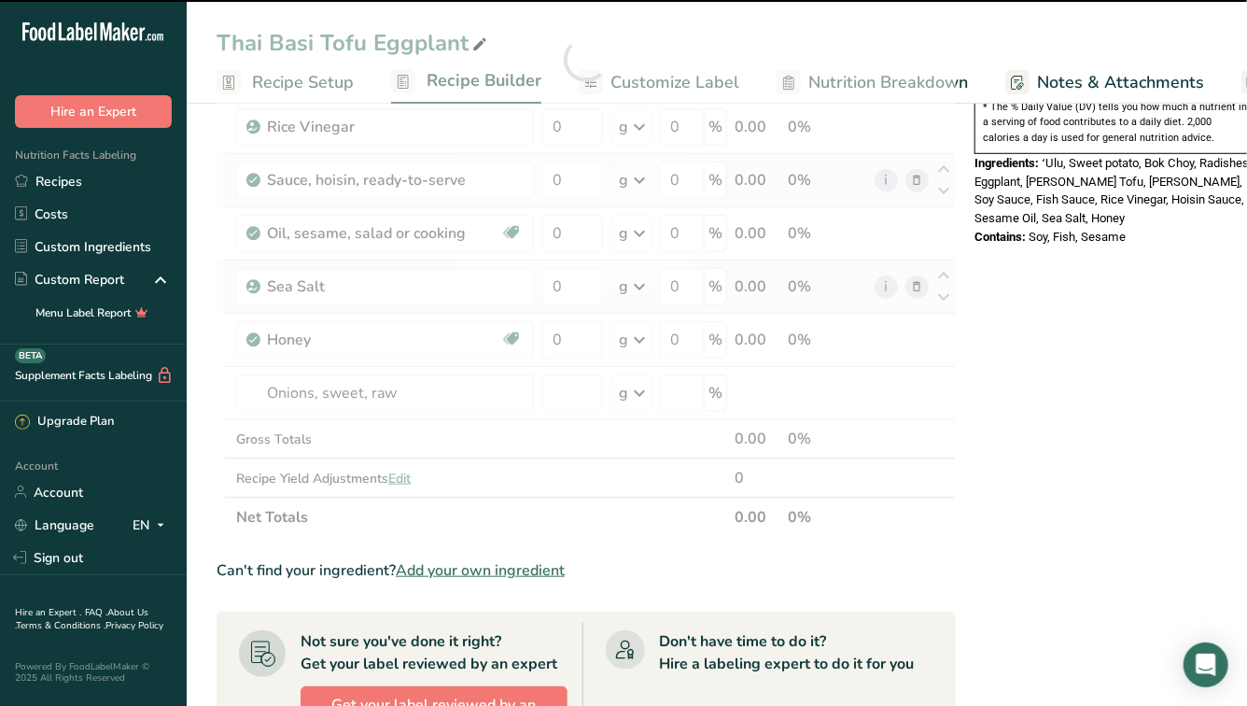
type input "0"
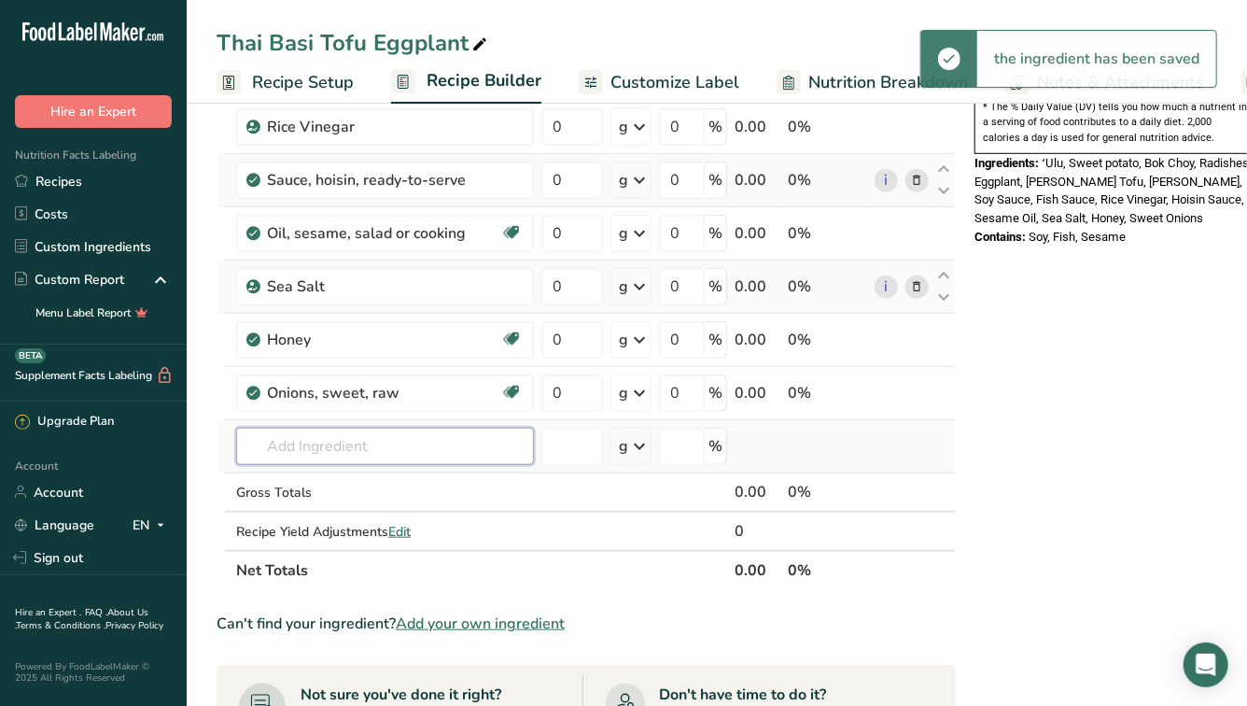
click at [310, 450] on input "text" at bounding box center [385, 446] width 298 height 37
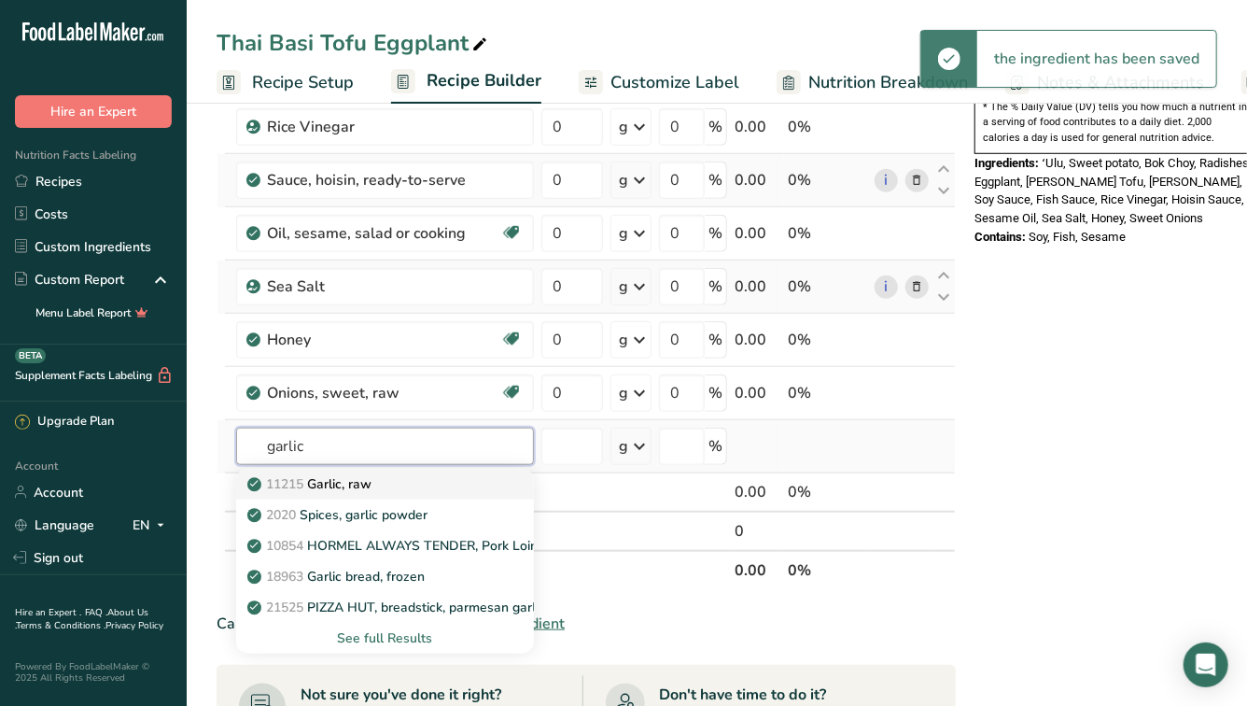
type input "garlic"
click at [338, 480] on p "11215 Garlic, raw" at bounding box center [311, 484] width 120 height 20
type input "Garlic, raw"
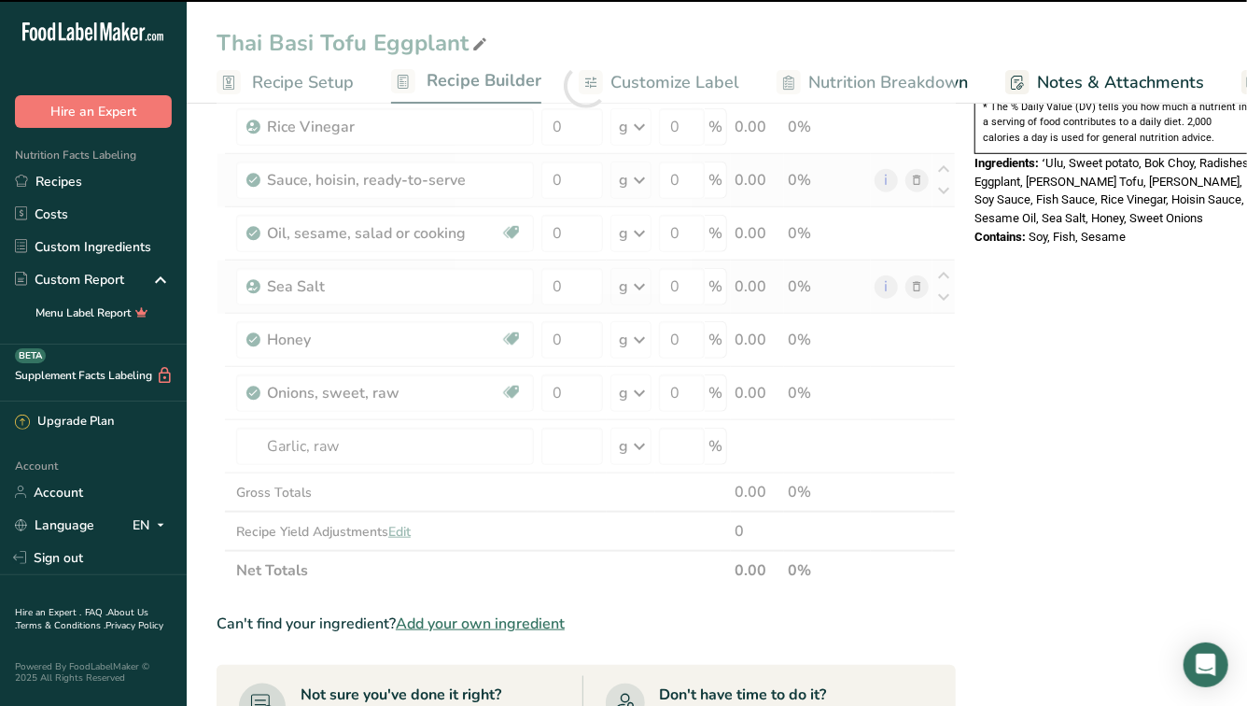
type input "0"
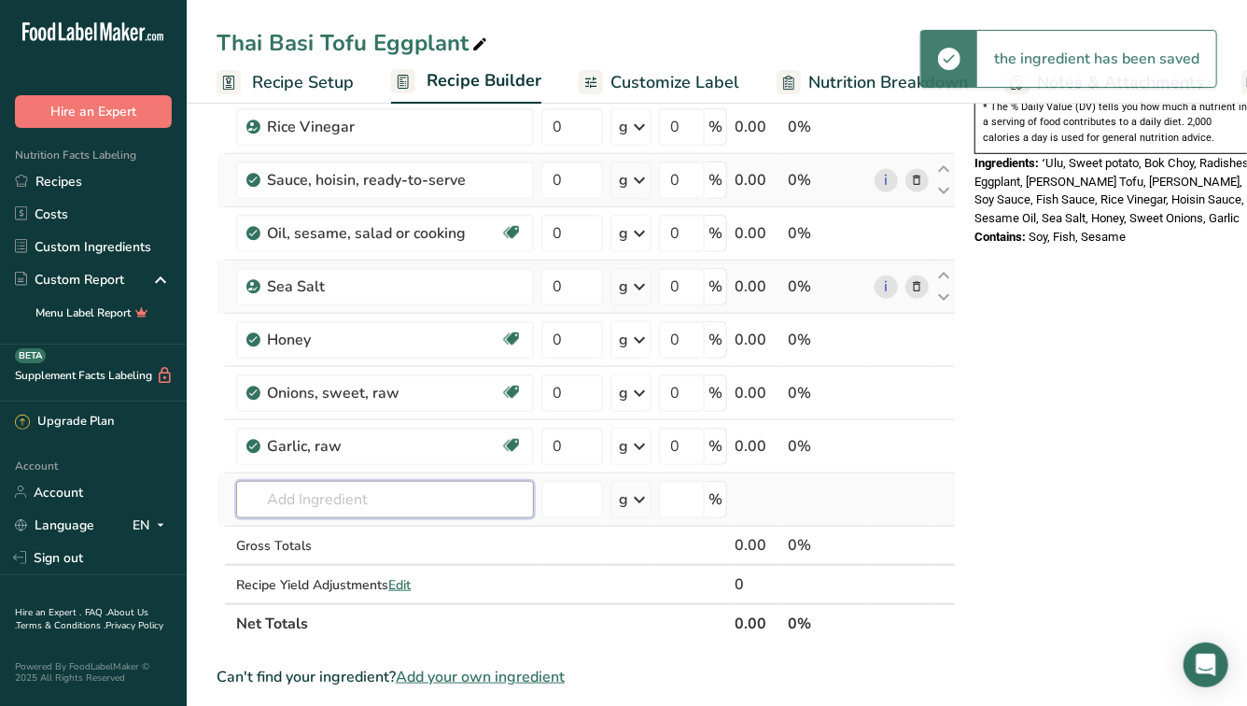
click at [314, 494] on input "text" at bounding box center [385, 499] width 298 height 37
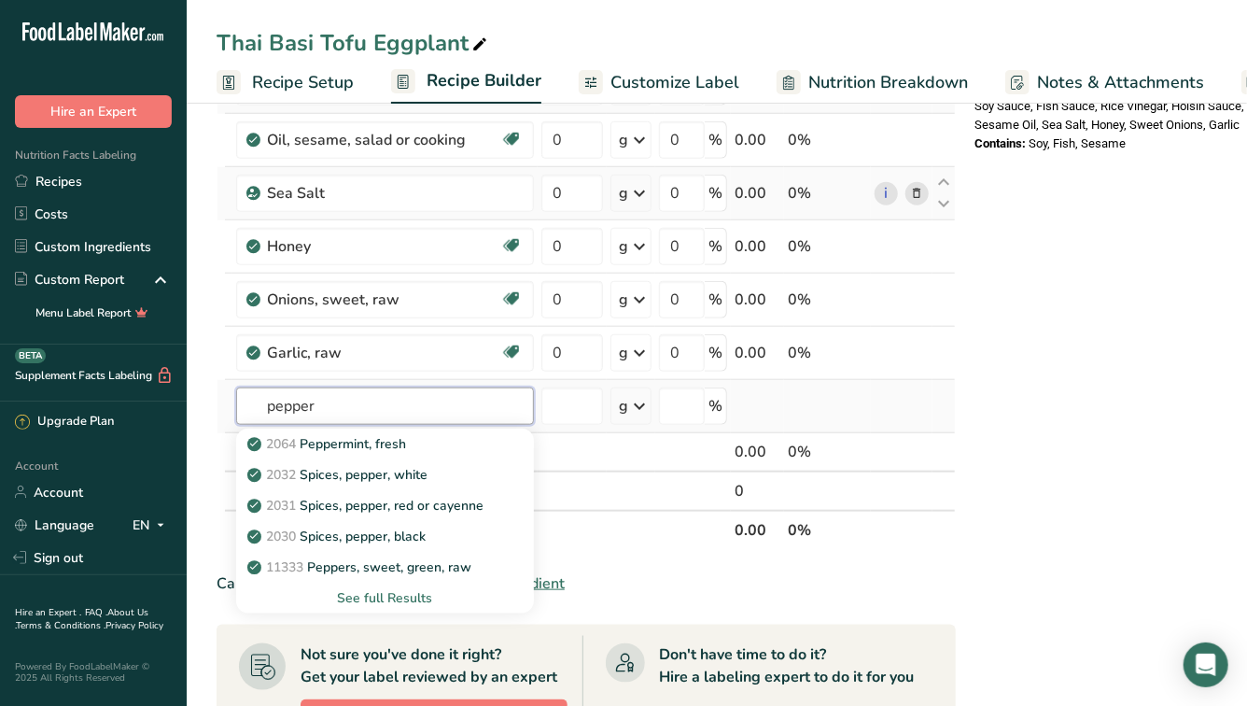
scroll to position [714, 0]
type input "pepper"
click at [355, 595] on div "See full Results" at bounding box center [385, 597] width 268 height 20
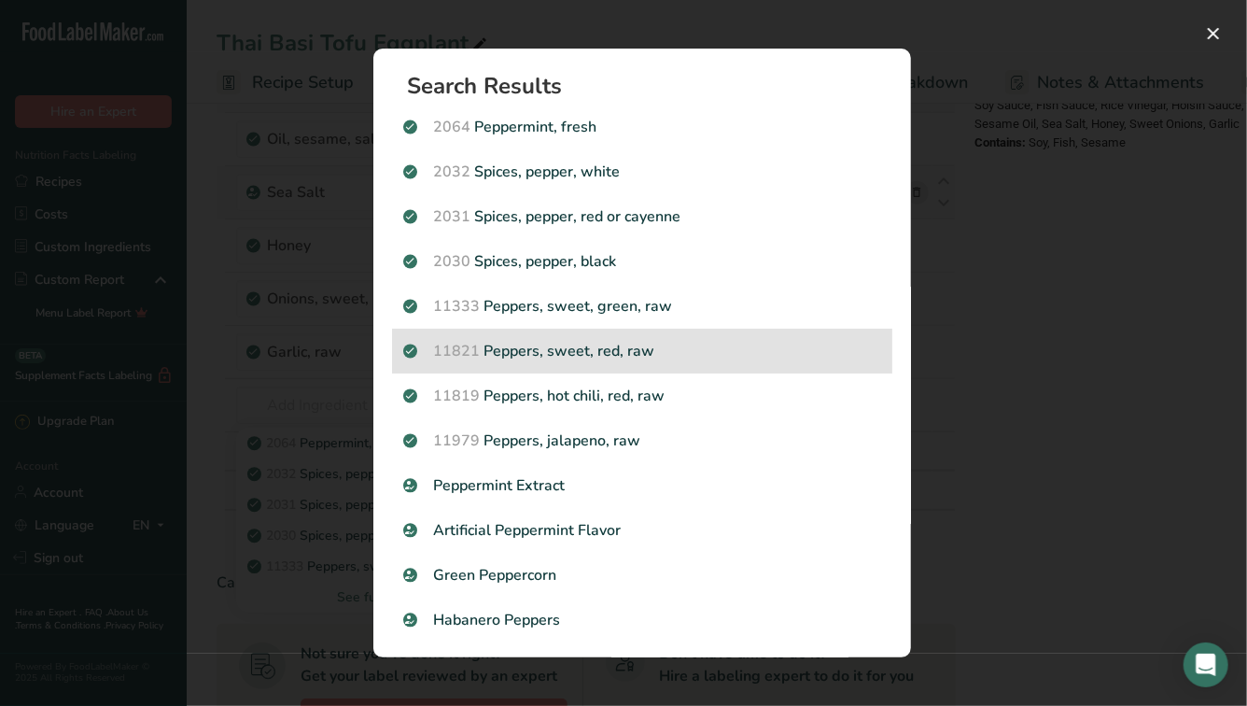
click at [551, 354] on p "11821 Peppers, sweet, red, raw" at bounding box center [642, 351] width 478 height 22
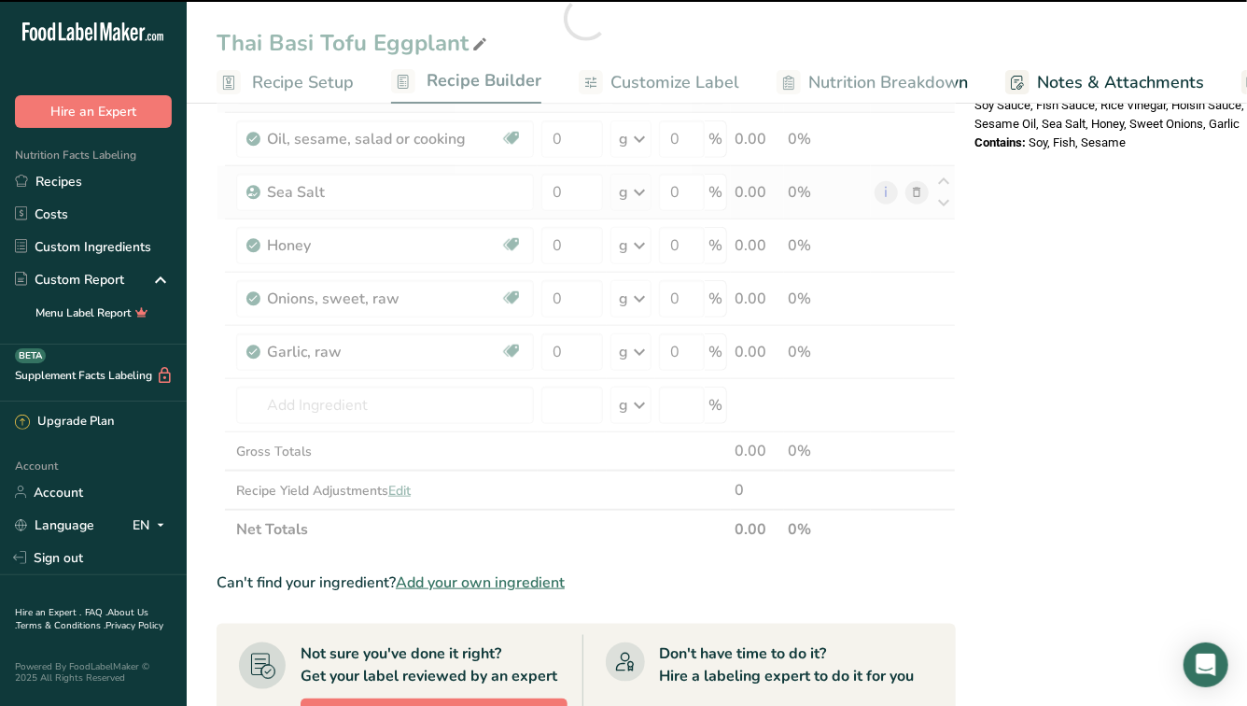
type input "0"
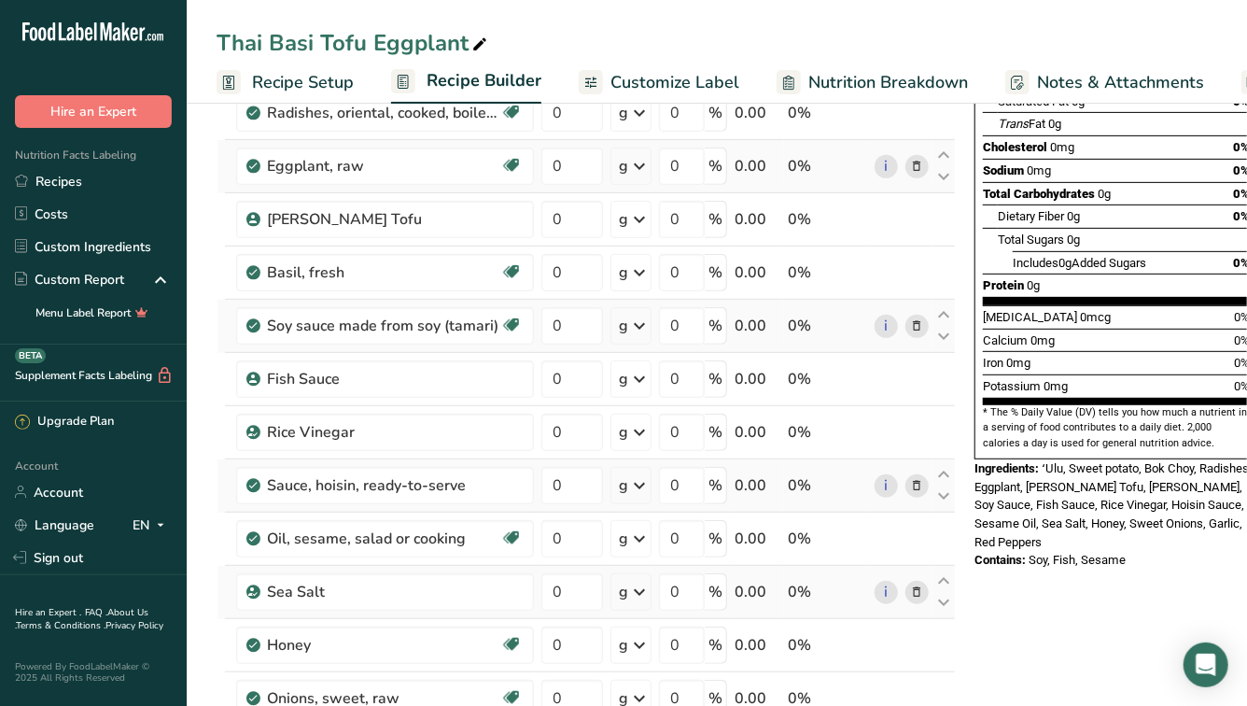
scroll to position [0, 0]
